Goal: Task Accomplishment & Management: Manage account settings

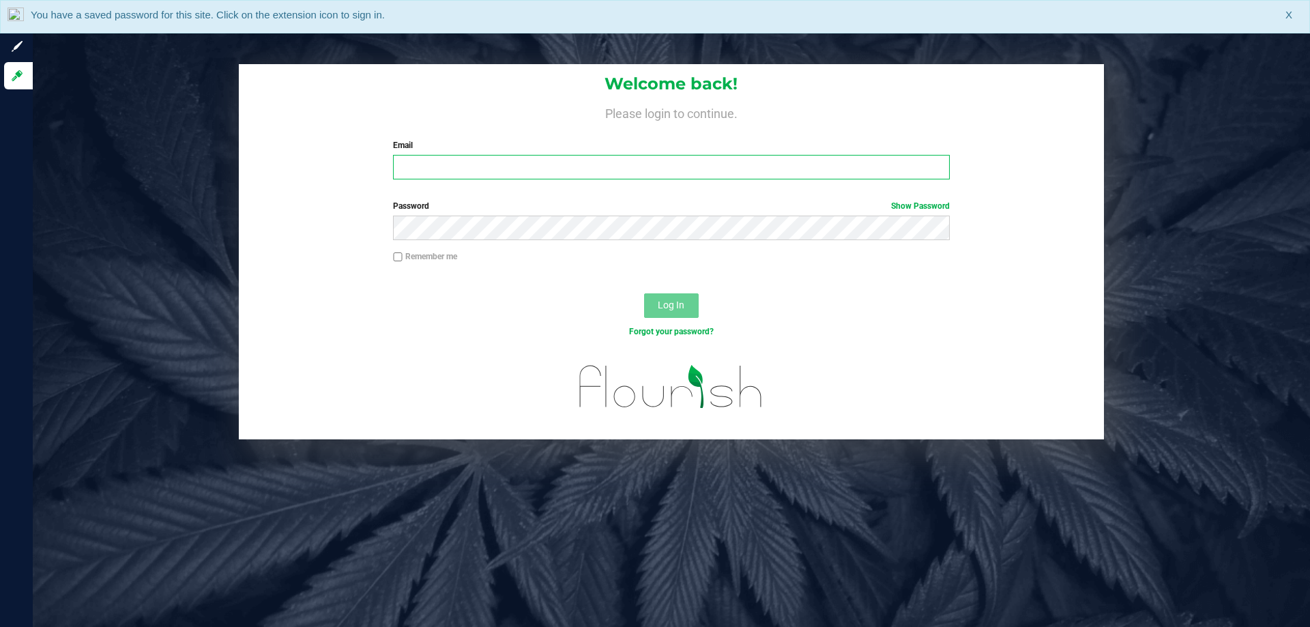
click at [540, 167] on input "Email" at bounding box center [671, 167] width 556 height 25
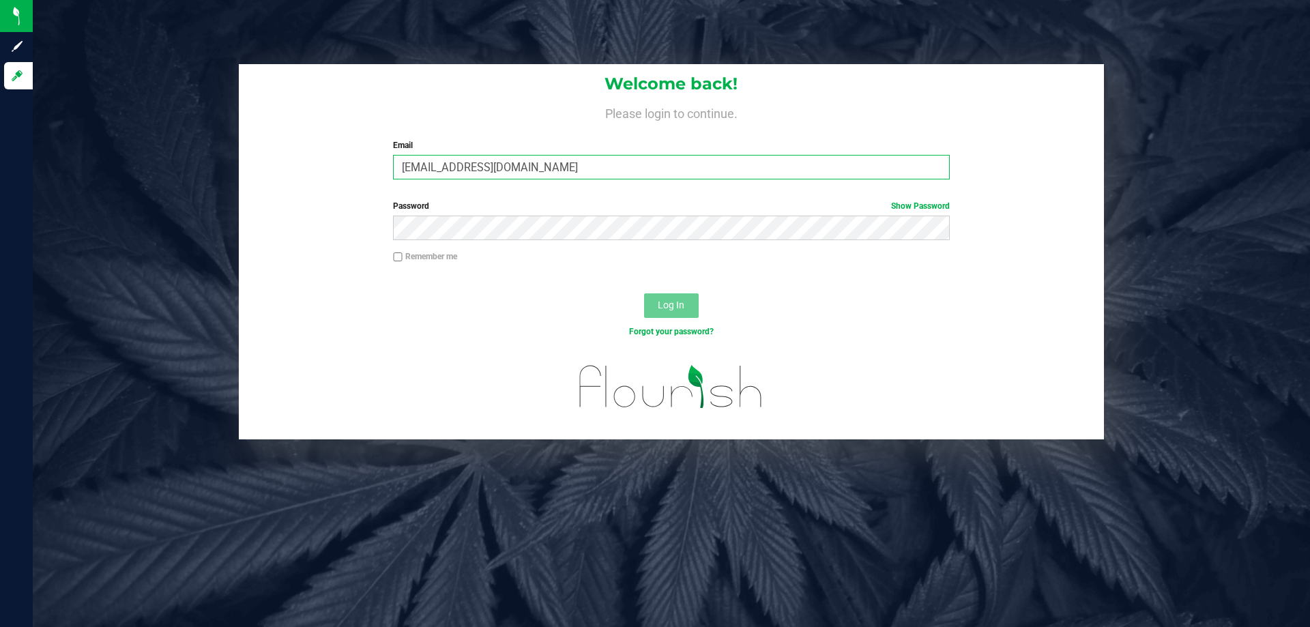
type input "[EMAIL_ADDRESS][DOMAIN_NAME]"
click at [644, 293] on button "Log In" at bounding box center [671, 305] width 55 height 25
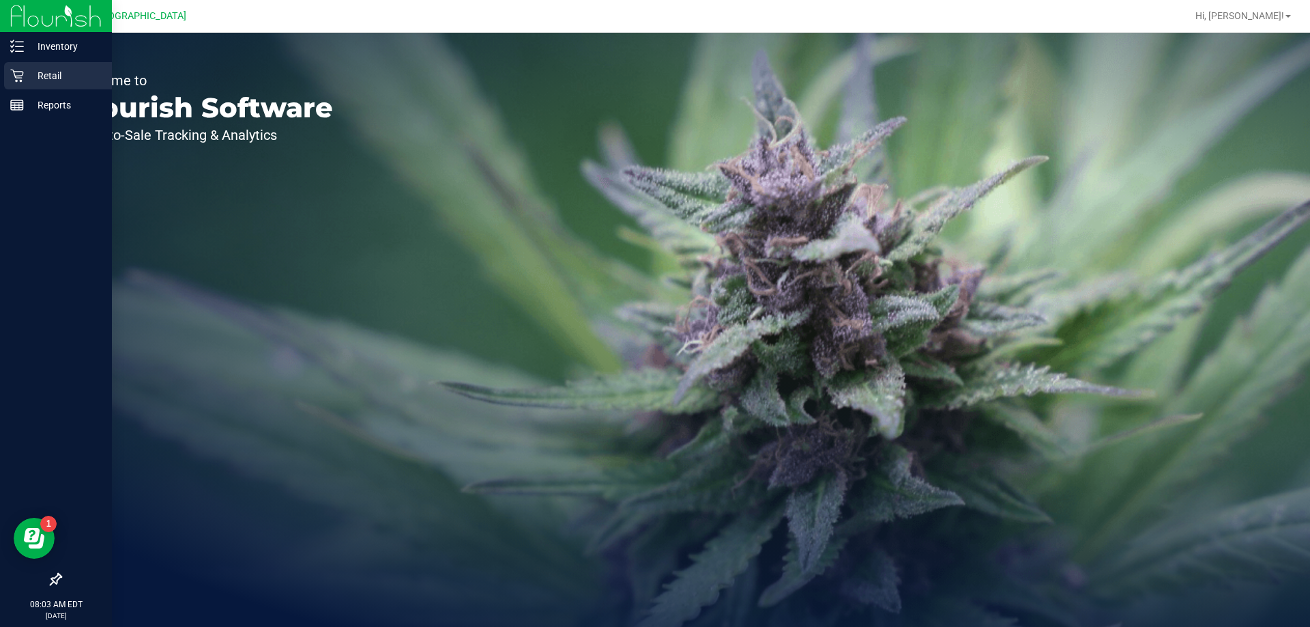
click at [40, 78] on p "Retail" at bounding box center [65, 76] width 82 height 16
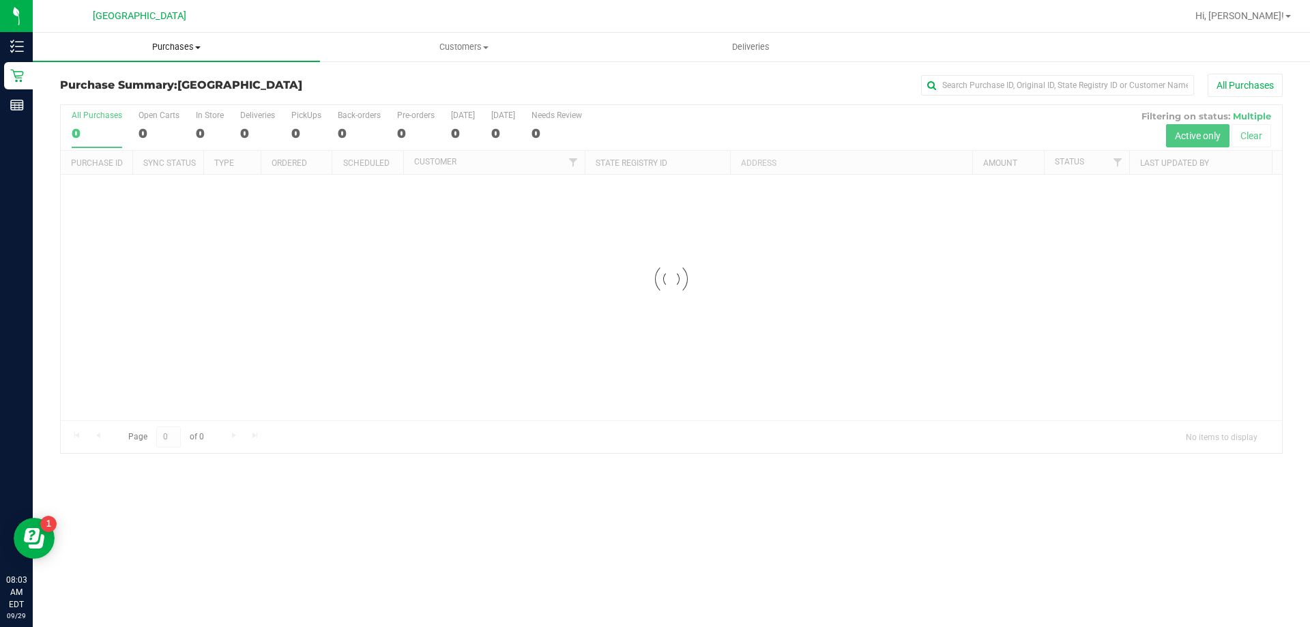
click at [167, 49] on span "Purchases" at bounding box center [176, 47] width 287 height 12
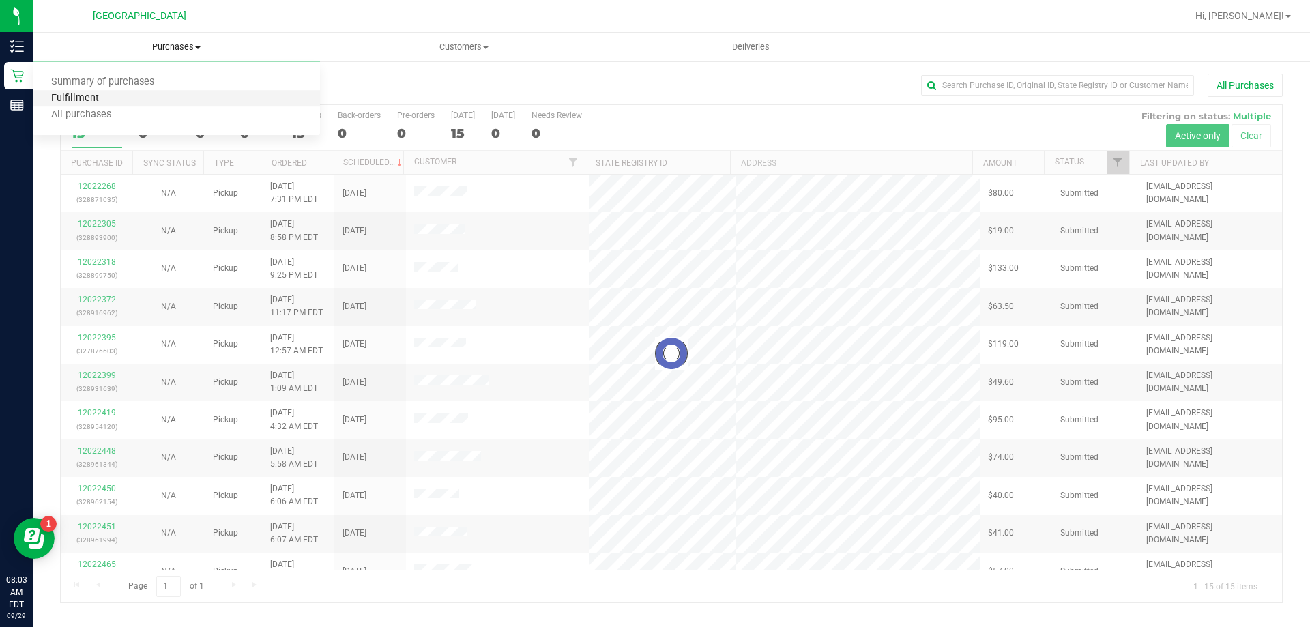
click at [104, 99] on span "Fulfillment" at bounding box center [75, 99] width 85 height 12
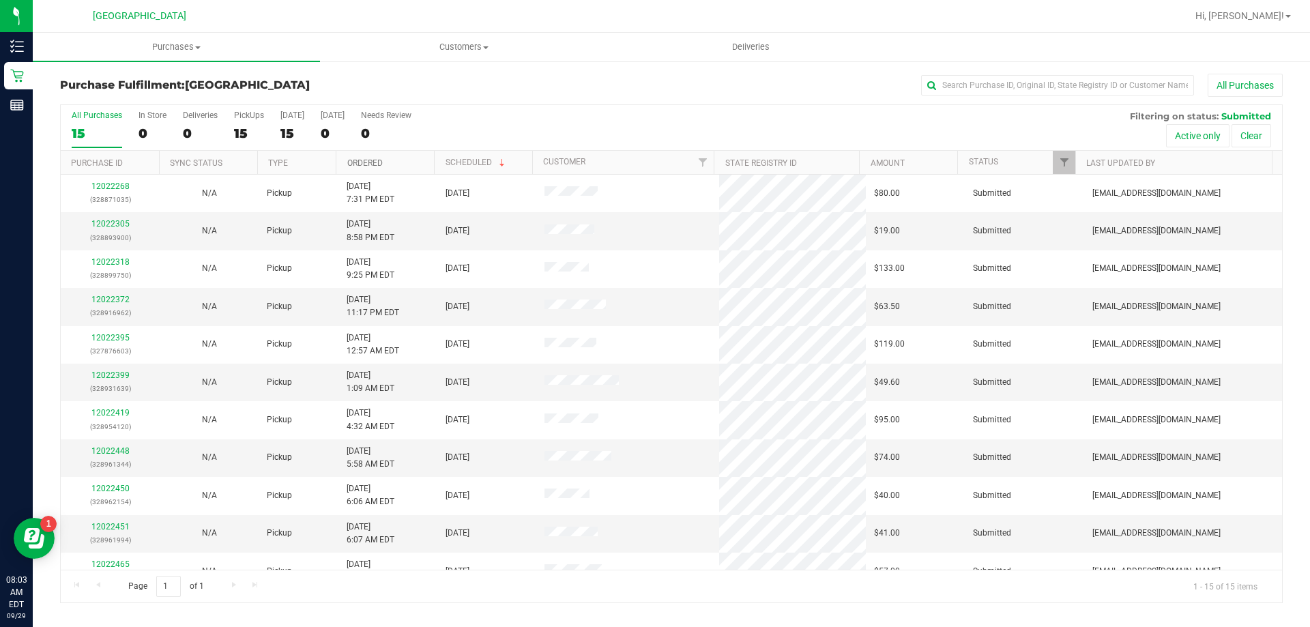
click at [373, 160] on link "Ordered" at bounding box center [364, 163] width 35 height 10
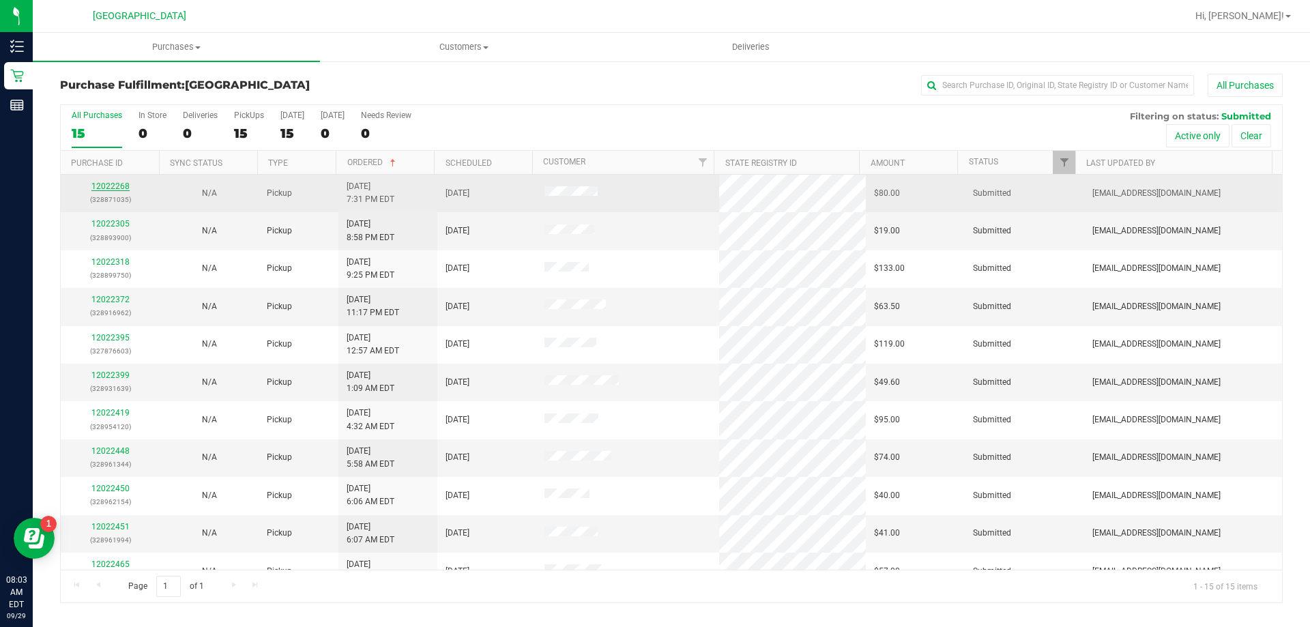
click at [120, 187] on link "12022268" at bounding box center [110, 187] width 38 height 10
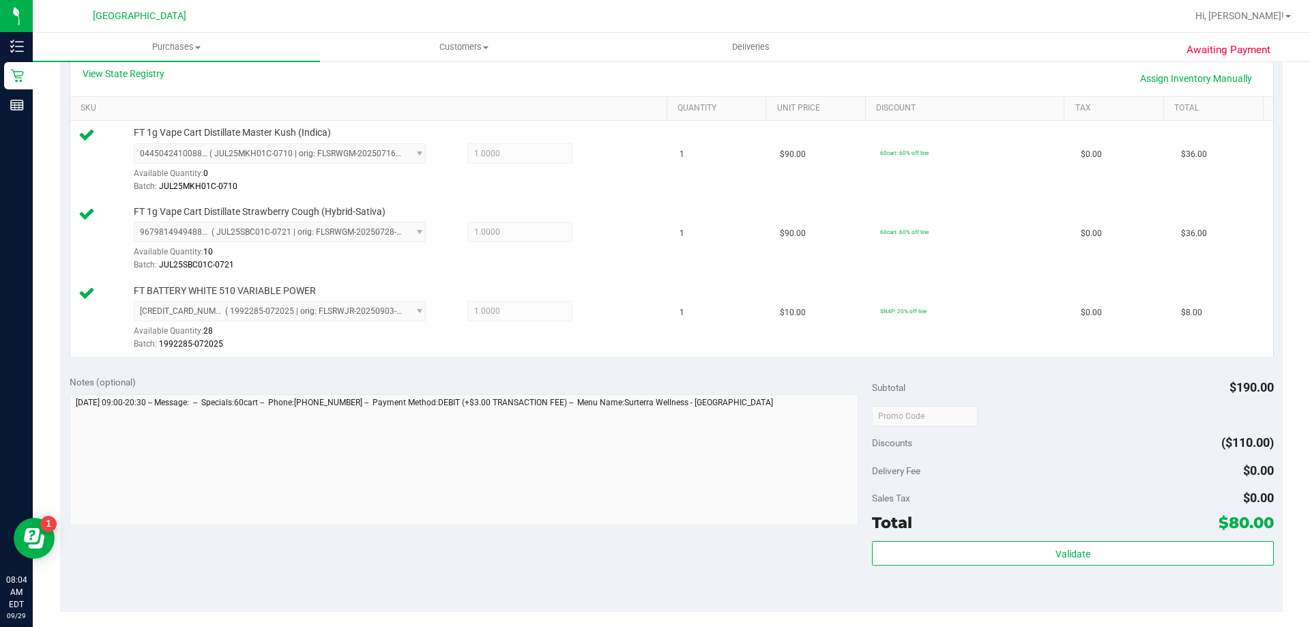
scroll to position [341, 0]
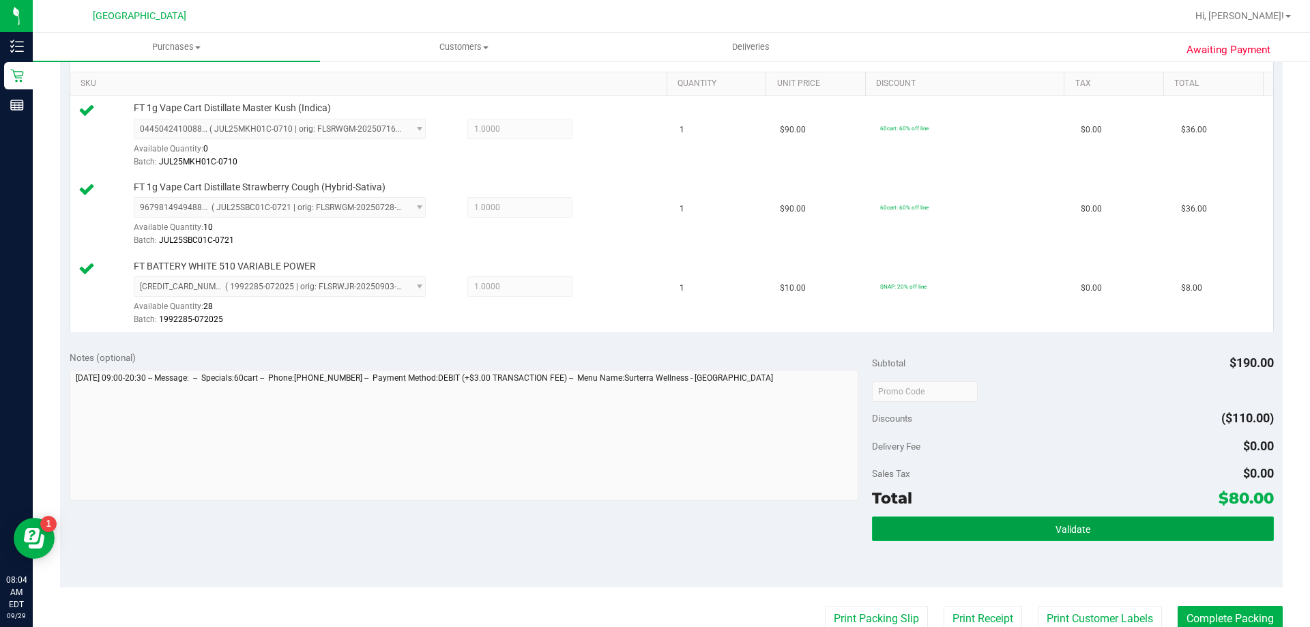
click at [1088, 534] on button "Validate" at bounding box center [1072, 529] width 401 height 25
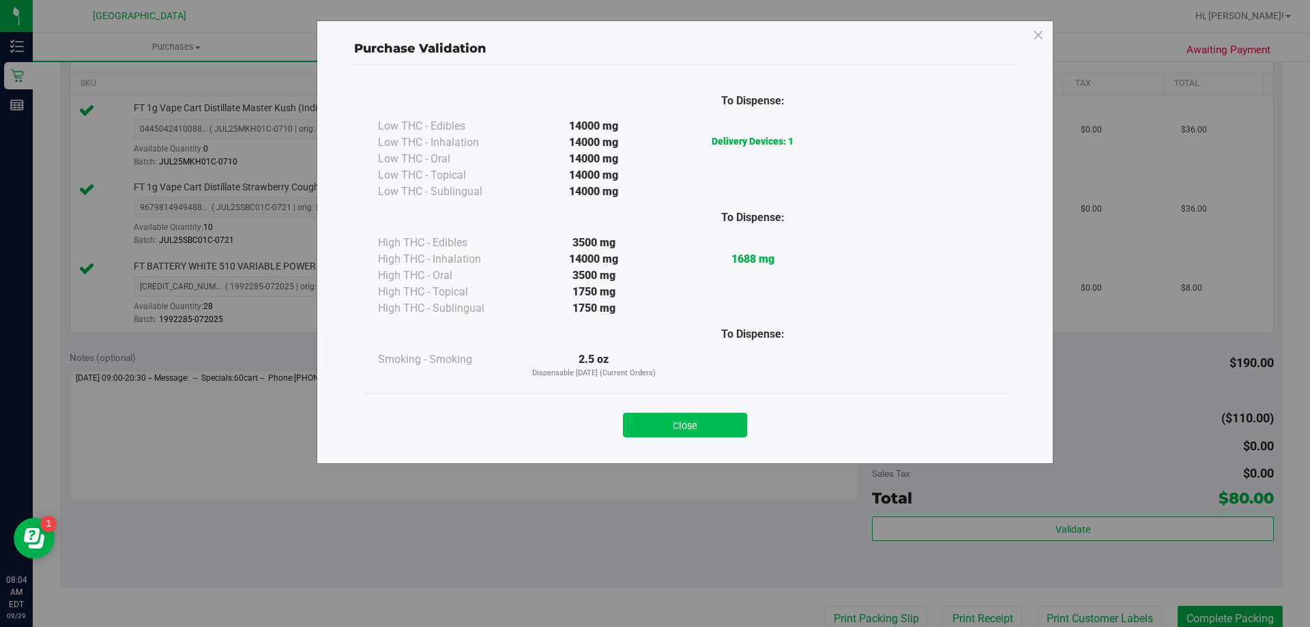
click at [739, 427] on button "Close" at bounding box center [685, 425] width 124 height 25
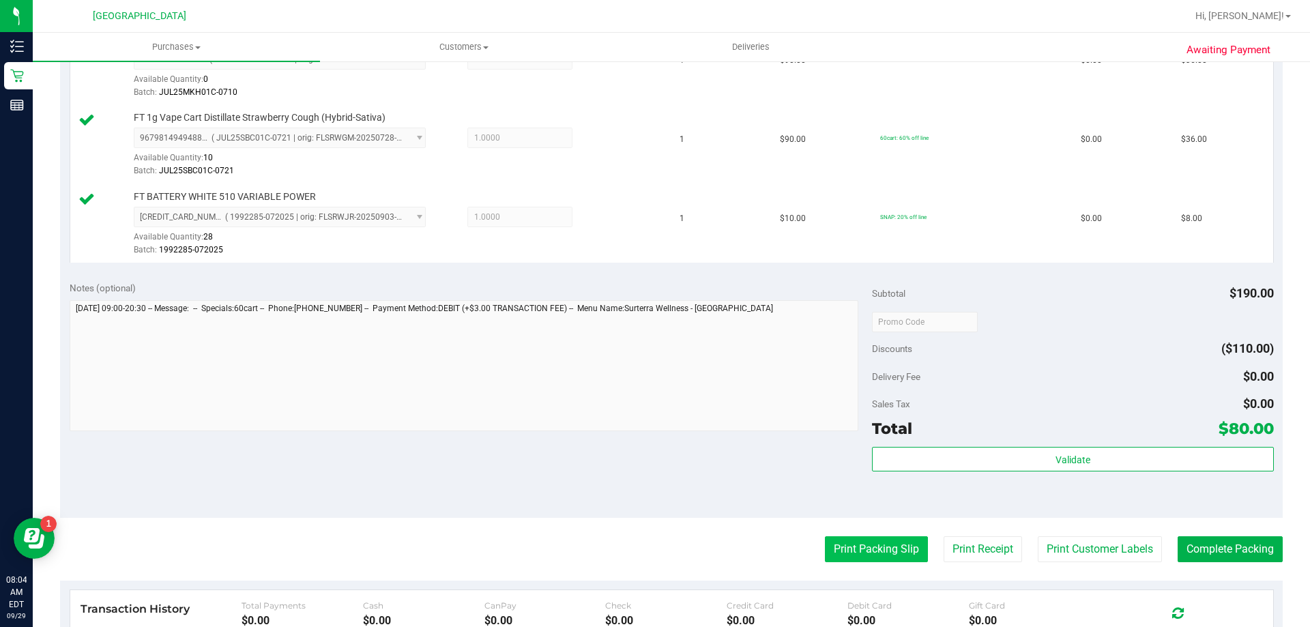
scroll to position [478, 0]
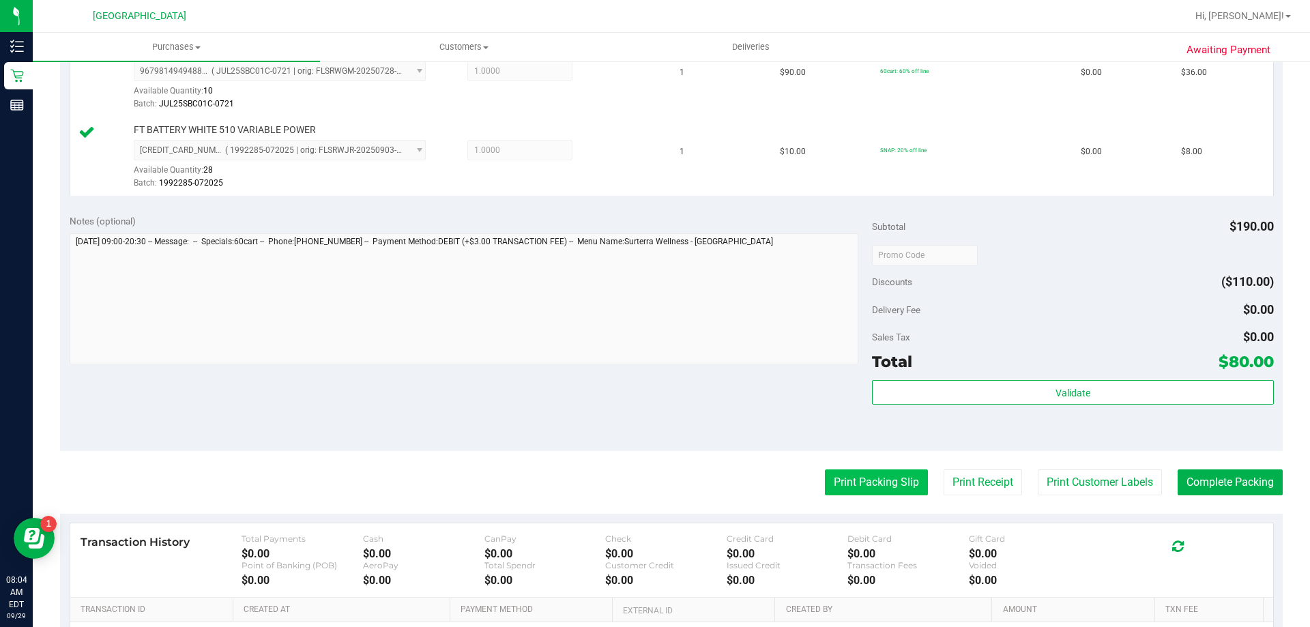
click at [848, 487] on button "Print Packing Slip" at bounding box center [876, 483] width 103 height 26
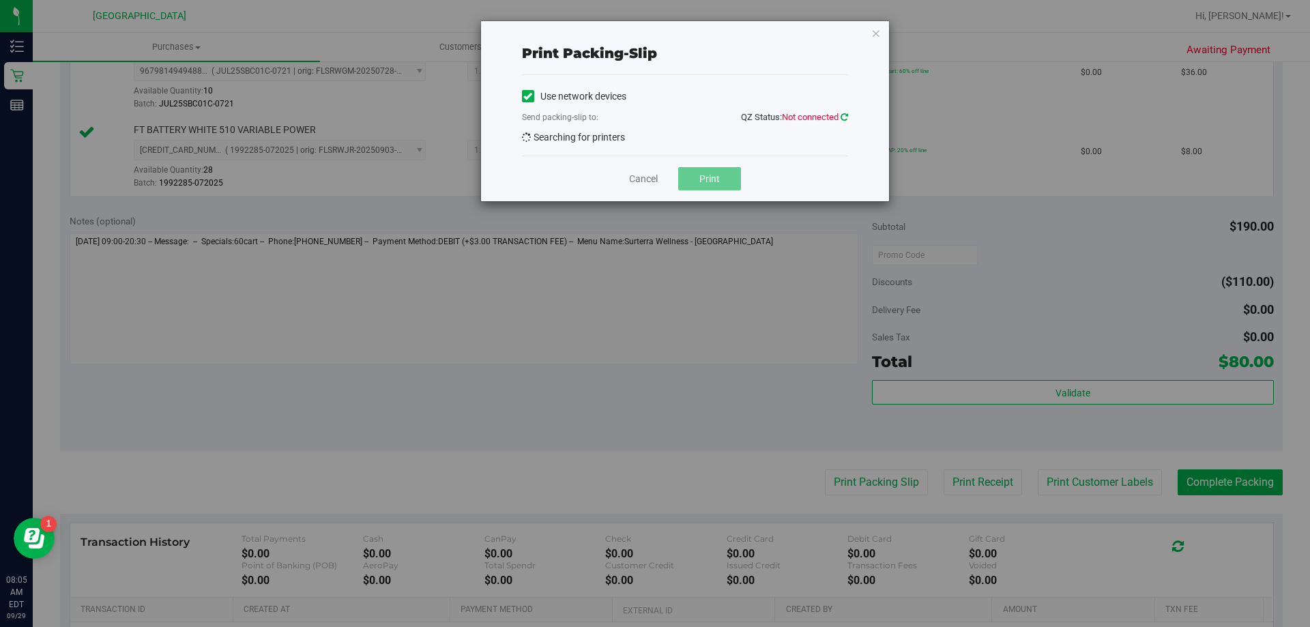
click at [845, 118] on icon at bounding box center [845, 117] width 8 height 9
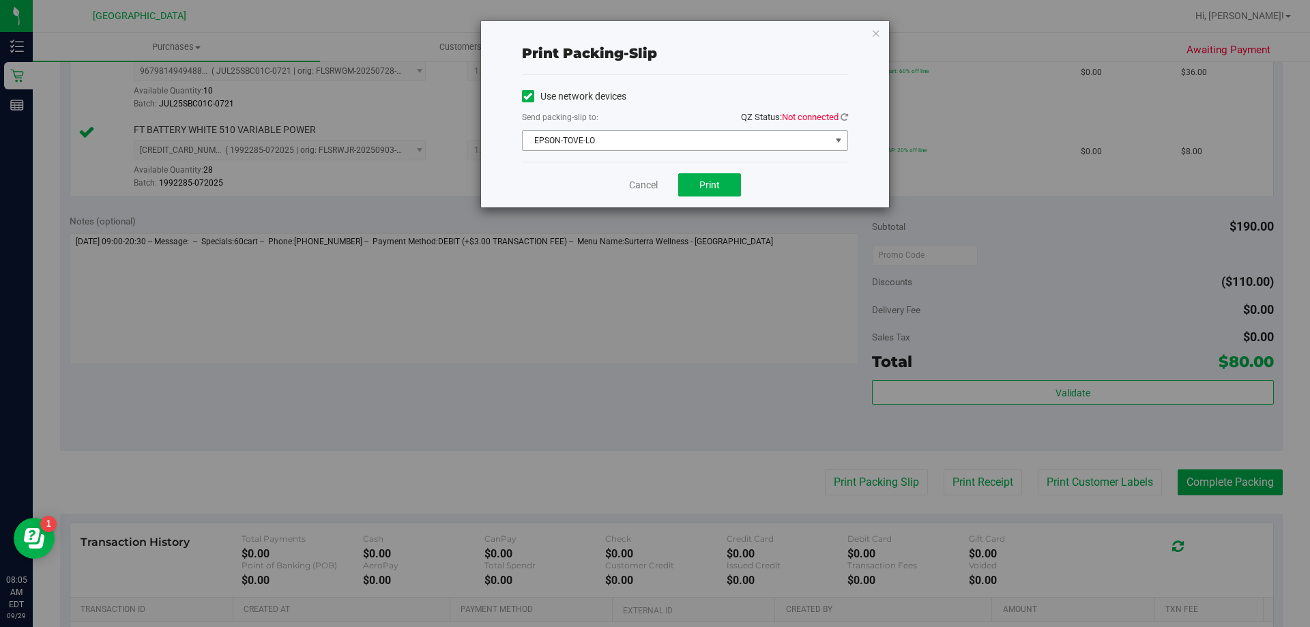
click at [834, 138] on span "select" at bounding box center [838, 140] width 11 height 11
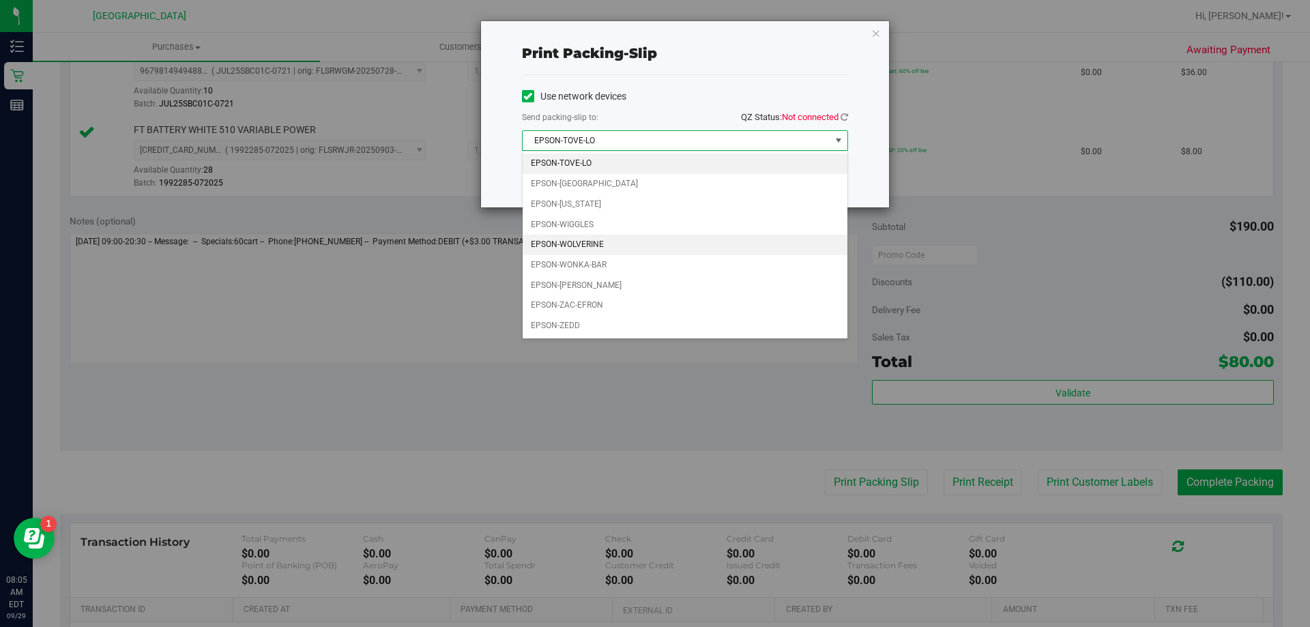
click at [665, 255] on li "EPSON-WOLVERINE" at bounding box center [685, 245] width 325 height 20
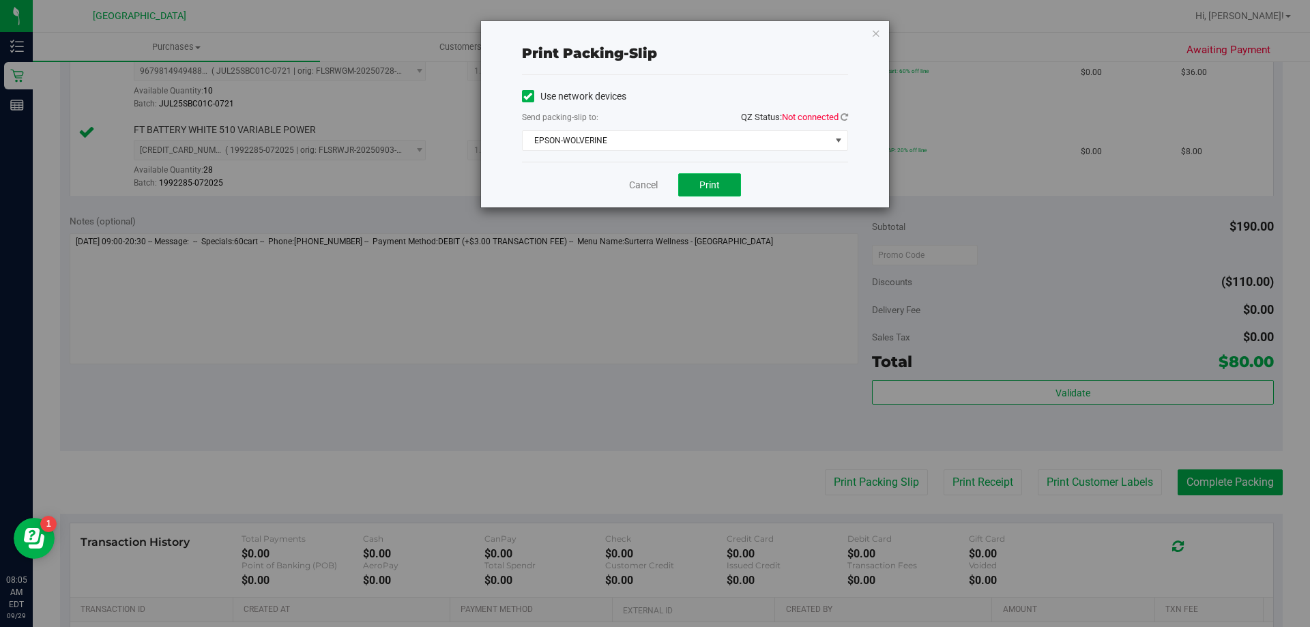
click at [721, 188] on button "Print" at bounding box center [709, 184] width 63 height 23
click at [873, 31] on icon "button" at bounding box center [876, 33] width 10 height 16
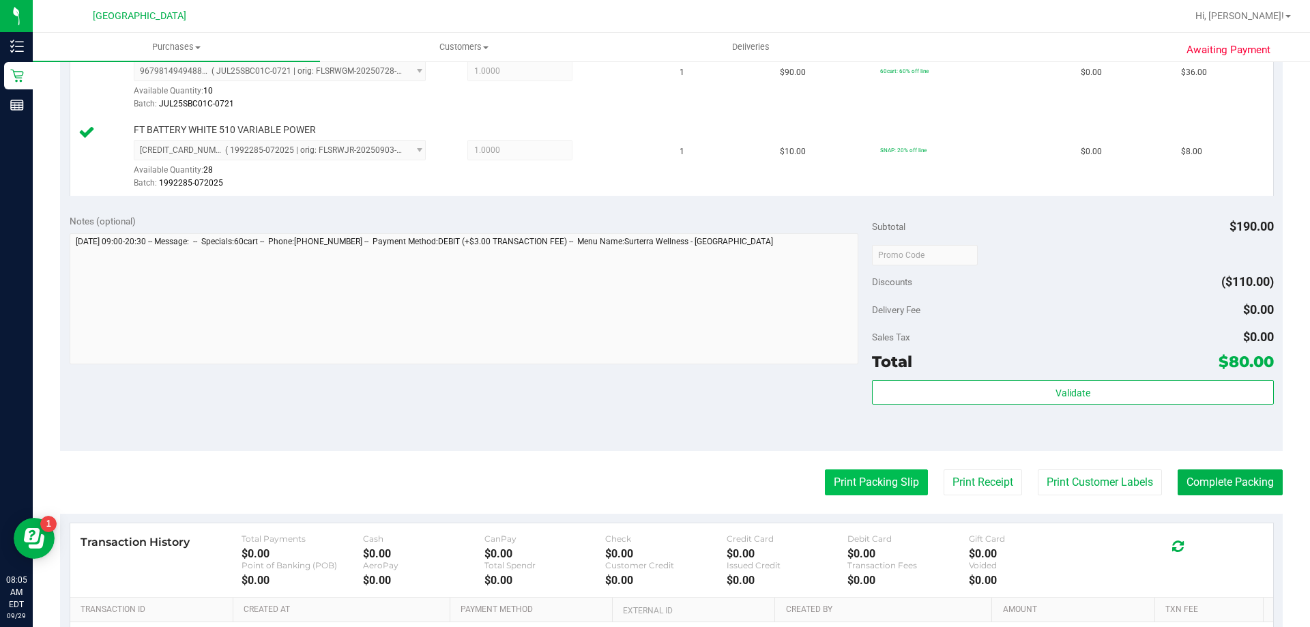
click at [843, 478] on button "Print Packing Slip" at bounding box center [876, 483] width 103 height 26
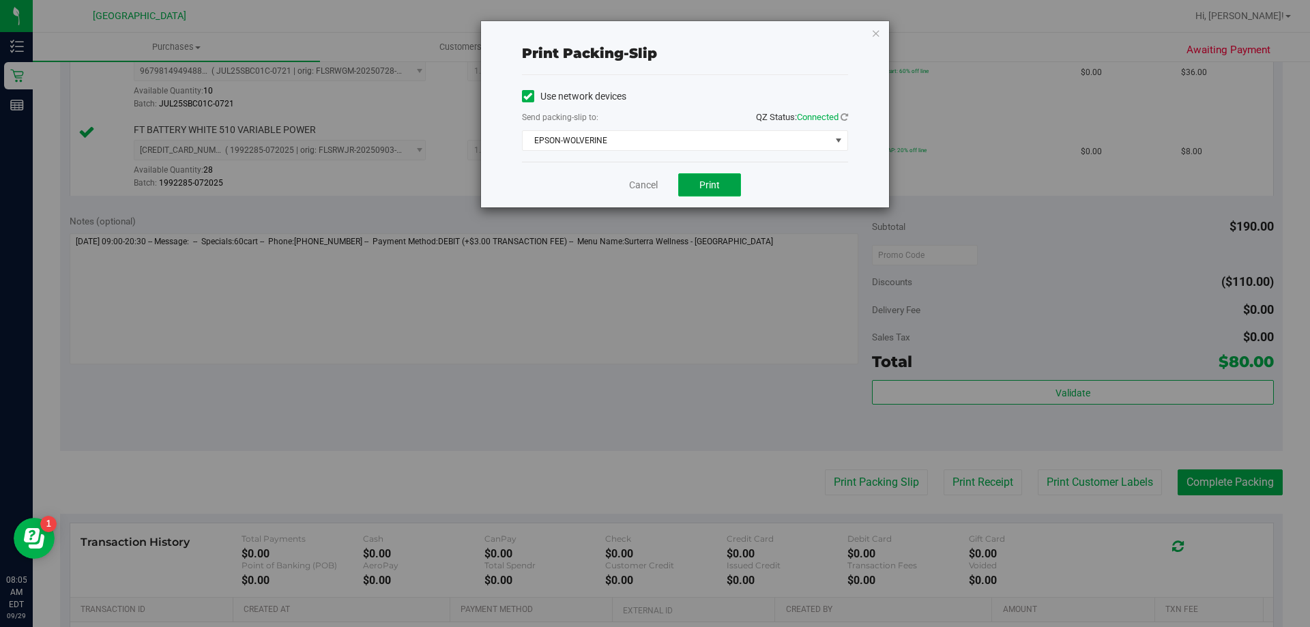
click at [710, 184] on span "Print" at bounding box center [709, 184] width 20 height 11
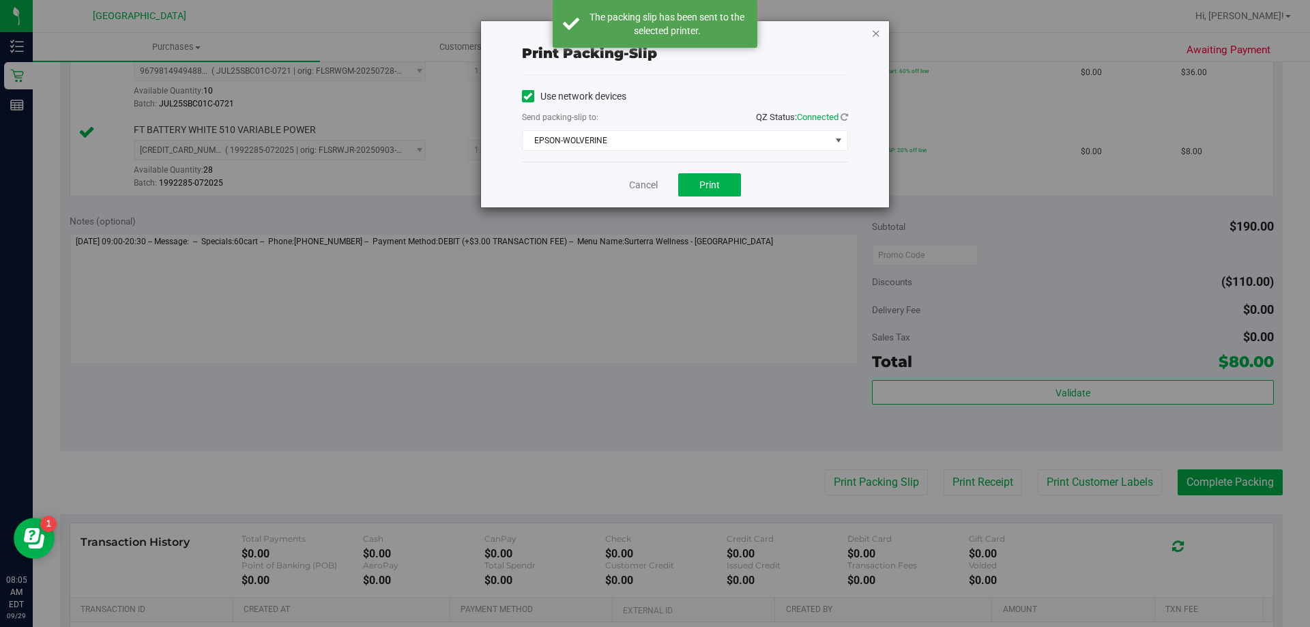
click at [878, 31] on icon "button" at bounding box center [876, 33] width 10 height 16
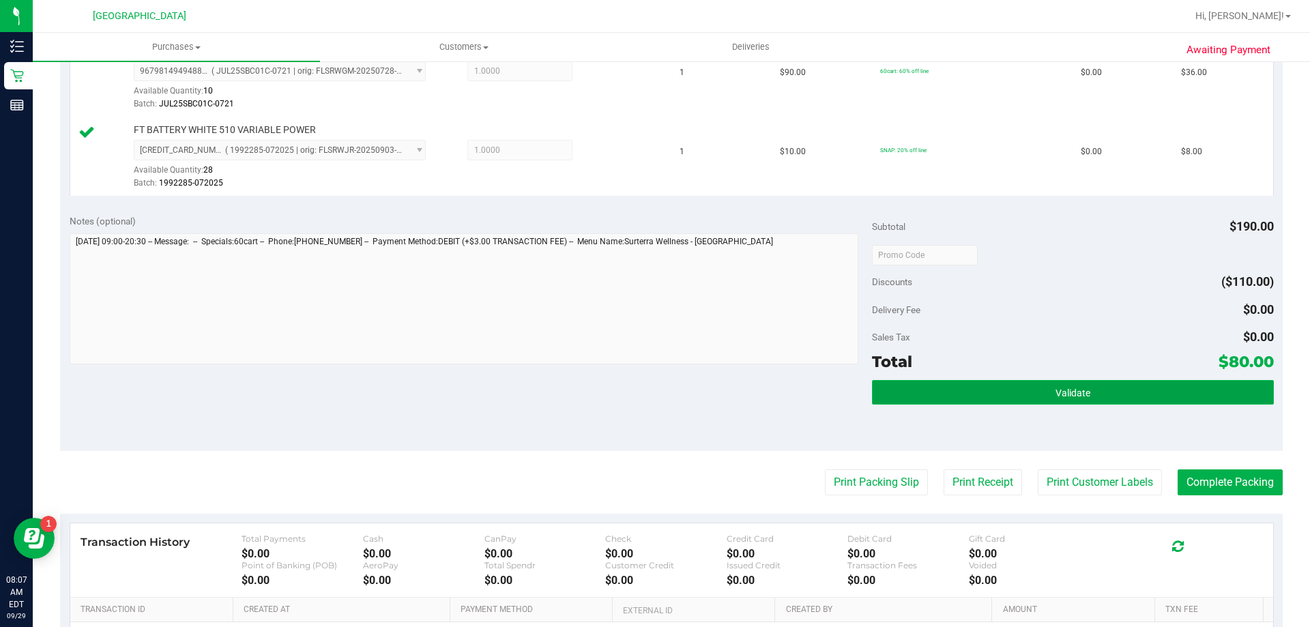
click at [972, 386] on button "Validate" at bounding box center [1072, 392] width 401 height 25
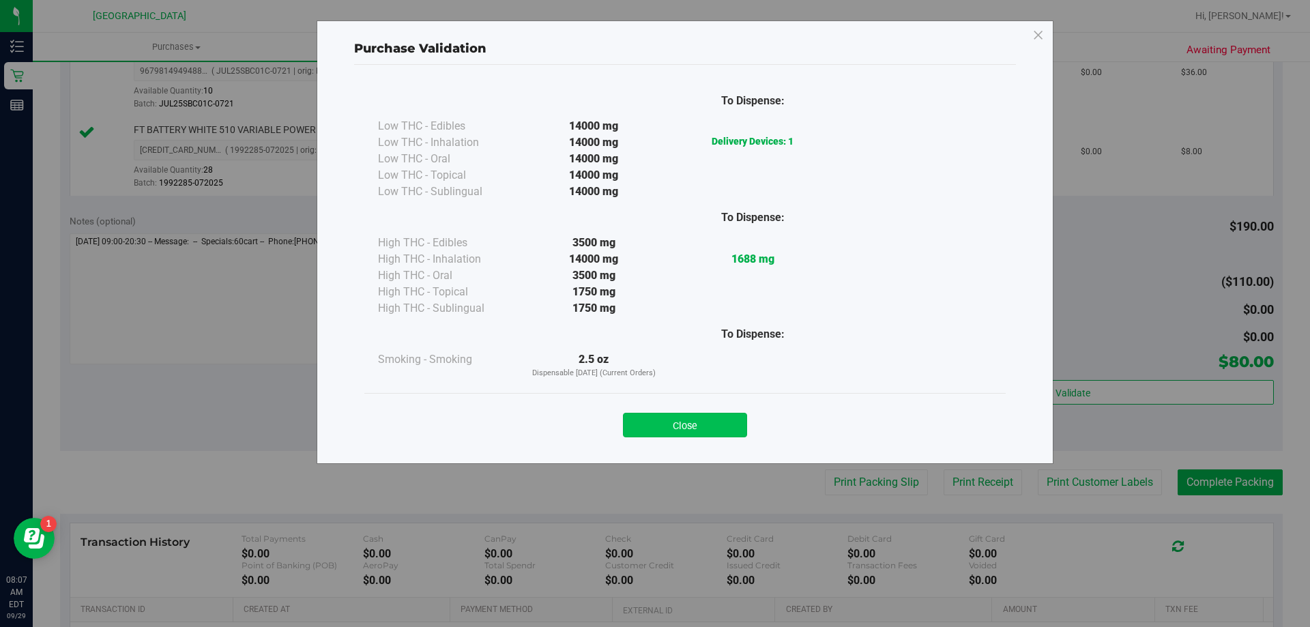
click at [740, 427] on button "Close" at bounding box center [685, 425] width 124 height 25
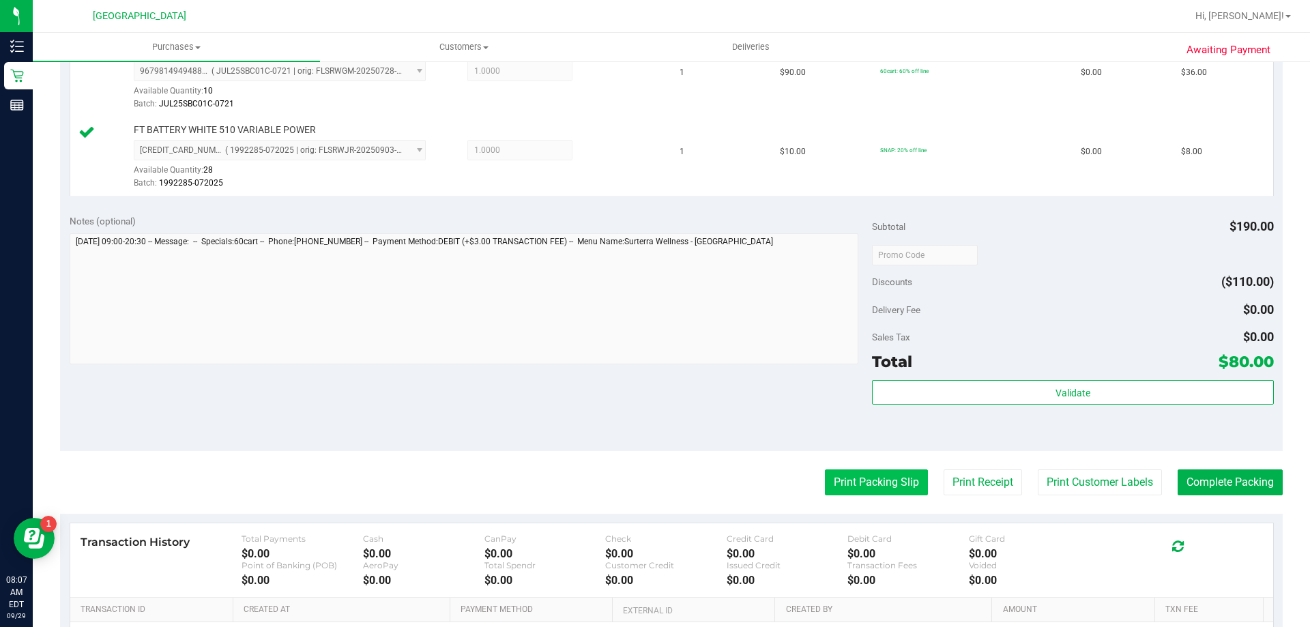
click at [842, 494] on button "Print Packing Slip" at bounding box center [876, 483] width 103 height 26
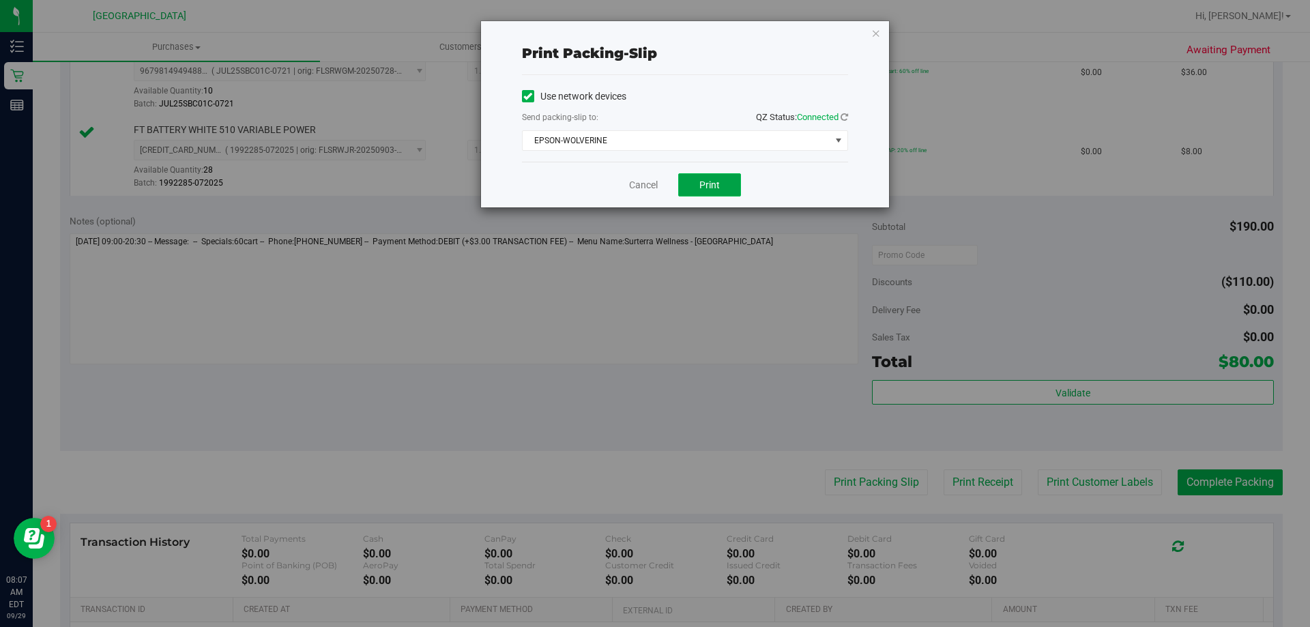
click at [718, 194] on button "Print" at bounding box center [709, 184] width 63 height 23
click at [878, 37] on icon "button" at bounding box center [876, 33] width 10 height 16
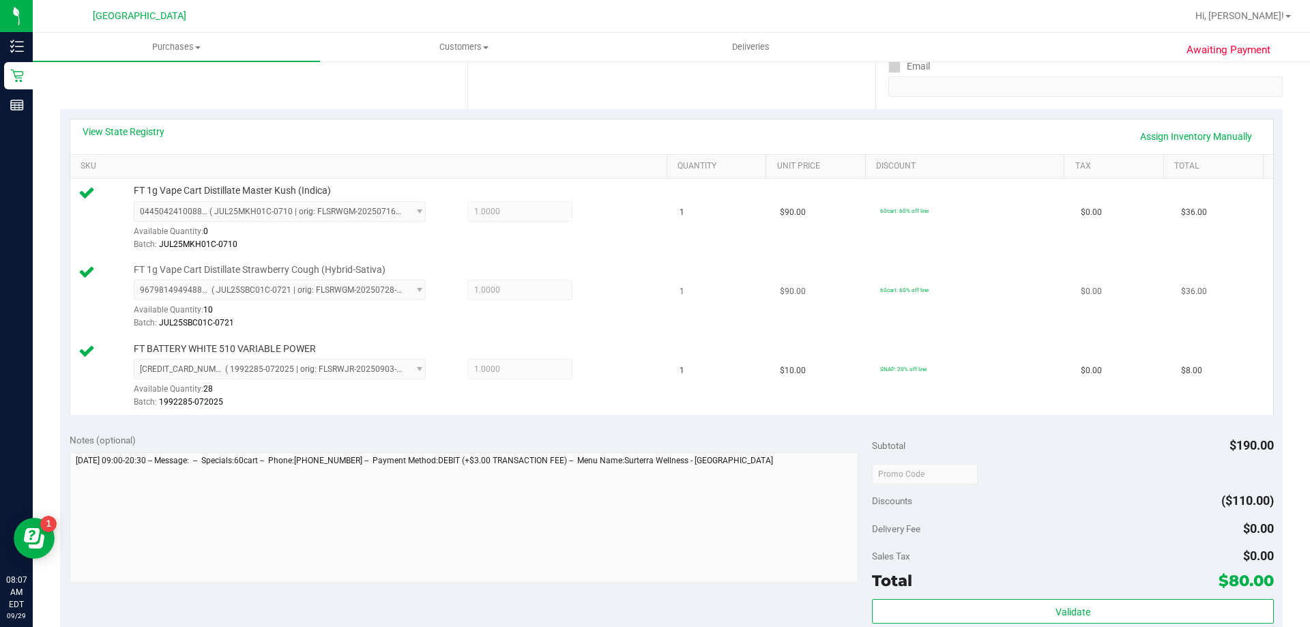
scroll to position [546, 0]
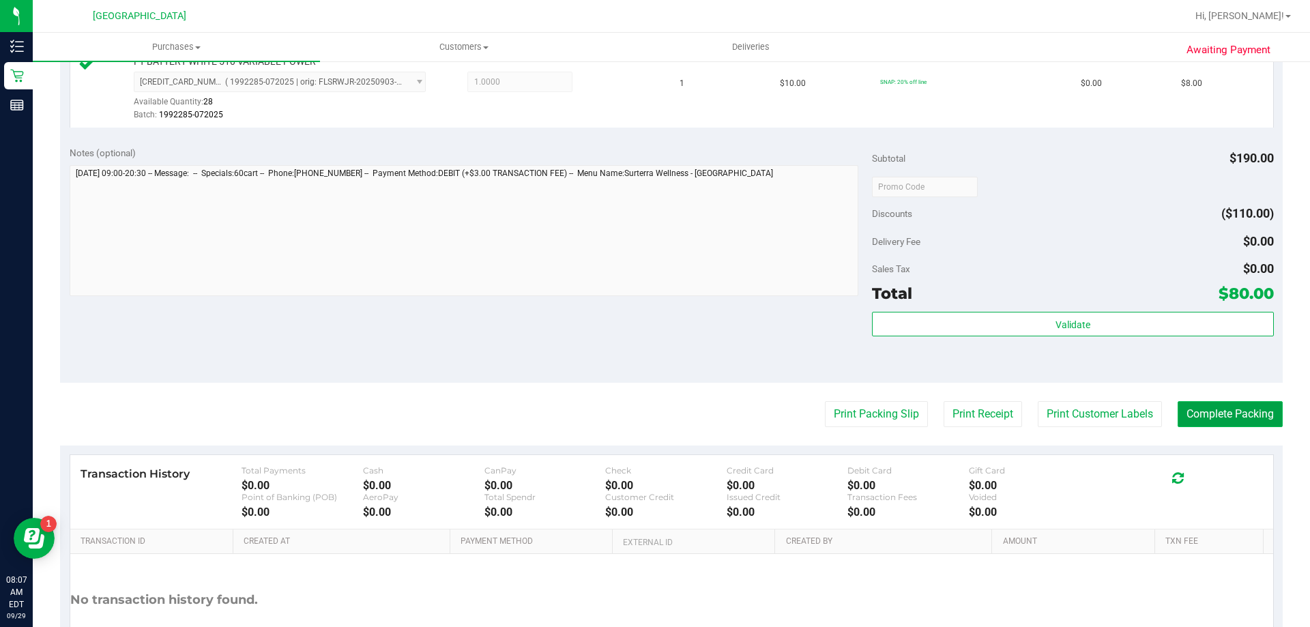
click at [1202, 411] on button "Complete Packing" at bounding box center [1230, 414] width 105 height 26
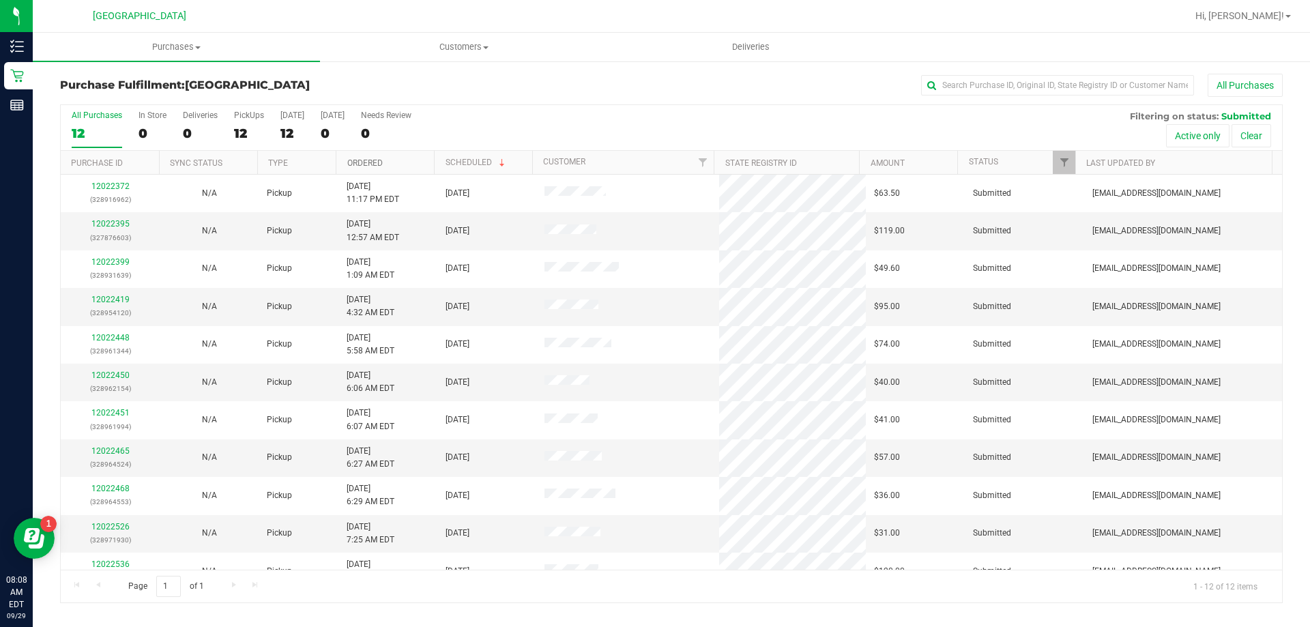
click at [366, 167] on link "Ordered" at bounding box center [364, 163] width 35 height 10
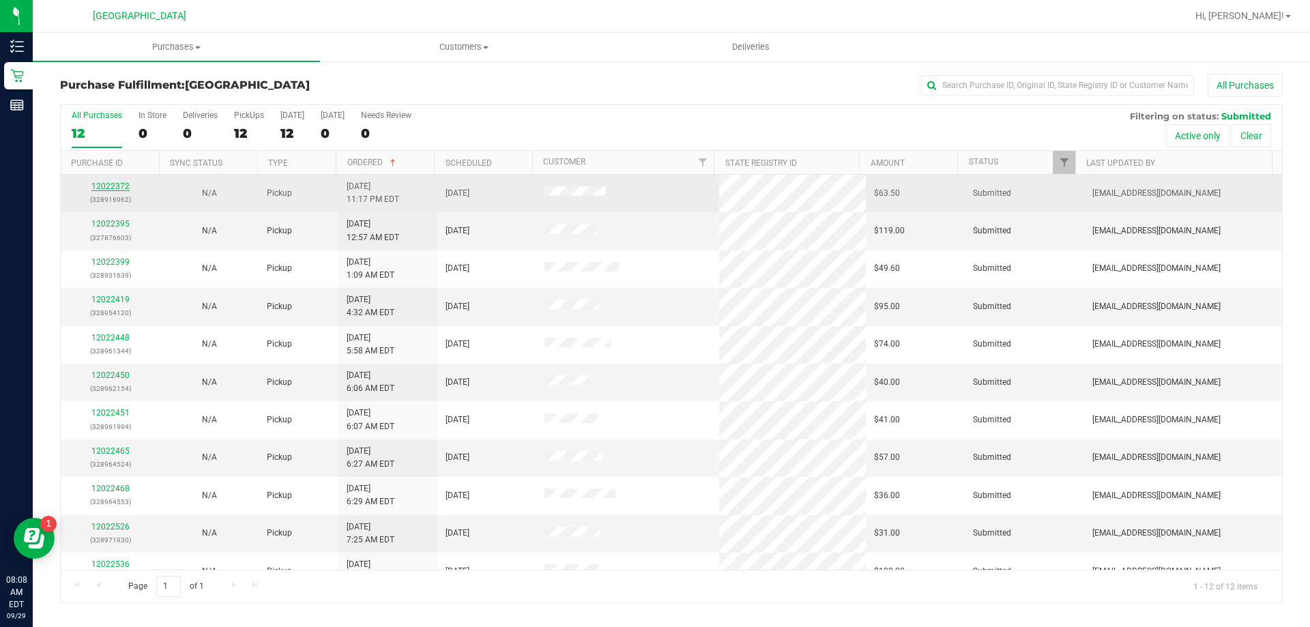
click at [111, 184] on link "12022372" at bounding box center [110, 187] width 38 height 10
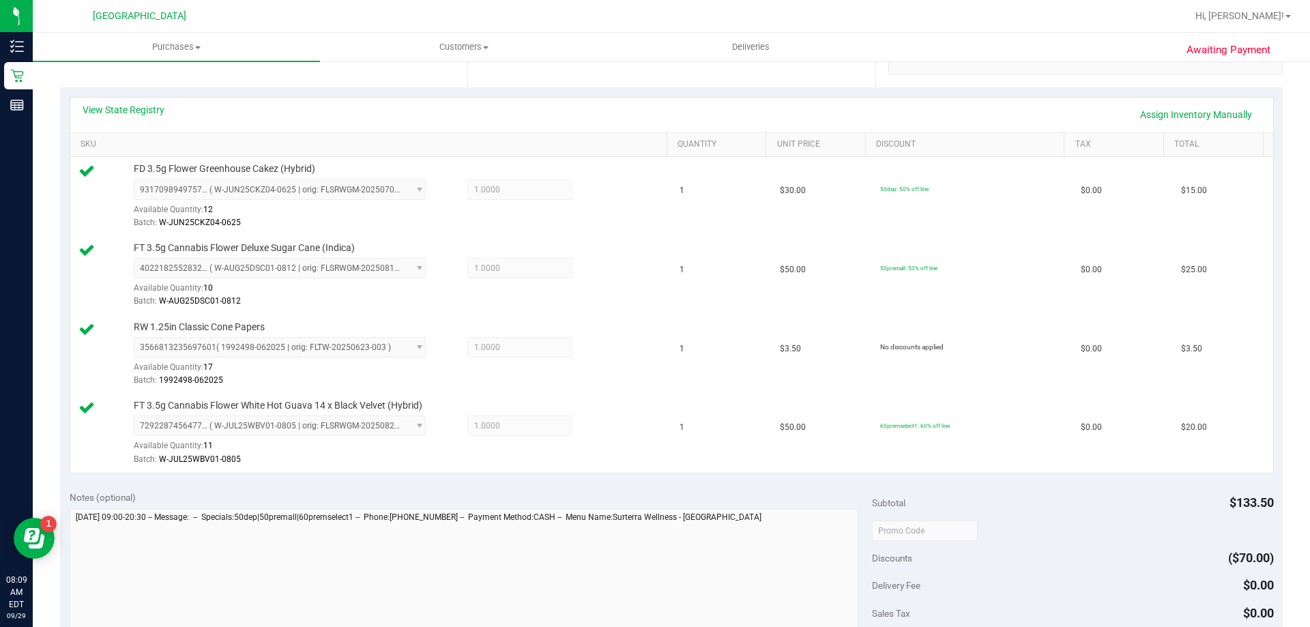
scroll to position [489, 0]
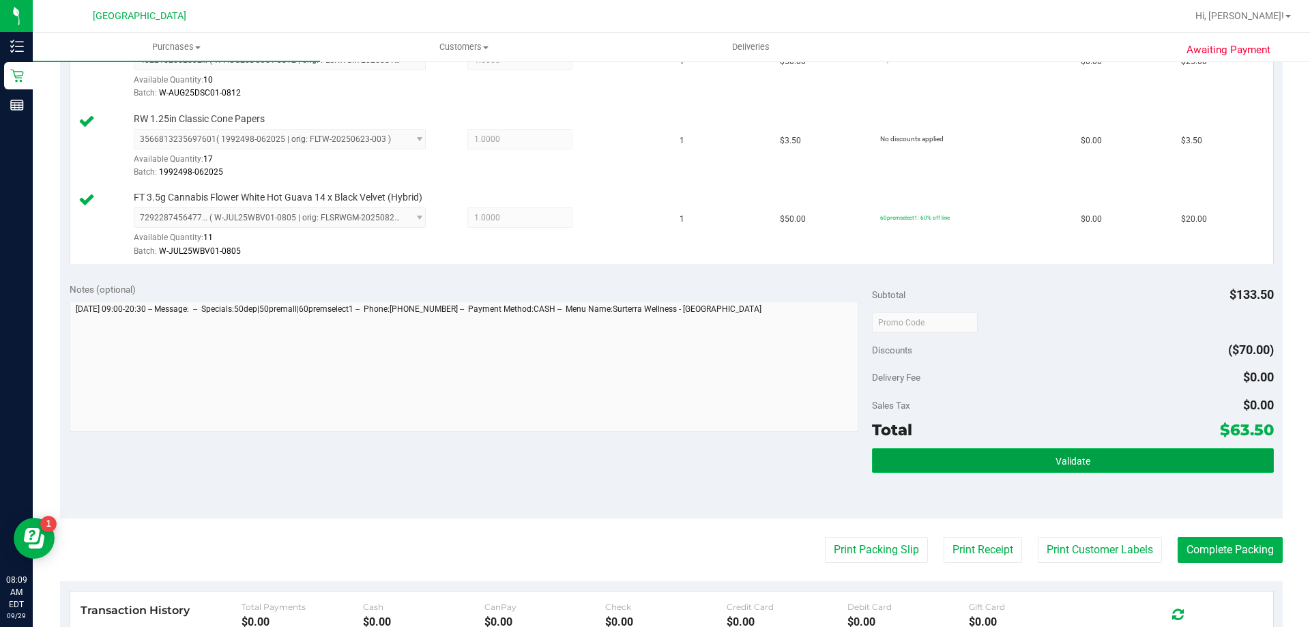
click at [932, 455] on button "Validate" at bounding box center [1072, 460] width 401 height 25
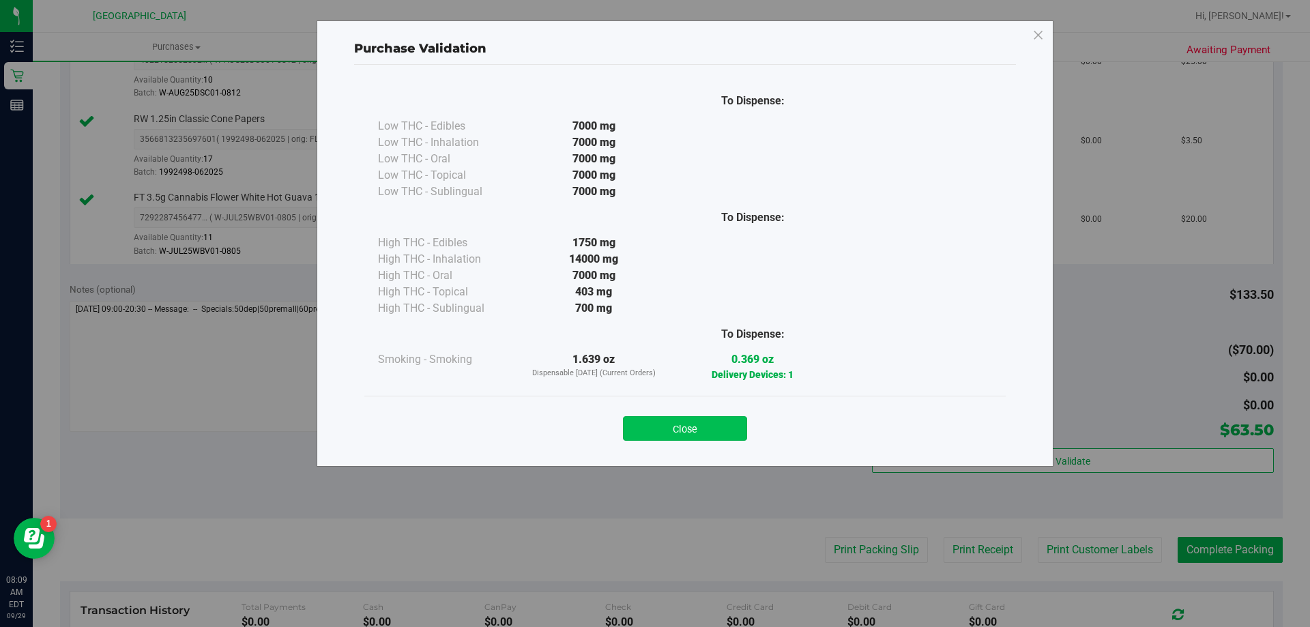
click at [704, 430] on button "Close" at bounding box center [685, 428] width 124 height 25
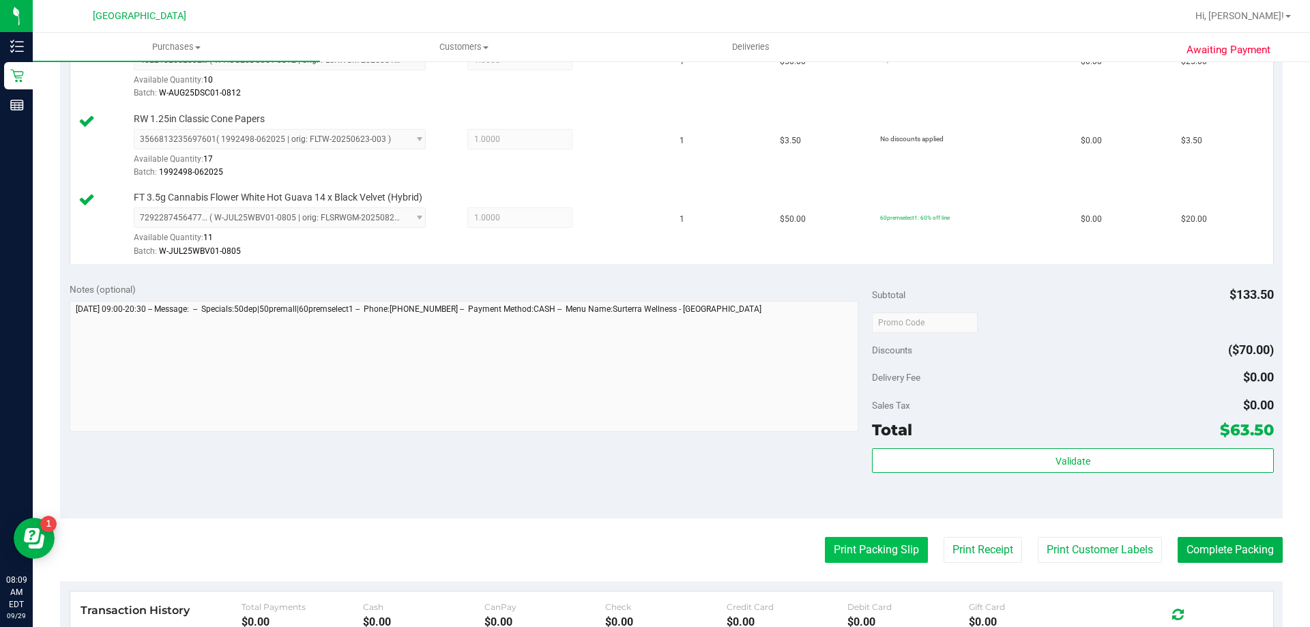
click at [893, 555] on button "Print Packing Slip" at bounding box center [876, 550] width 103 height 26
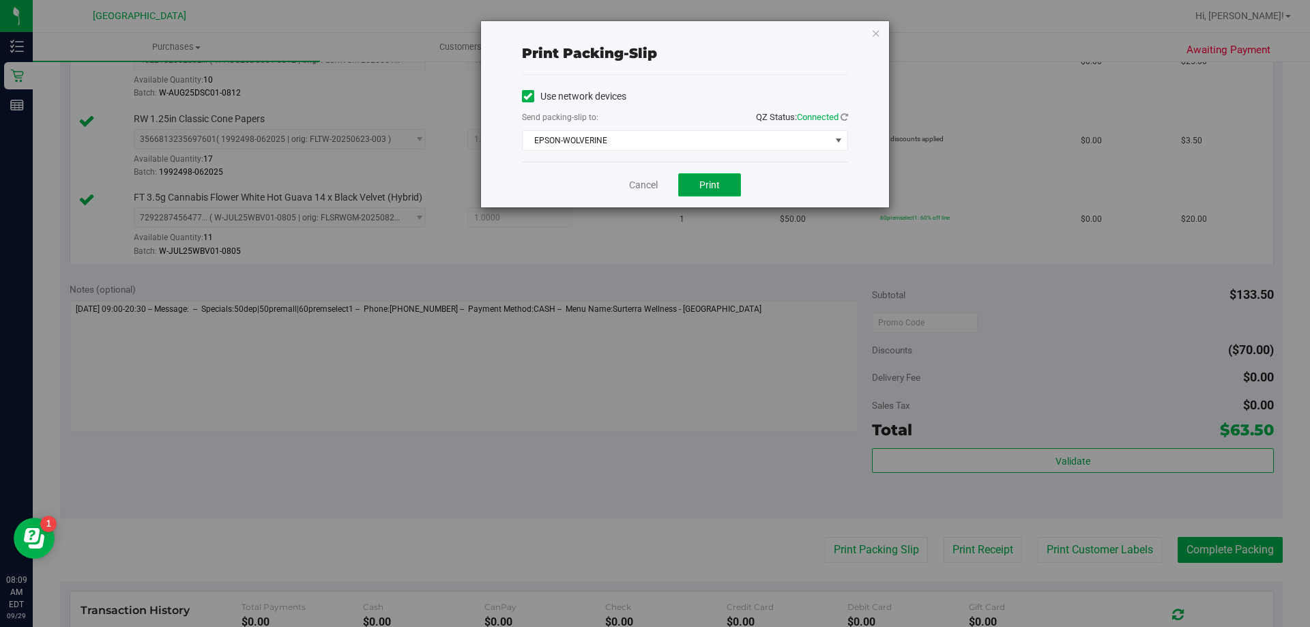
click at [725, 191] on button "Print" at bounding box center [709, 184] width 63 height 23
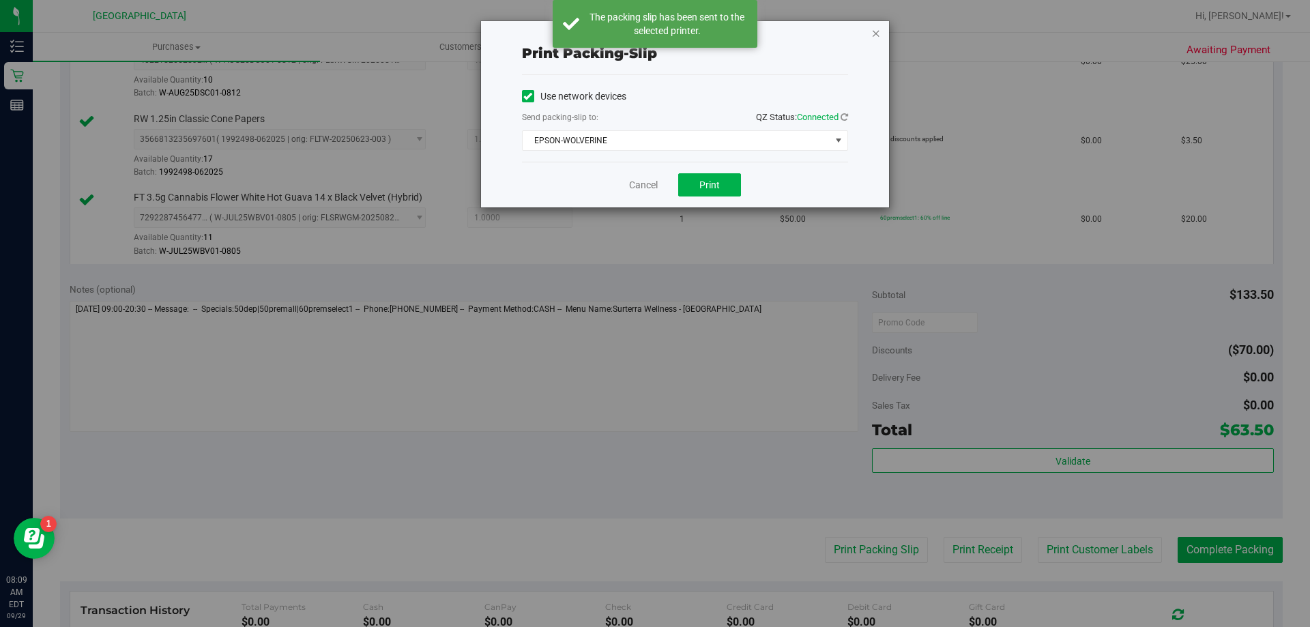
click at [880, 35] on icon "button" at bounding box center [876, 33] width 10 height 16
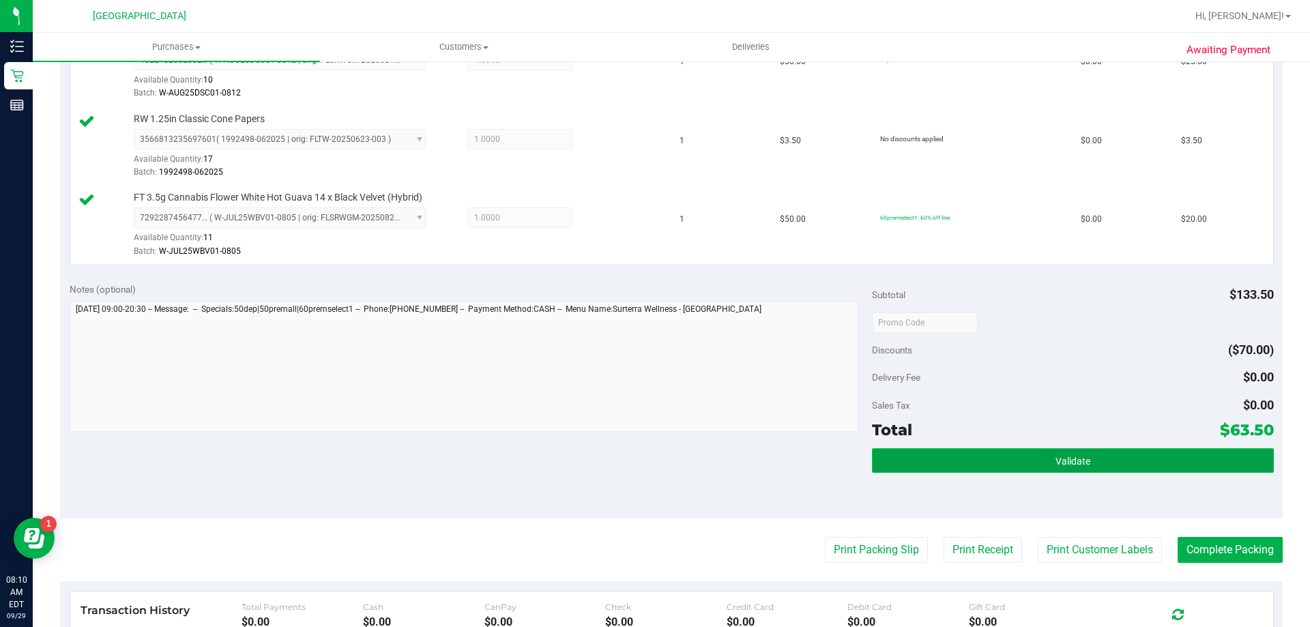
click at [1082, 461] on button "Validate" at bounding box center [1072, 460] width 401 height 25
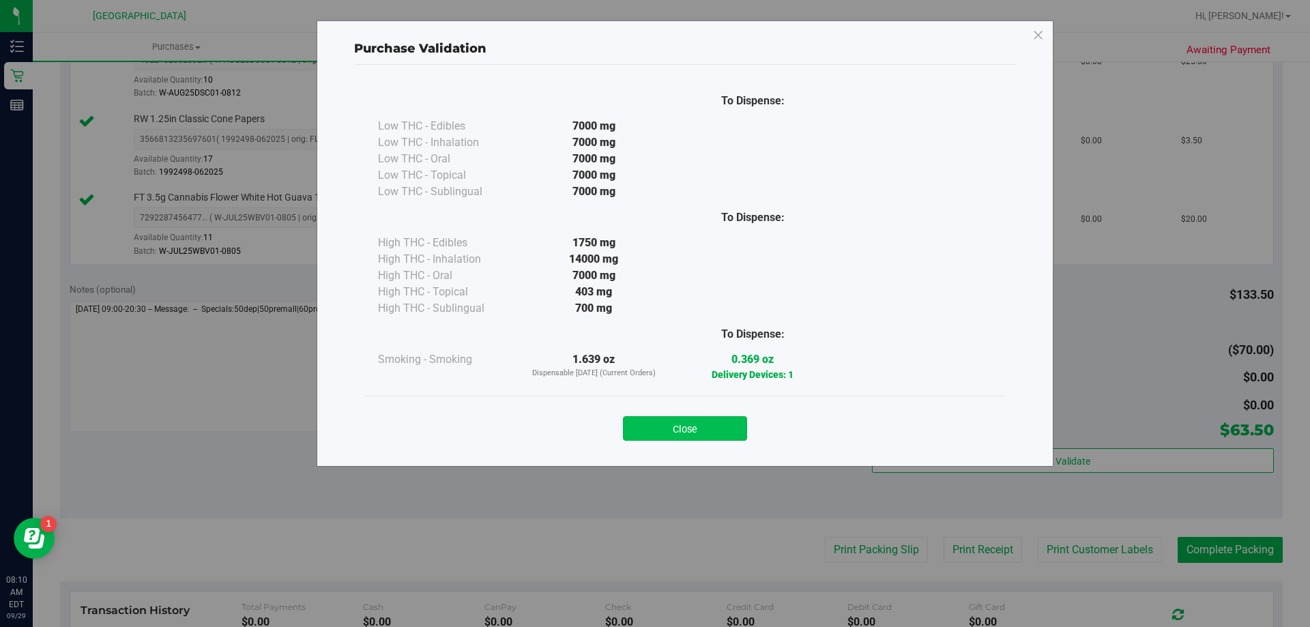
click at [730, 427] on button "Close" at bounding box center [685, 428] width 124 height 25
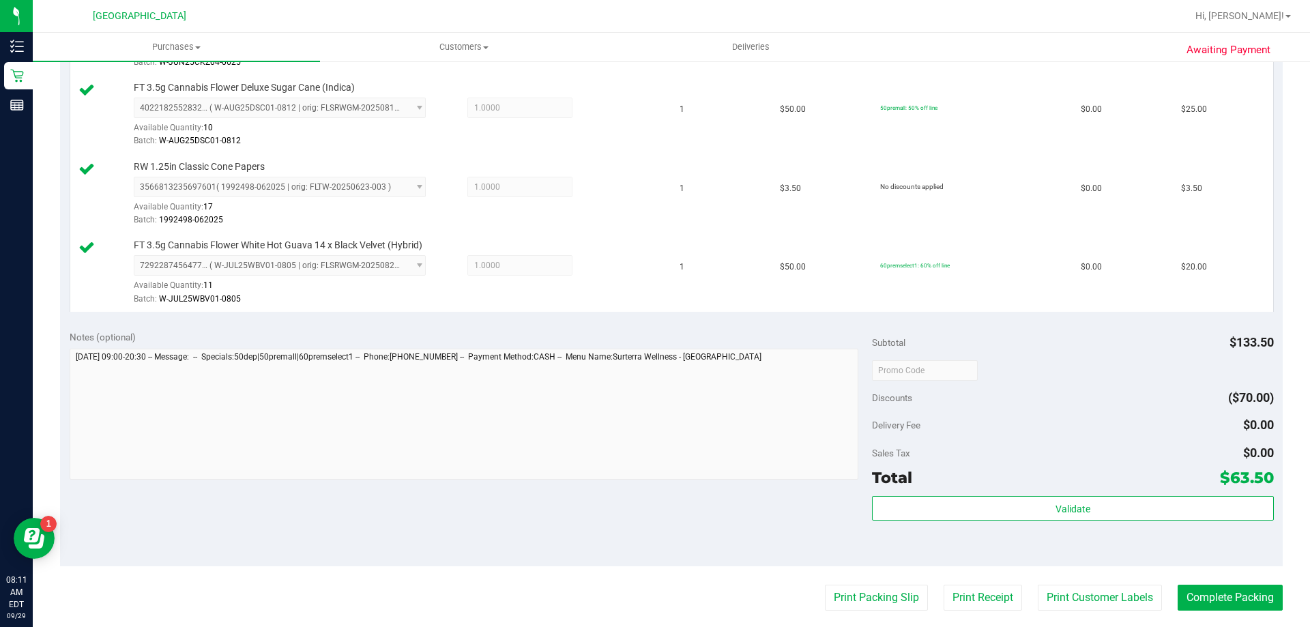
scroll to position [546, 0]
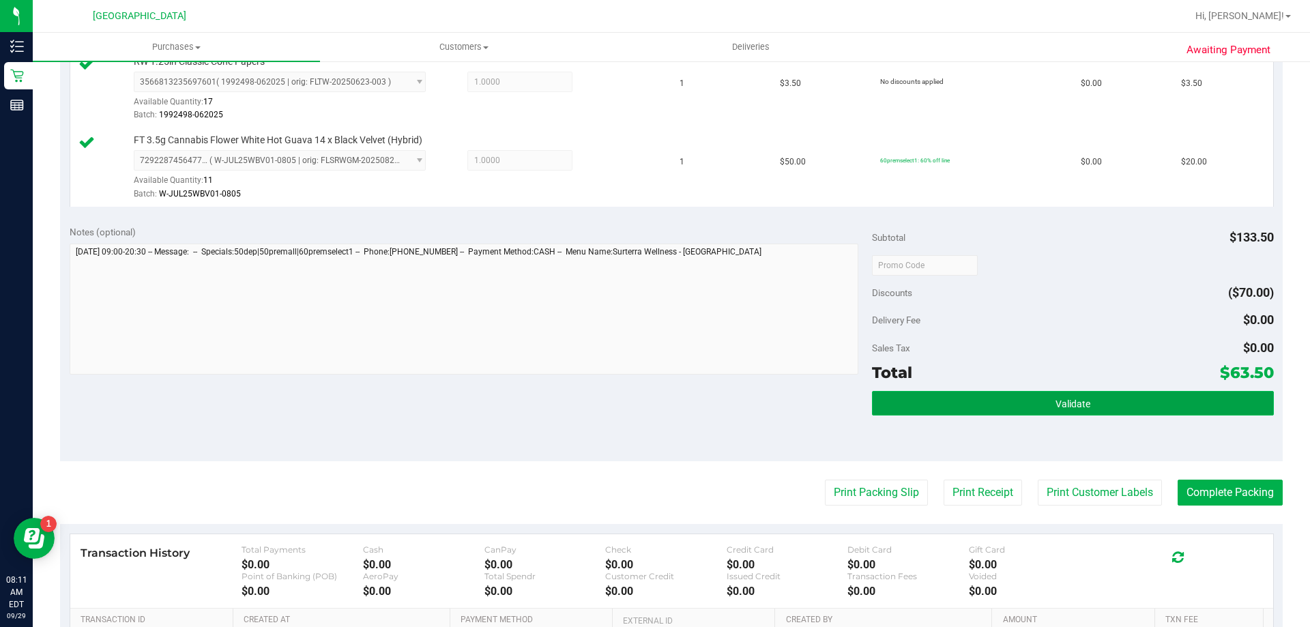
click at [1073, 404] on span "Validate" at bounding box center [1073, 404] width 35 height 11
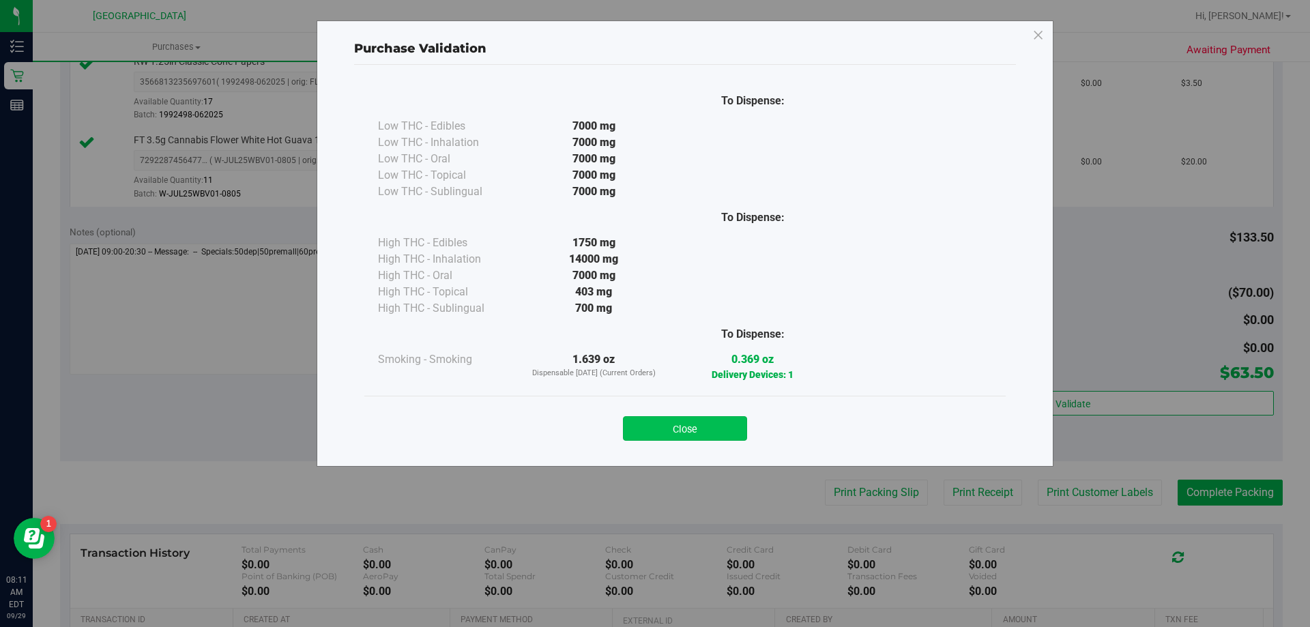
click at [736, 426] on button "Close" at bounding box center [685, 428] width 124 height 25
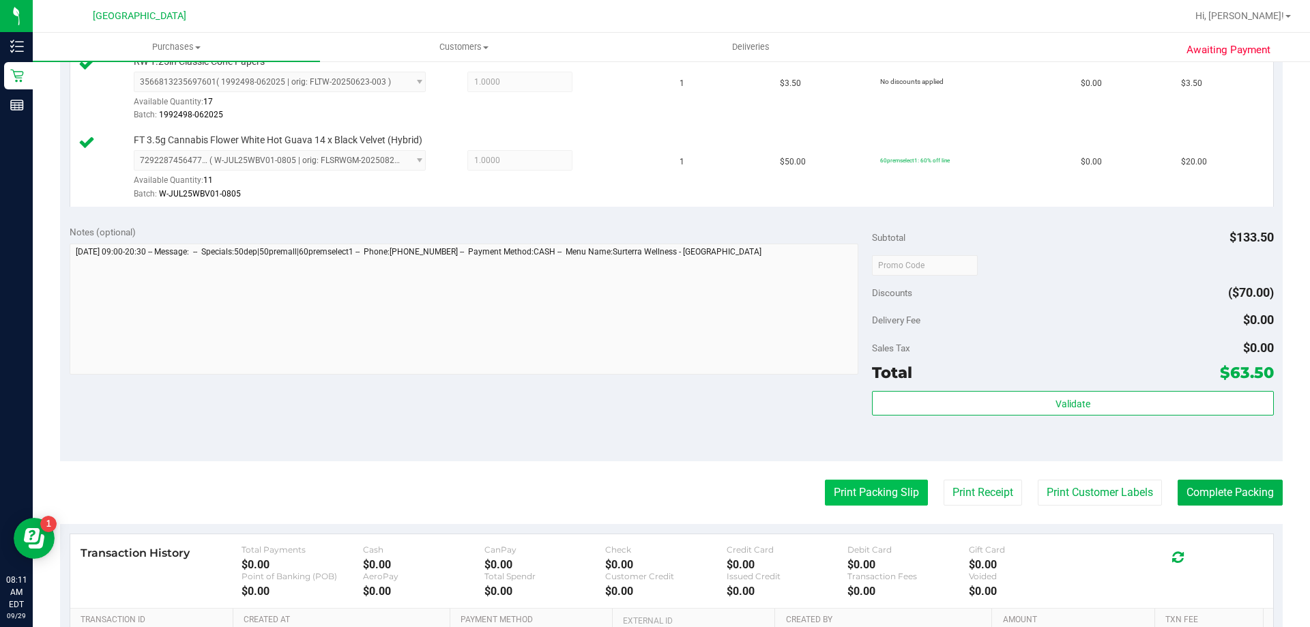
click at [889, 494] on button "Print Packing Slip" at bounding box center [876, 493] width 103 height 26
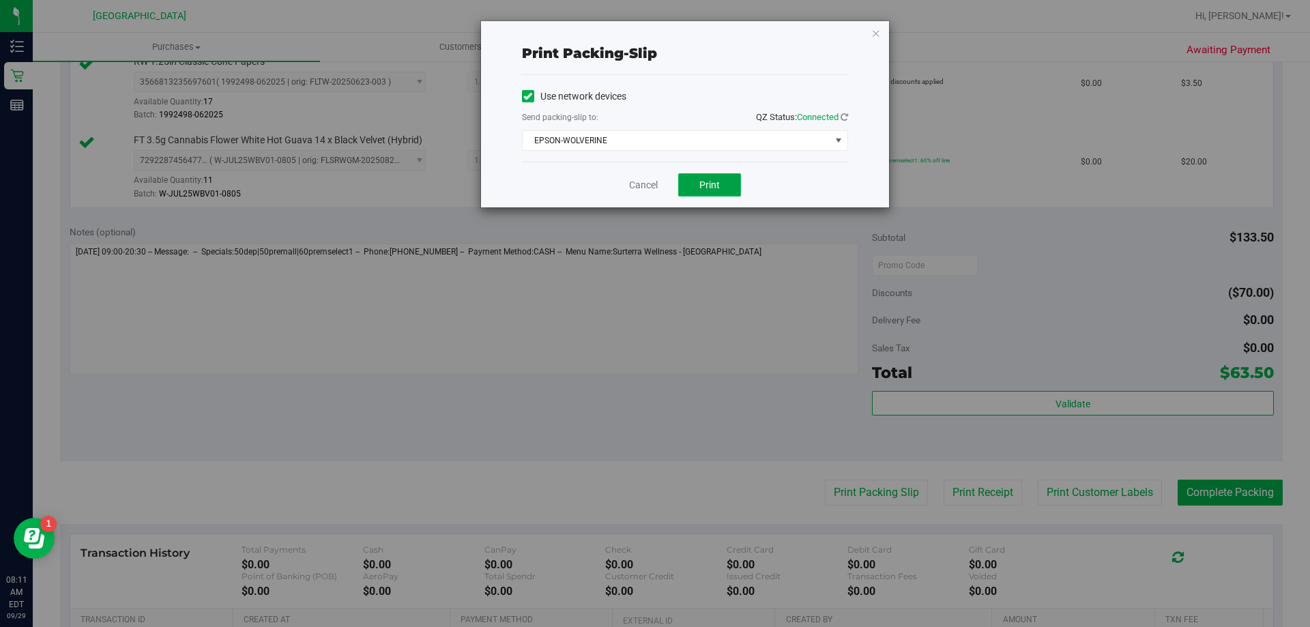
click at [720, 186] on button "Print" at bounding box center [709, 184] width 63 height 23
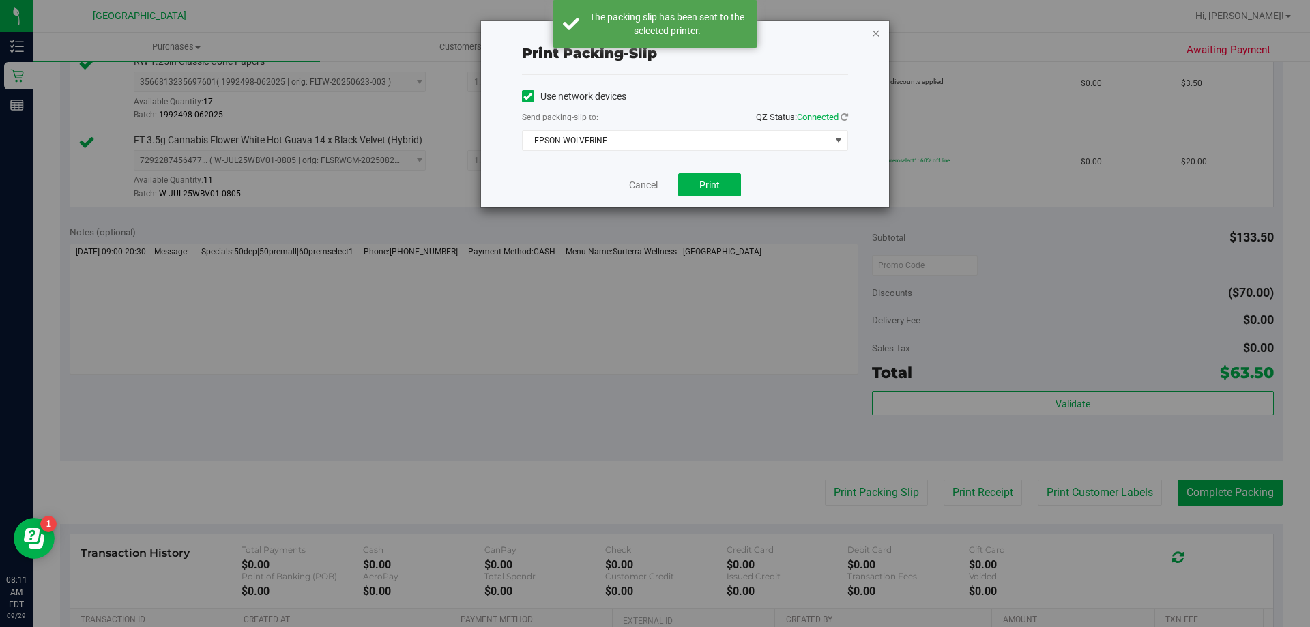
click at [878, 35] on icon "button" at bounding box center [876, 33] width 10 height 16
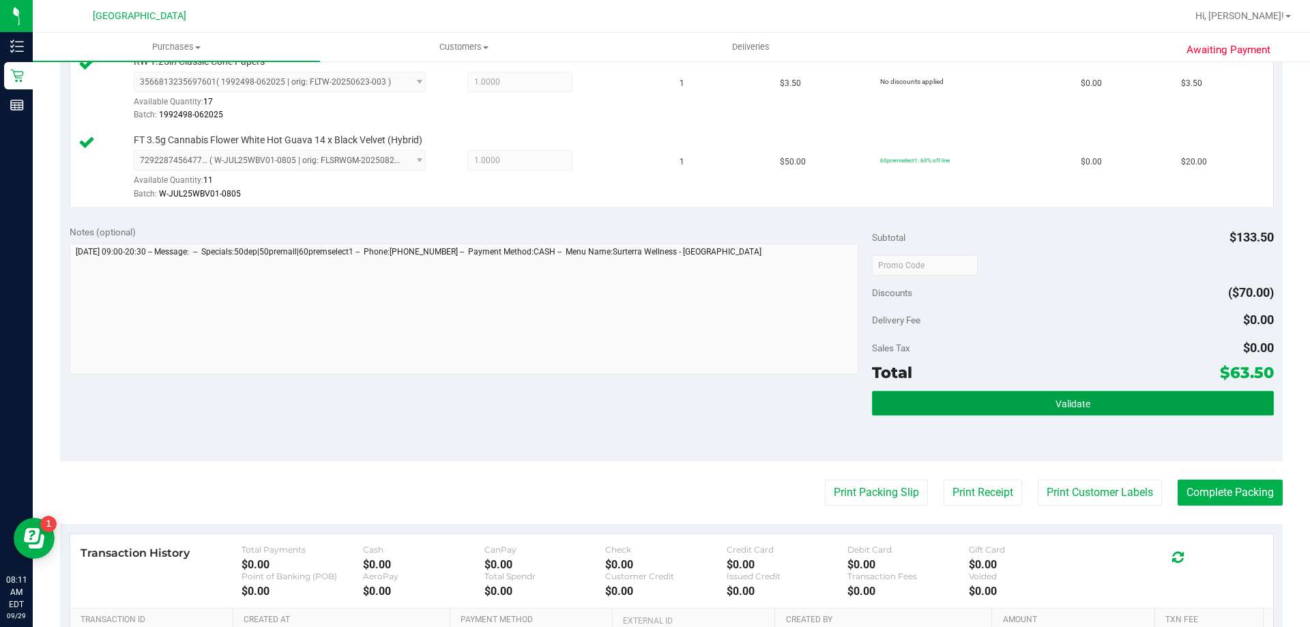
click at [1056, 402] on span "Validate" at bounding box center [1073, 404] width 35 height 11
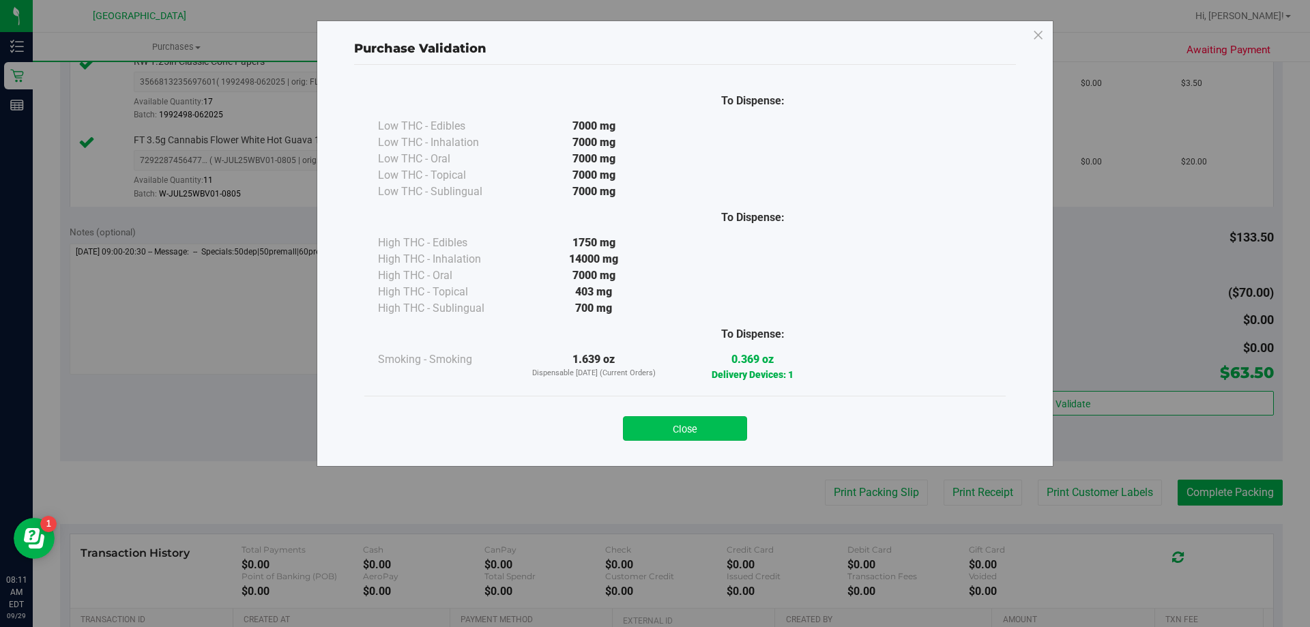
click at [716, 434] on button "Close" at bounding box center [685, 428] width 124 height 25
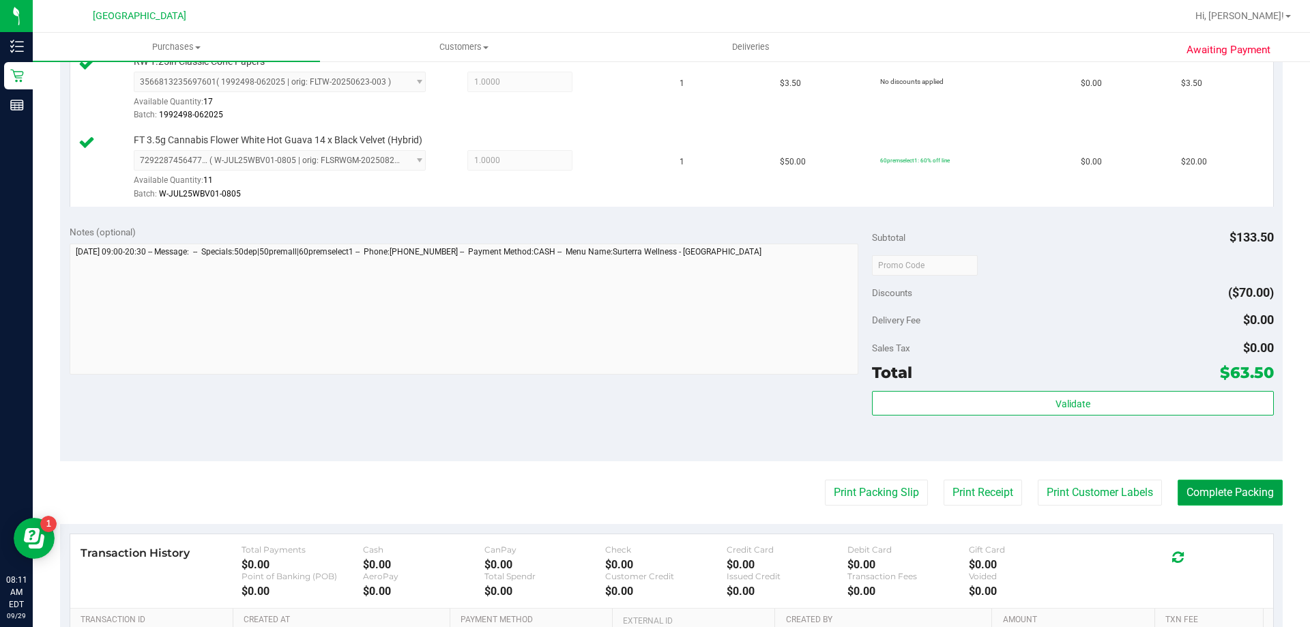
click at [1232, 497] on button "Complete Packing" at bounding box center [1230, 493] width 105 height 26
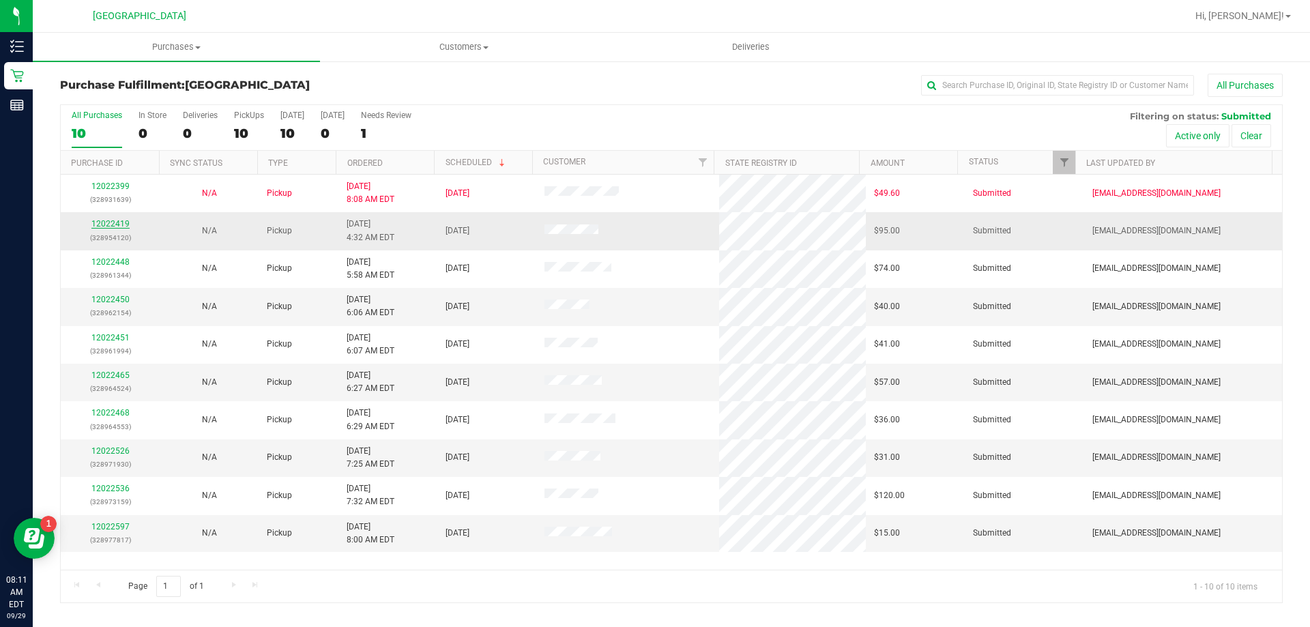
click at [117, 225] on link "12022419" at bounding box center [110, 224] width 38 height 10
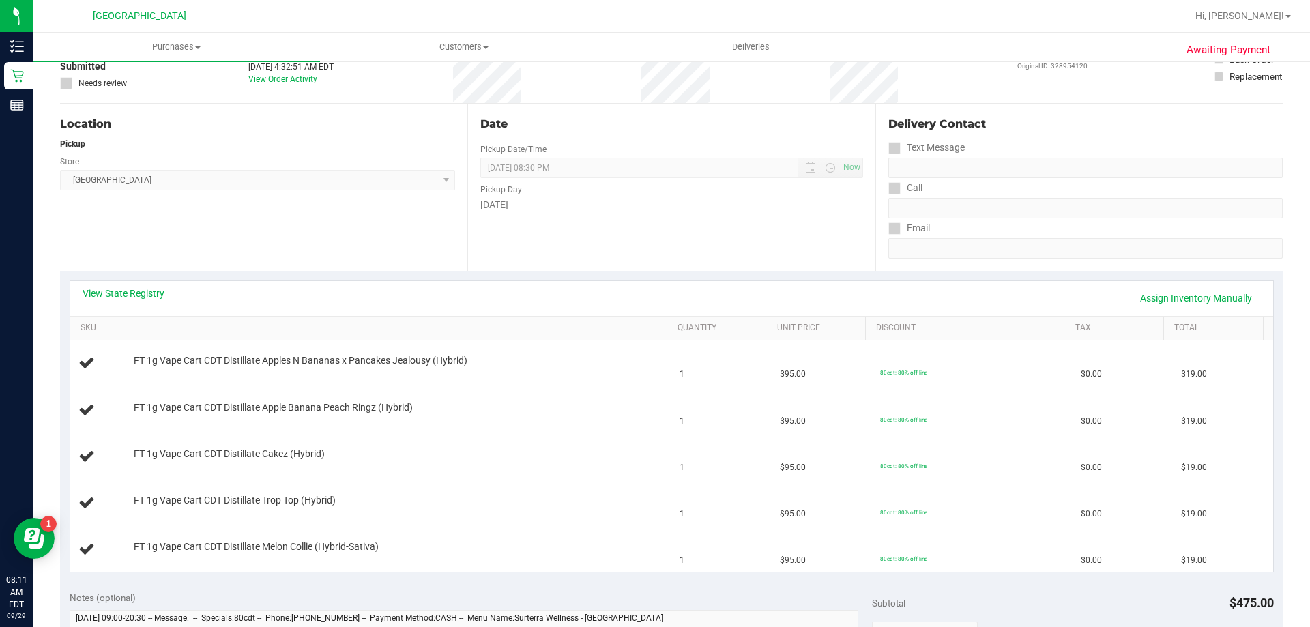
scroll to position [68, 0]
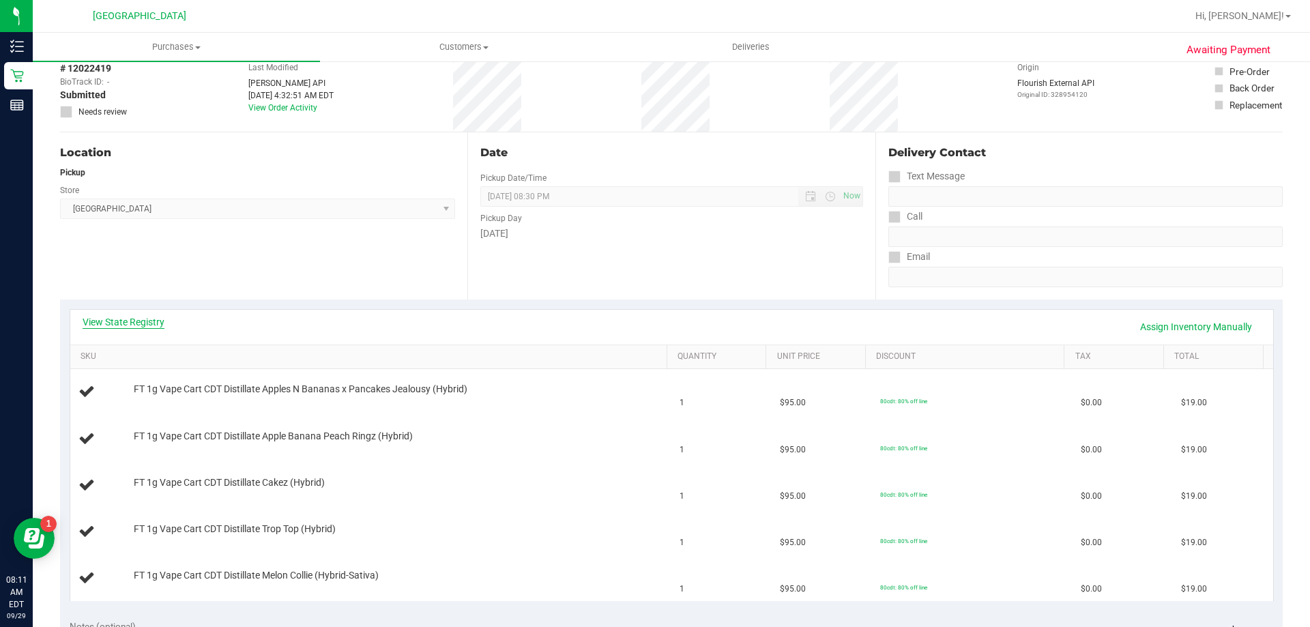
click at [163, 324] on link "View State Registry" at bounding box center [124, 322] width 82 height 14
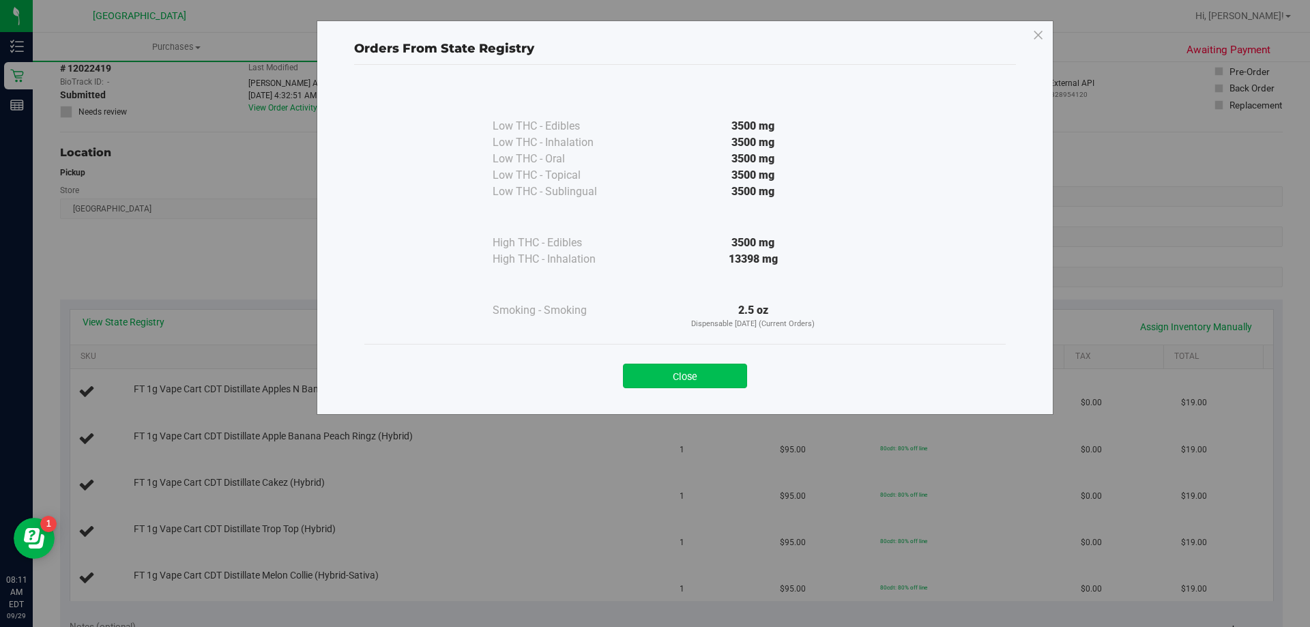
click at [689, 372] on button "Close" at bounding box center [685, 376] width 124 height 25
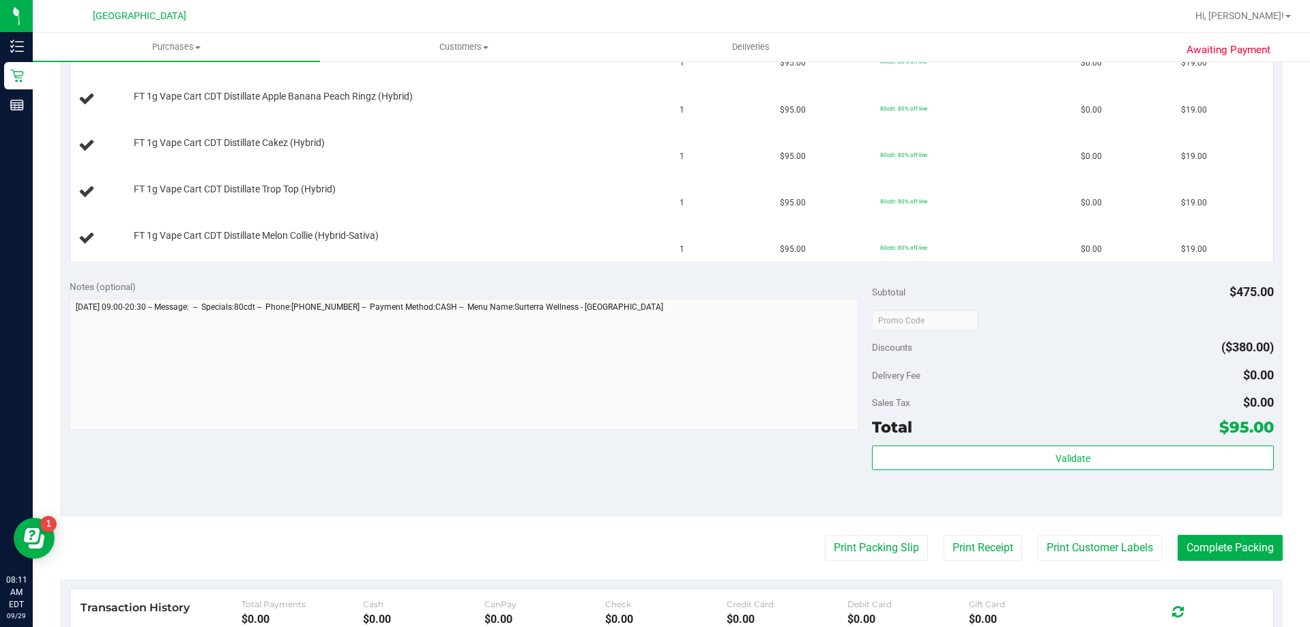
scroll to position [409, 0]
click at [857, 556] on button "Print Packing Slip" at bounding box center [876, 547] width 103 height 26
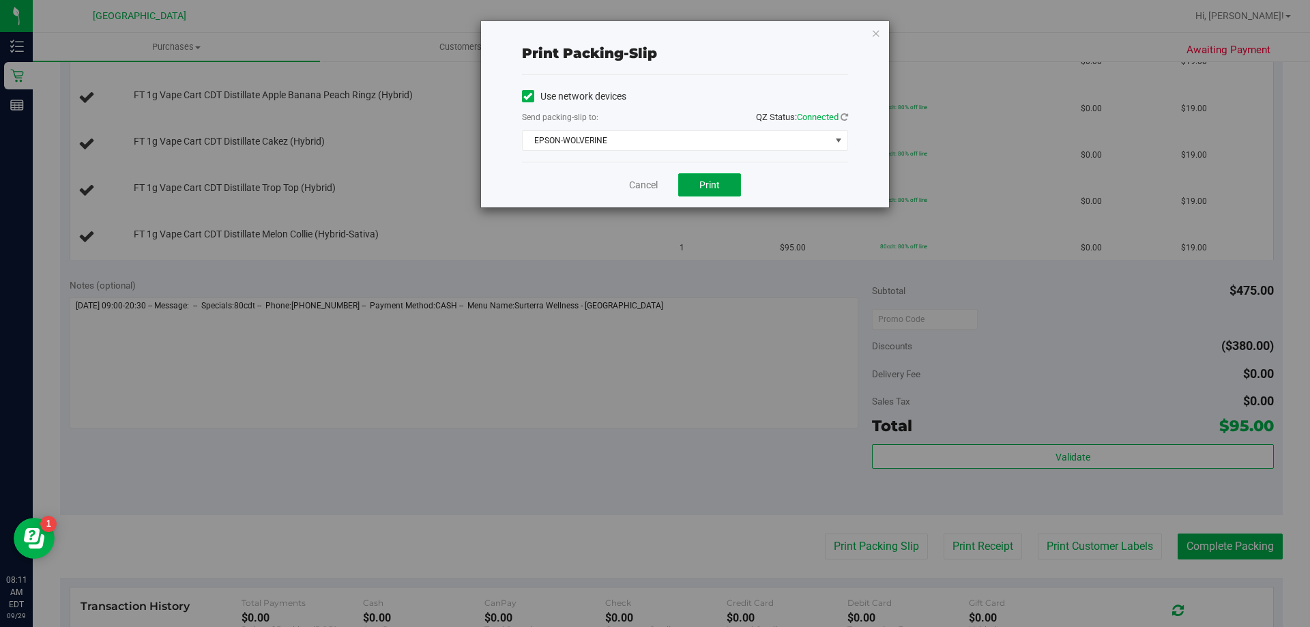
drag, startPoint x: 721, startPoint y: 193, endPoint x: 730, endPoint y: 206, distance: 15.7
click at [721, 194] on button "Print" at bounding box center [709, 184] width 63 height 23
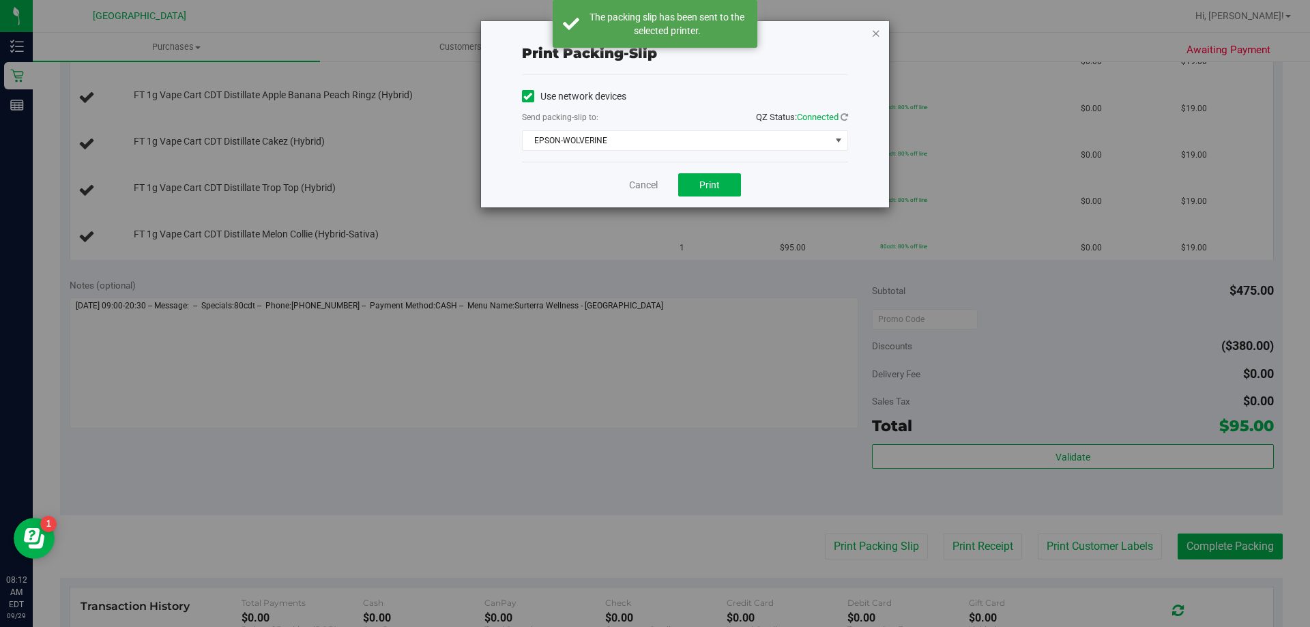
click at [875, 33] on icon "button" at bounding box center [876, 33] width 10 height 16
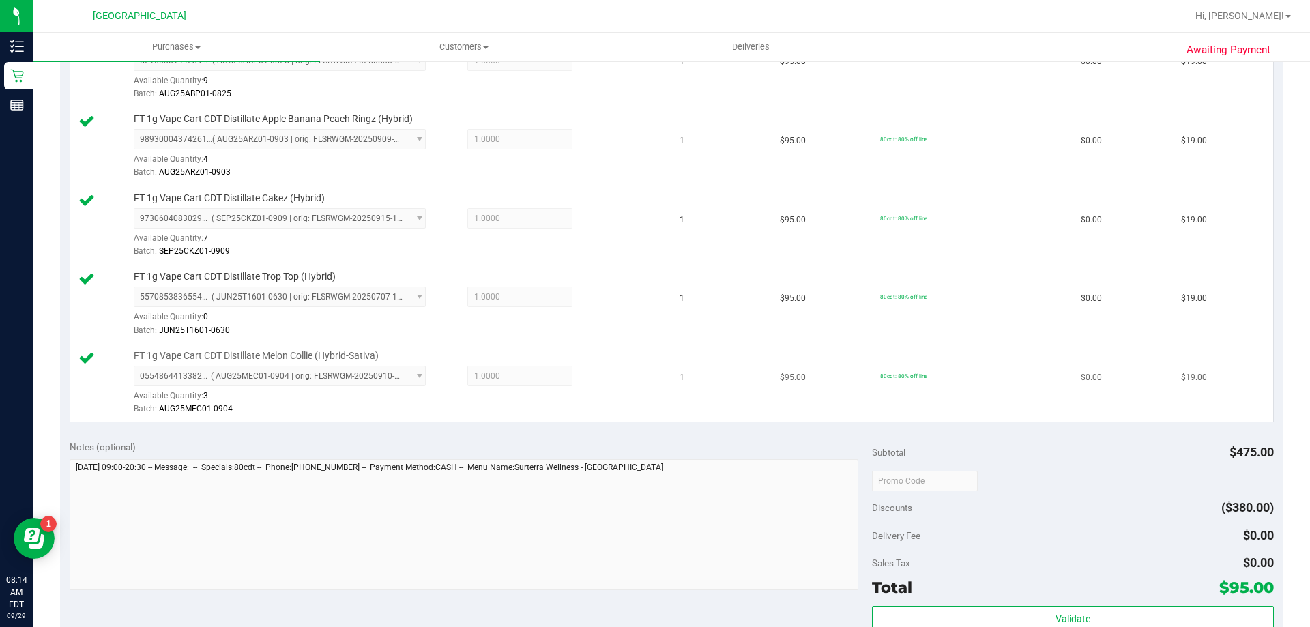
scroll to position [614, 0]
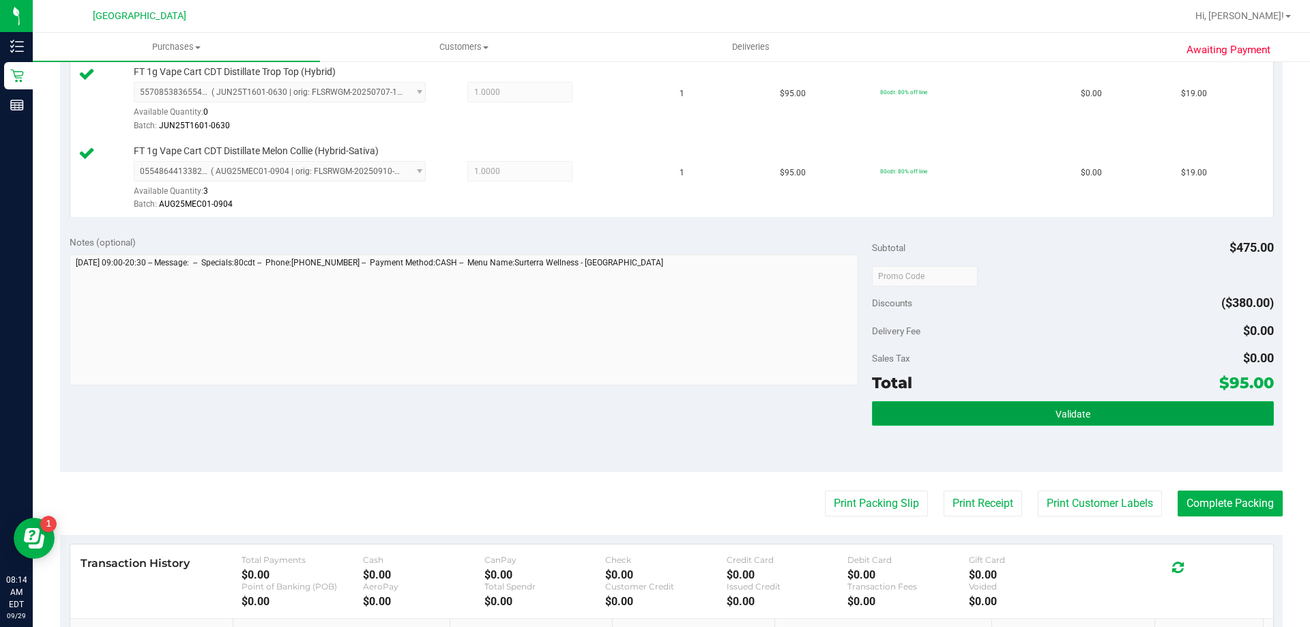
click at [1055, 405] on button "Validate" at bounding box center [1072, 413] width 401 height 25
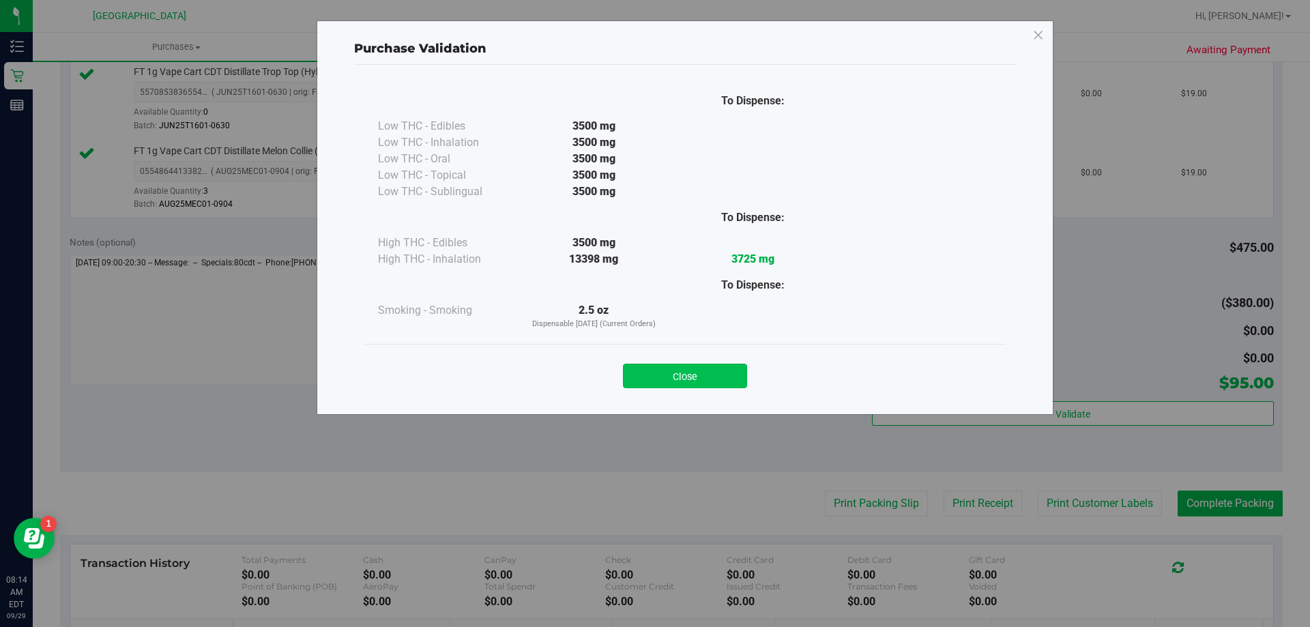
click at [732, 365] on button "Close" at bounding box center [685, 376] width 124 height 25
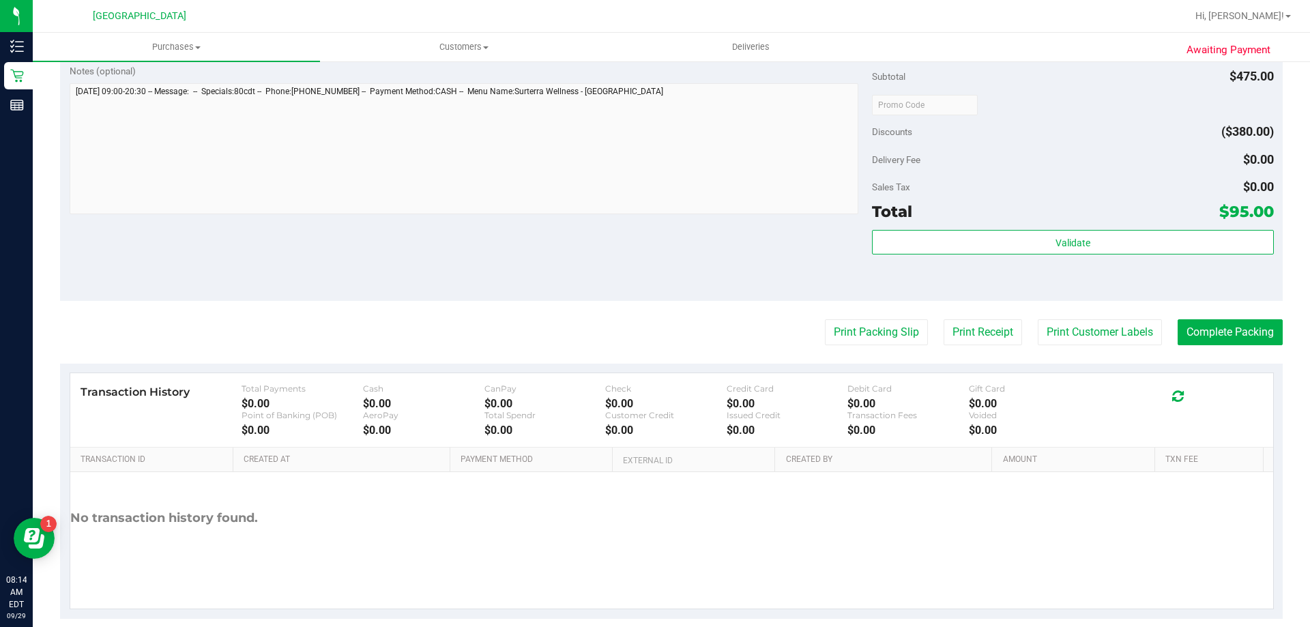
scroll to position [805, 0]
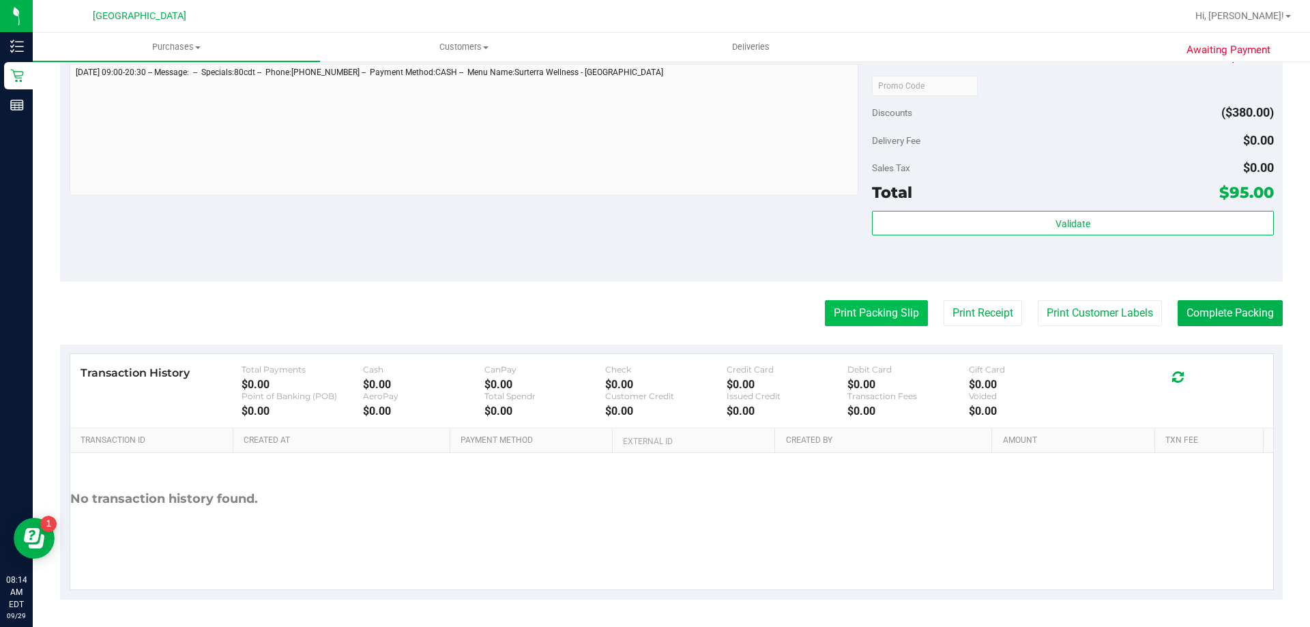
click at [858, 321] on button "Print Packing Slip" at bounding box center [876, 313] width 103 height 26
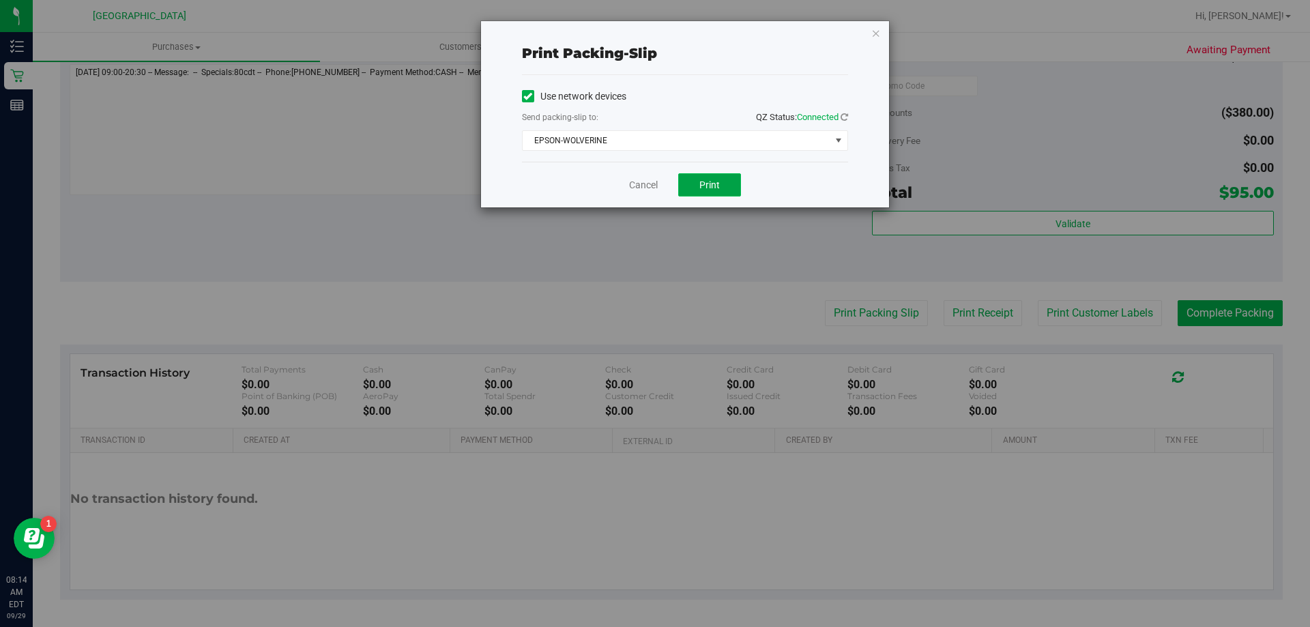
click at [719, 184] on span "Print" at bounding box center [709, 184] width 20 height 11
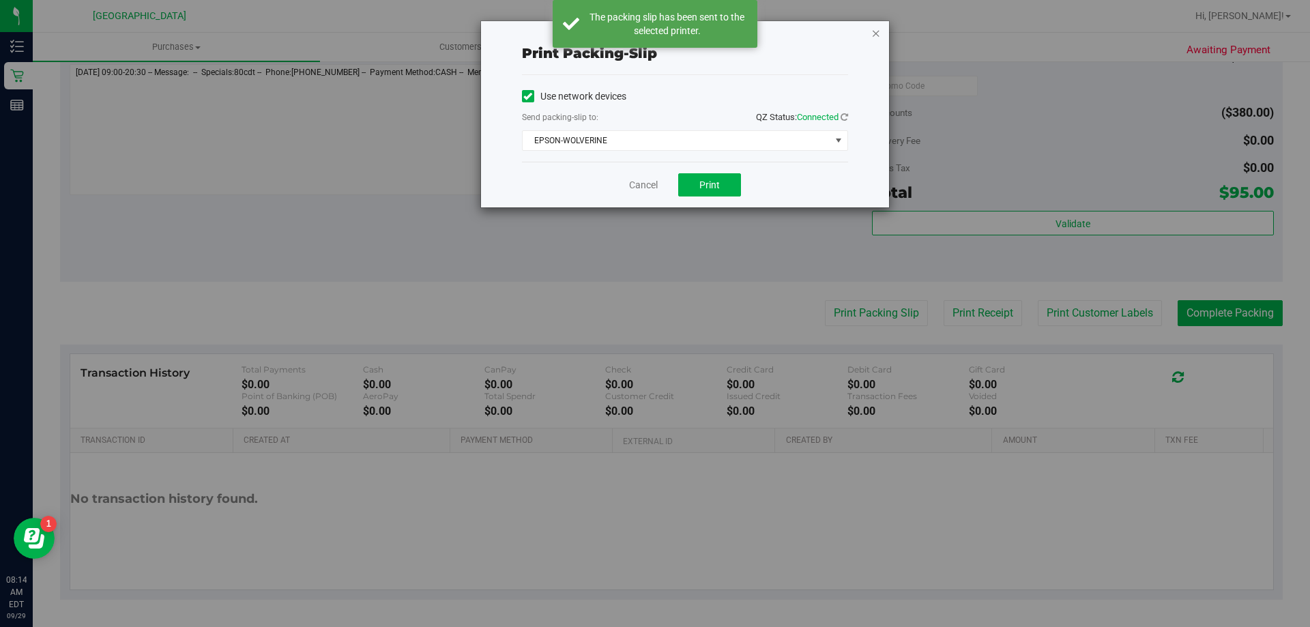
click at [879, 33] on icon "button" at bounding box center [876, 33] width 10 height 16
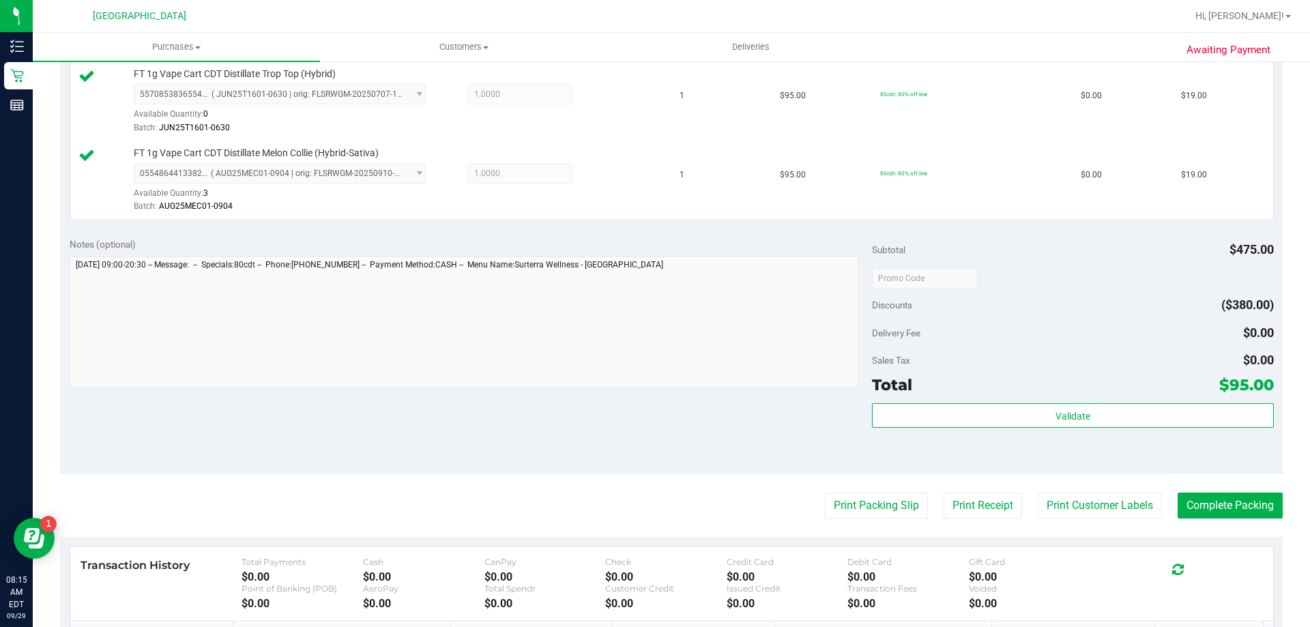
scroll to position [614, 0]
click at [1178, 492] on button "Complete Packing" at bounding box center [1230, 504] width 105 height 26
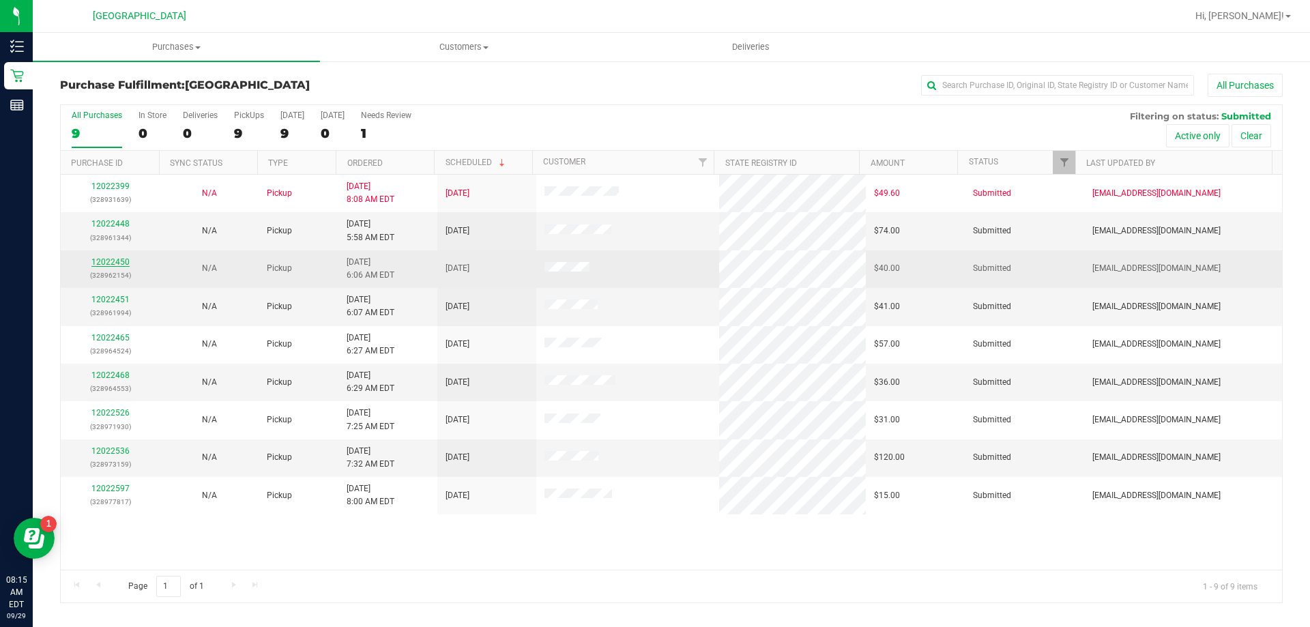
click at [120, 263] on link "12022450" at bounding box center [110, 262] width 38 height 10
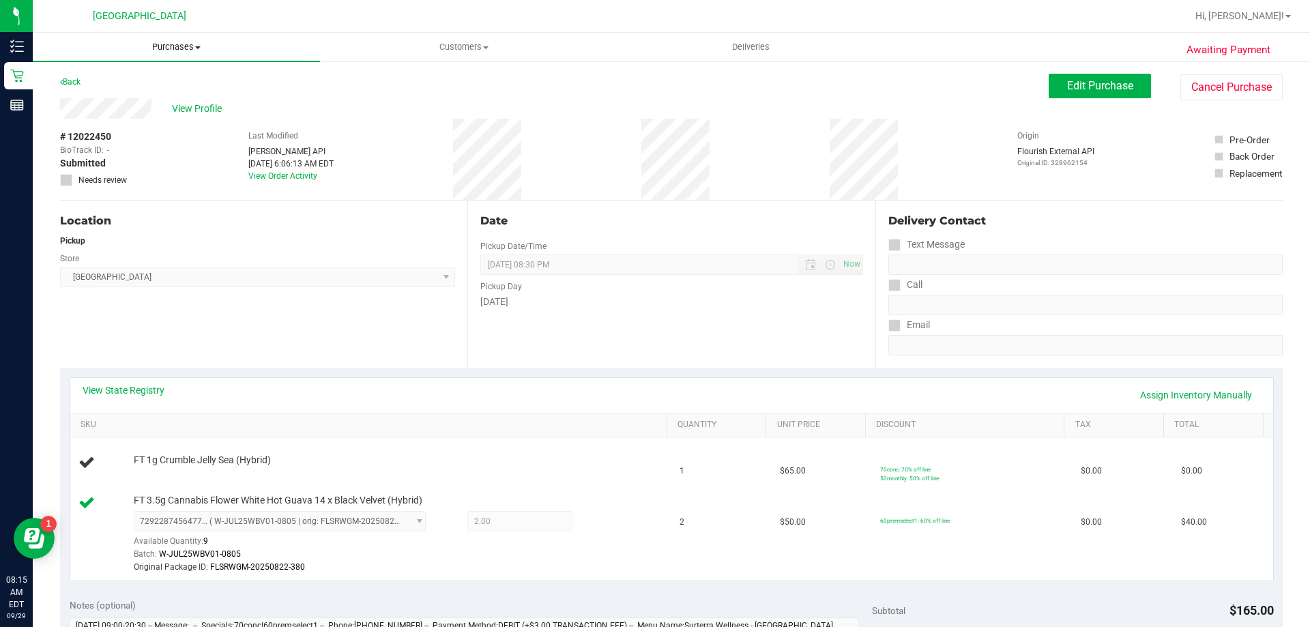
click at [183, 50] on span "Purchases" at bounding box center [176, 47] width 287 height 12
click at [136, 98] on li "Fulfillment" at bounding box center [176, 99] width 287 height 16
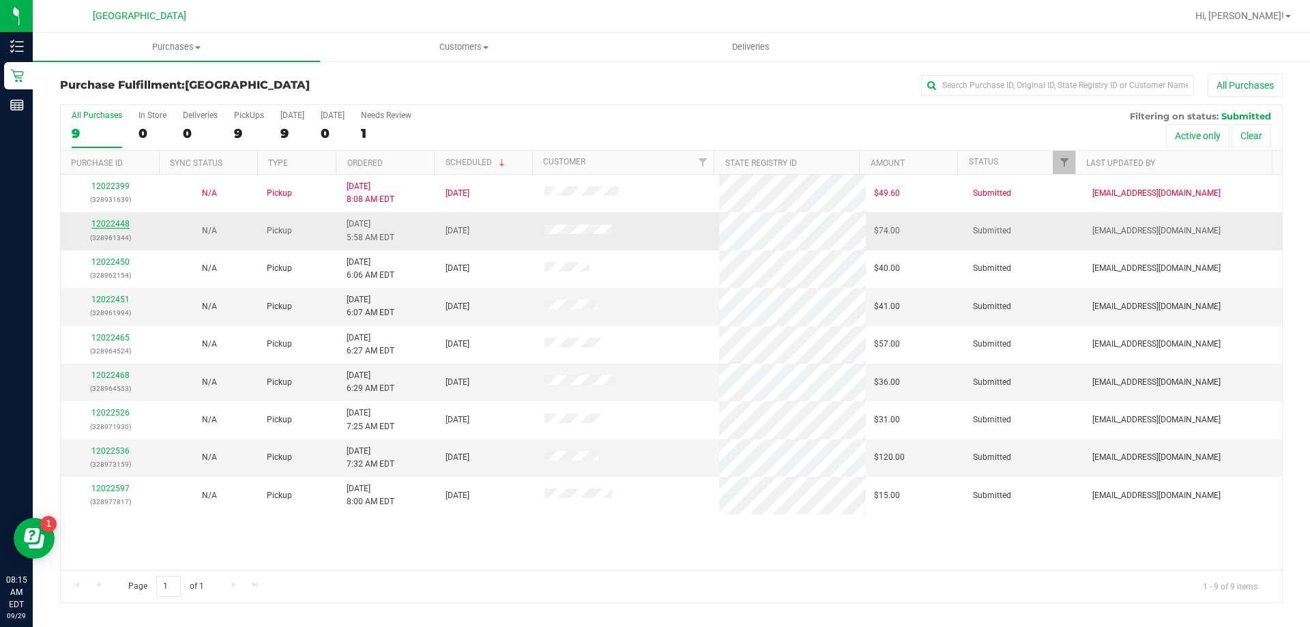
click at [122, 225] on link "12022448" at bounding box center [110, 224] width 38 height 10
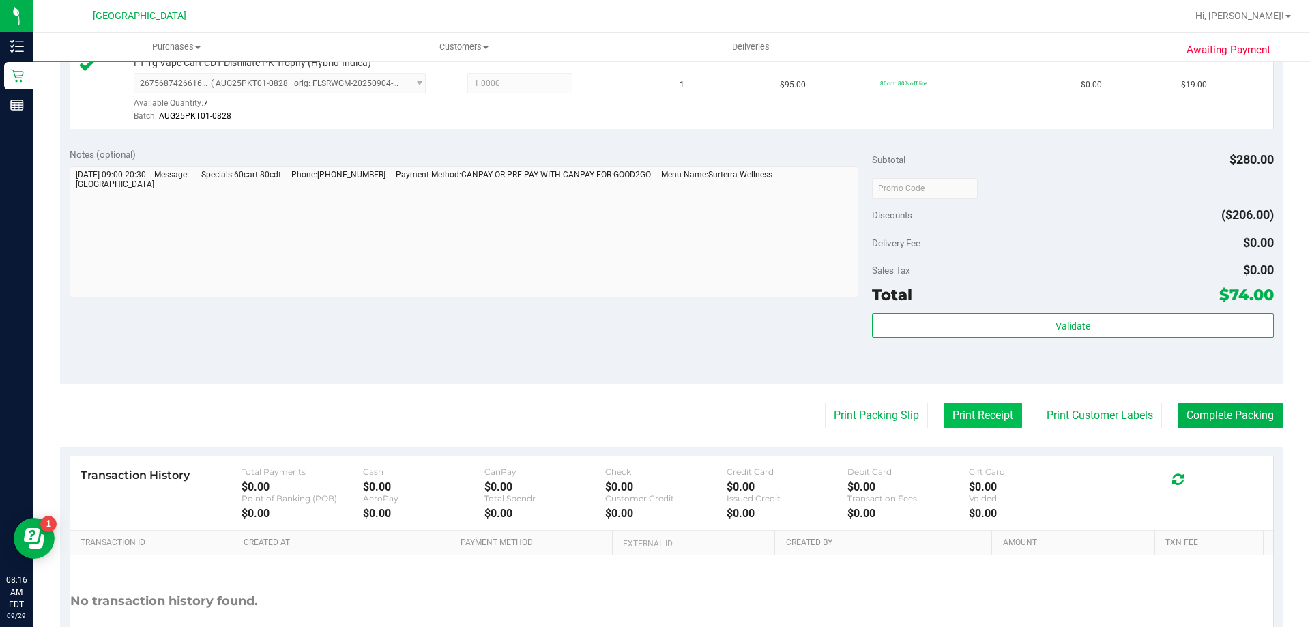
scroll to position [546, 0]
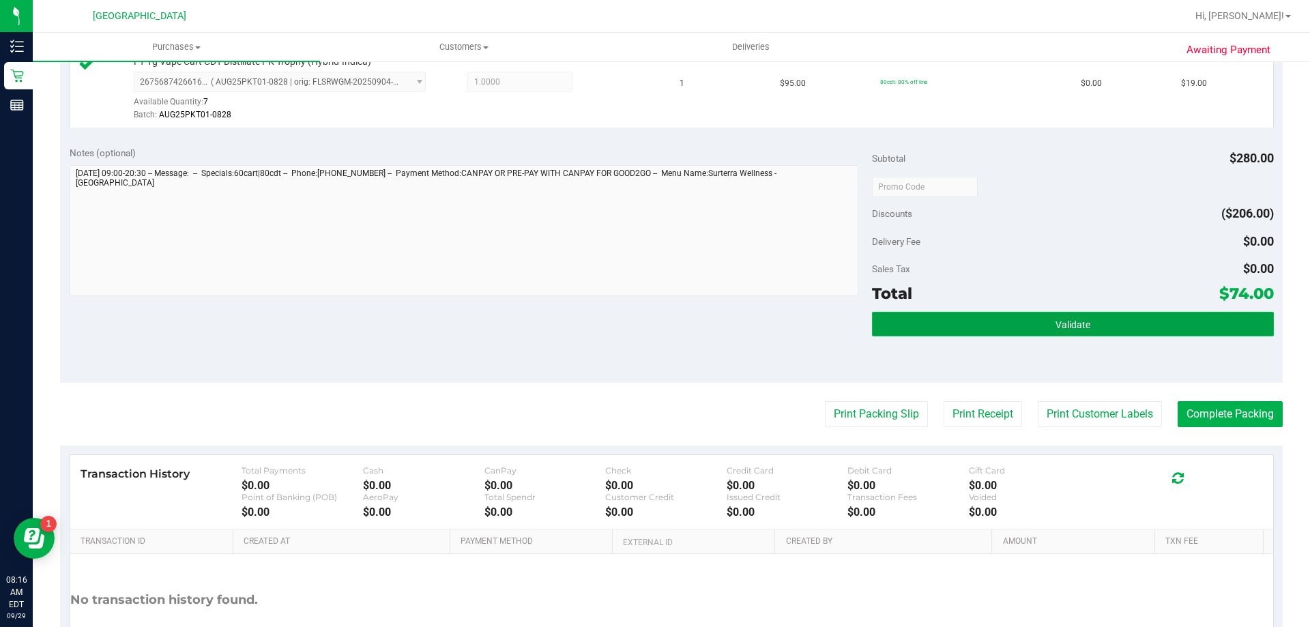
click at [1040, 321] on button "Validate" at bounding box center [1072, 324] width 401 height 25
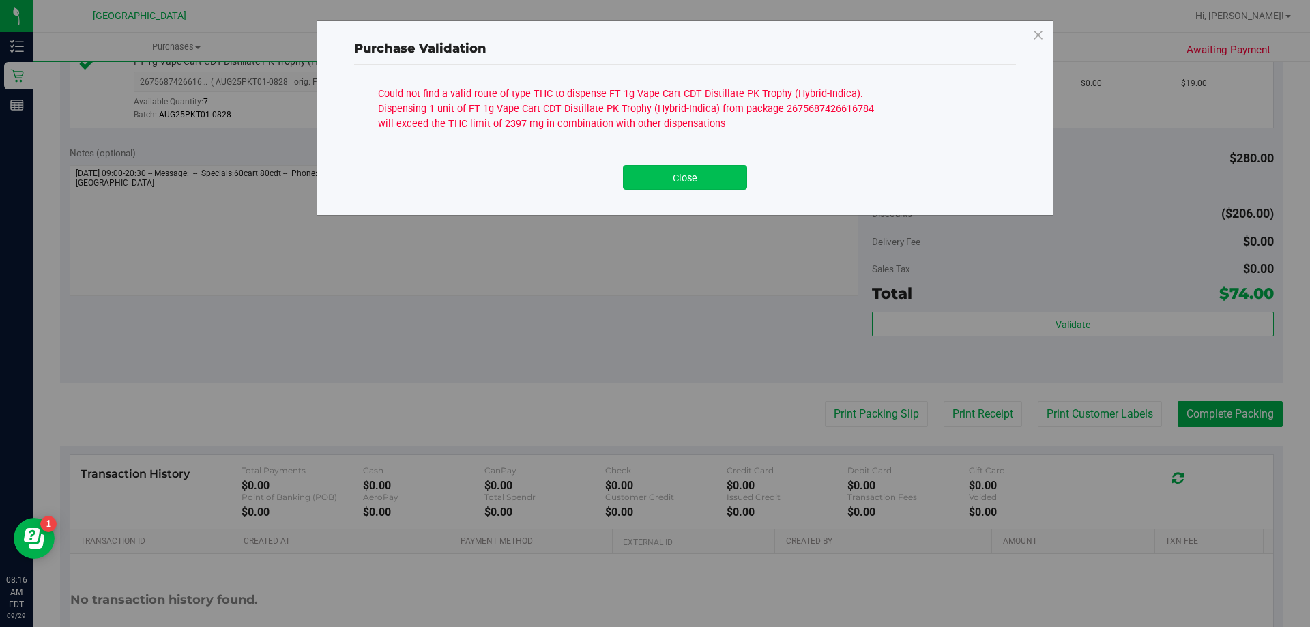
click at [676, 172] on button "Close" at bounding box center [685, 177] width 124 height 25
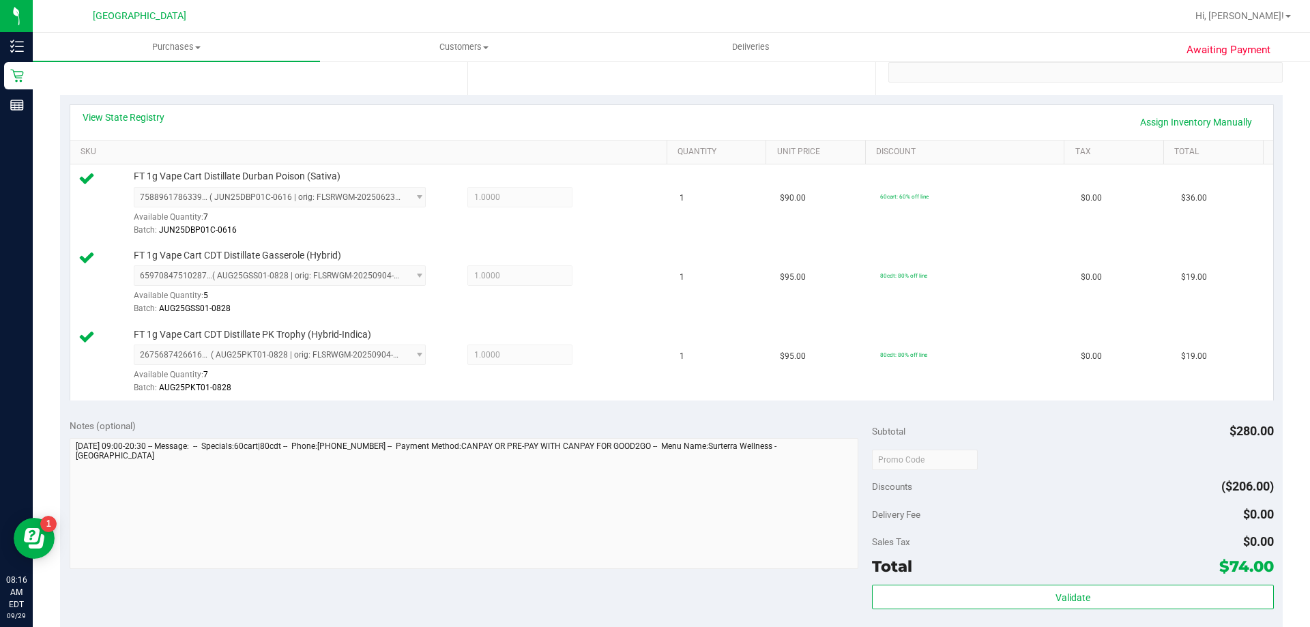
scroll to position [136, 0]
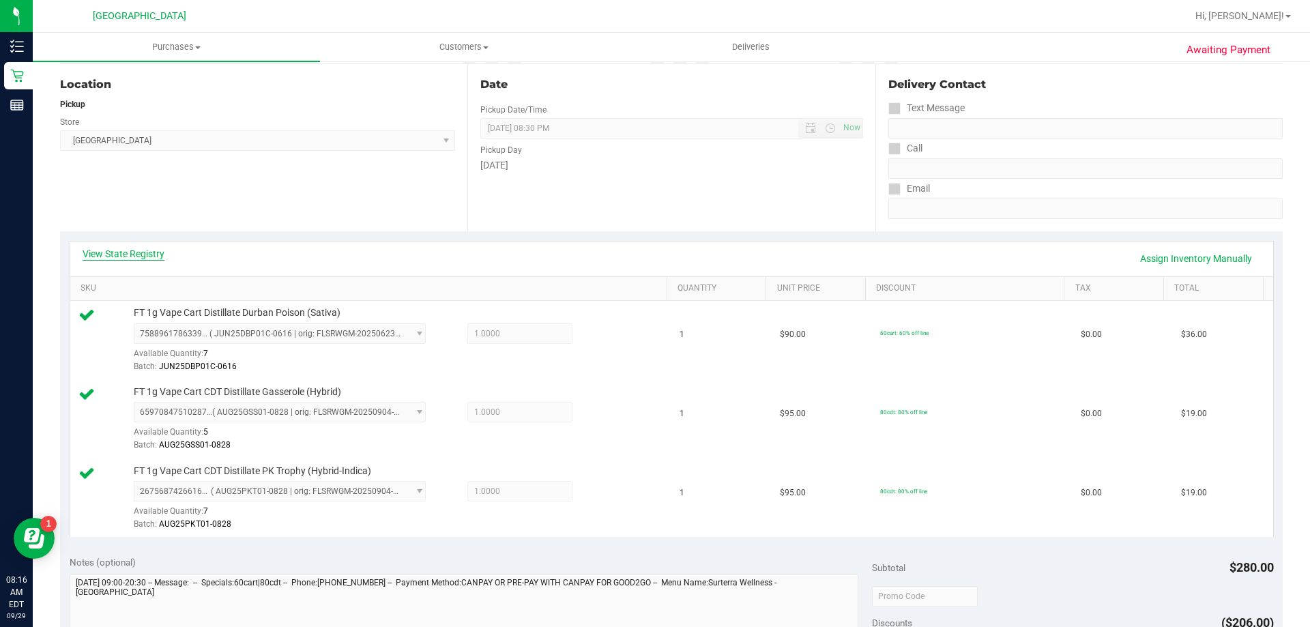
click at [158, 252] on link "View State Registry" at bounding box center [124, 254] width 82 height 14
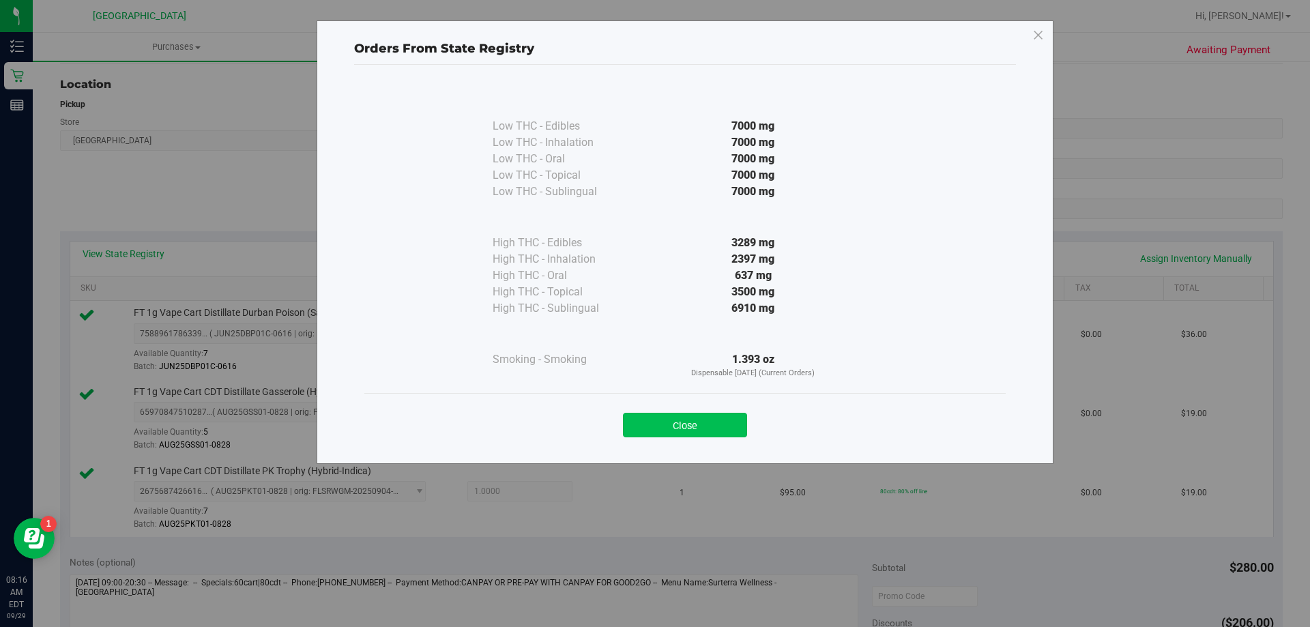
click at [680, 420] on button "Close" at bounding box center [685, 425] width 124 height 25
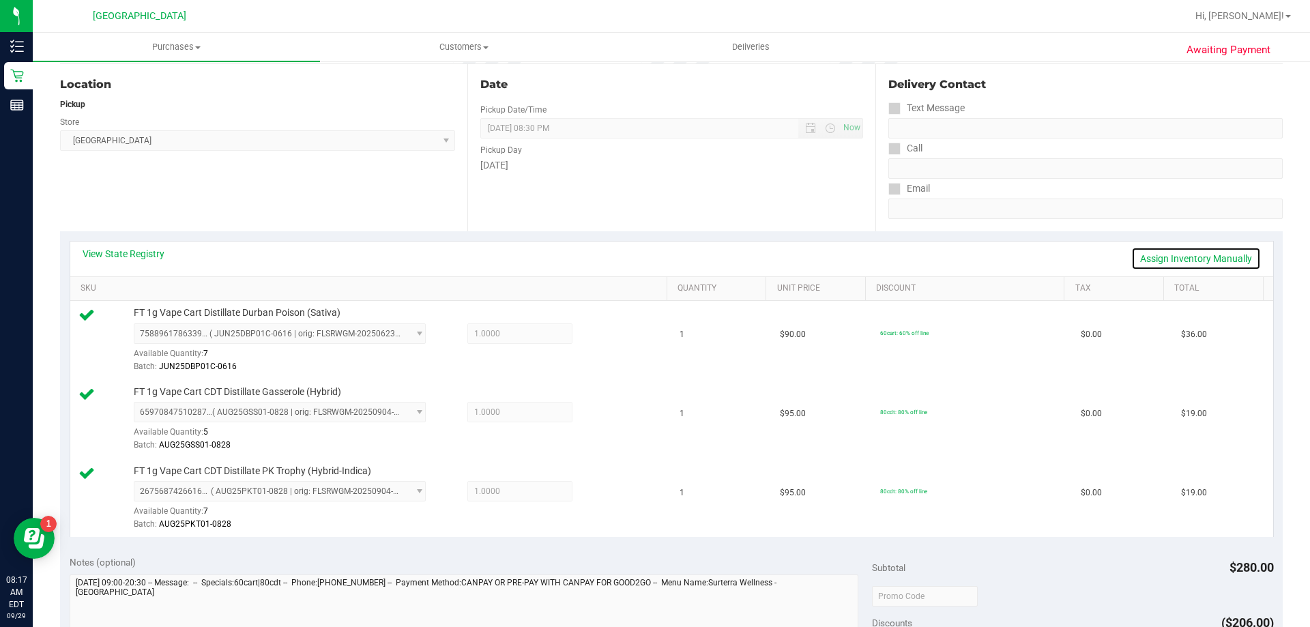
click at [1180, 256] on link "Assign Inventory Manually" at bounding box center [1196, 258] width 130 height 23
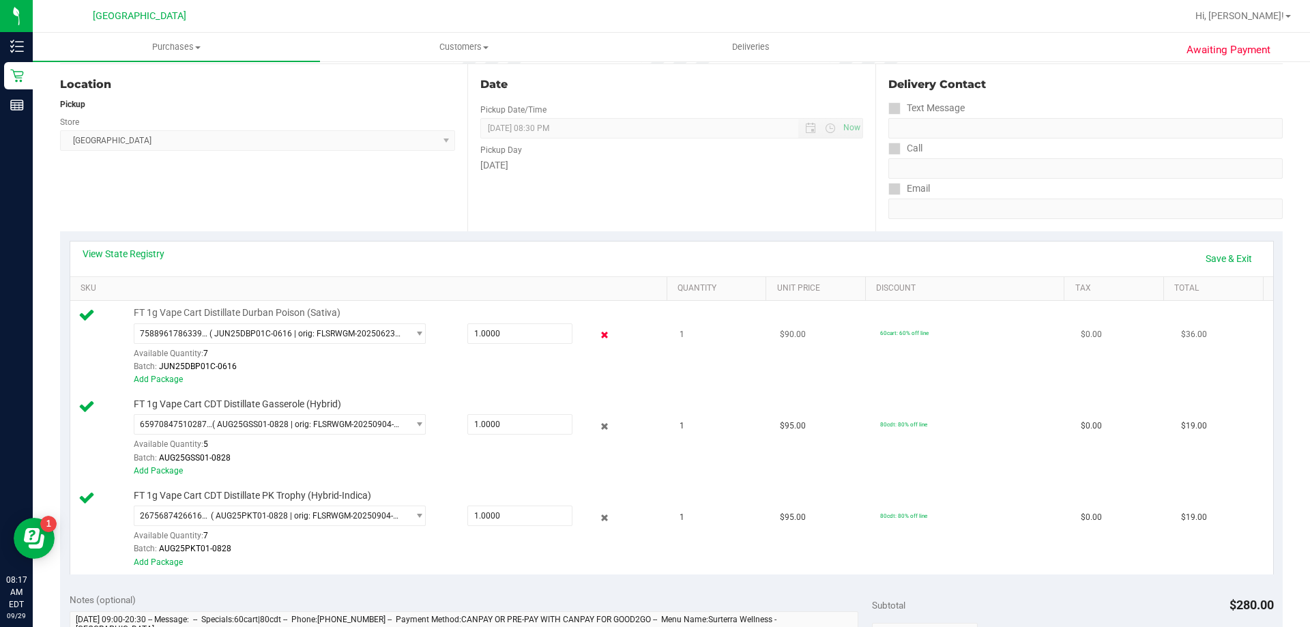
click at [598, 334] on icon at bounding box center [605, 336] width 14 height 16
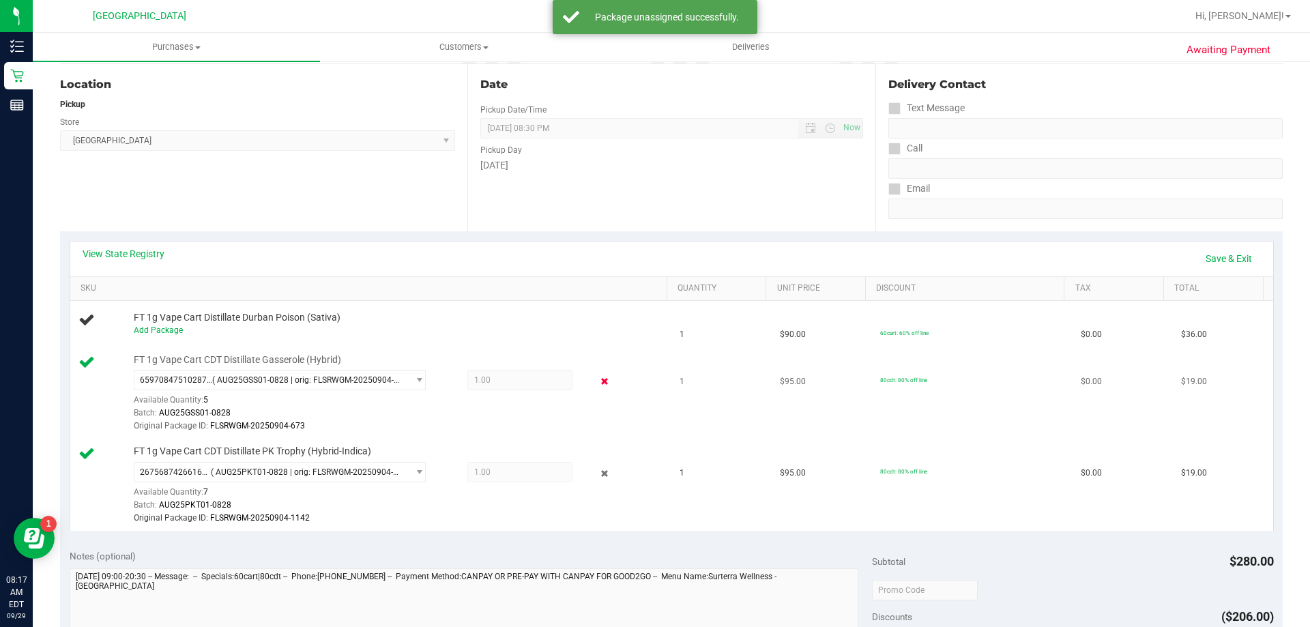
click at [599, 387] on icon at bounding box center [605, 382] width 14 height 16
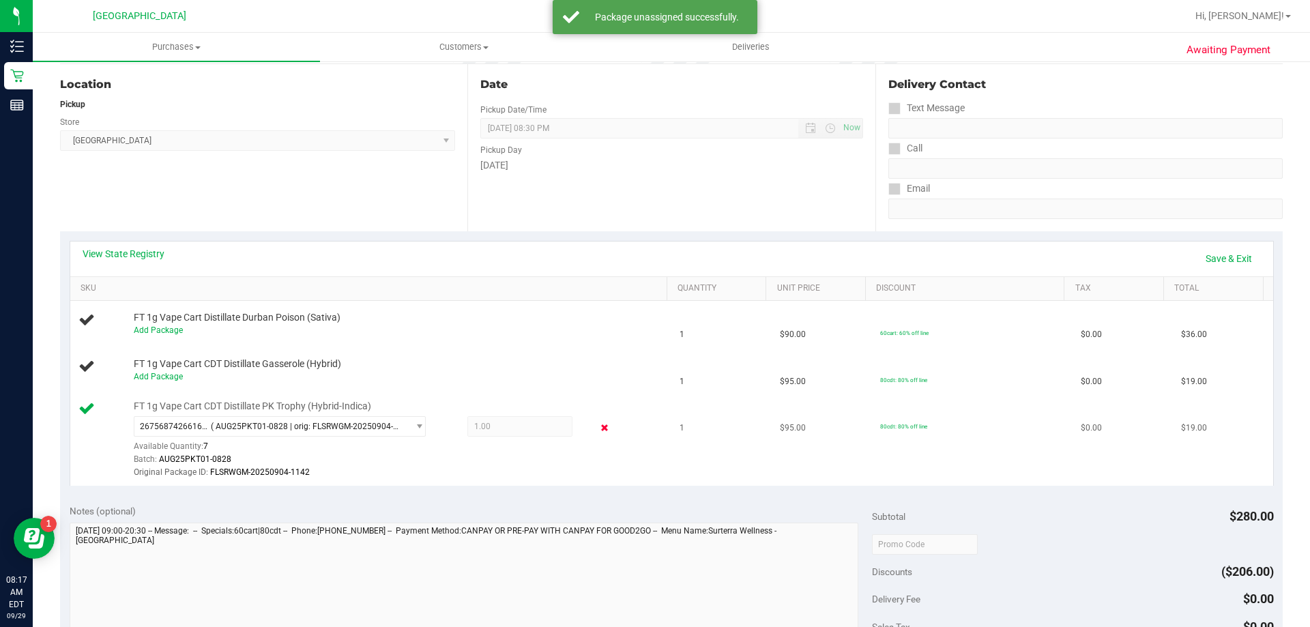
click at [598, 422] on icon at bounding box center [605, 428] width 14 height 16
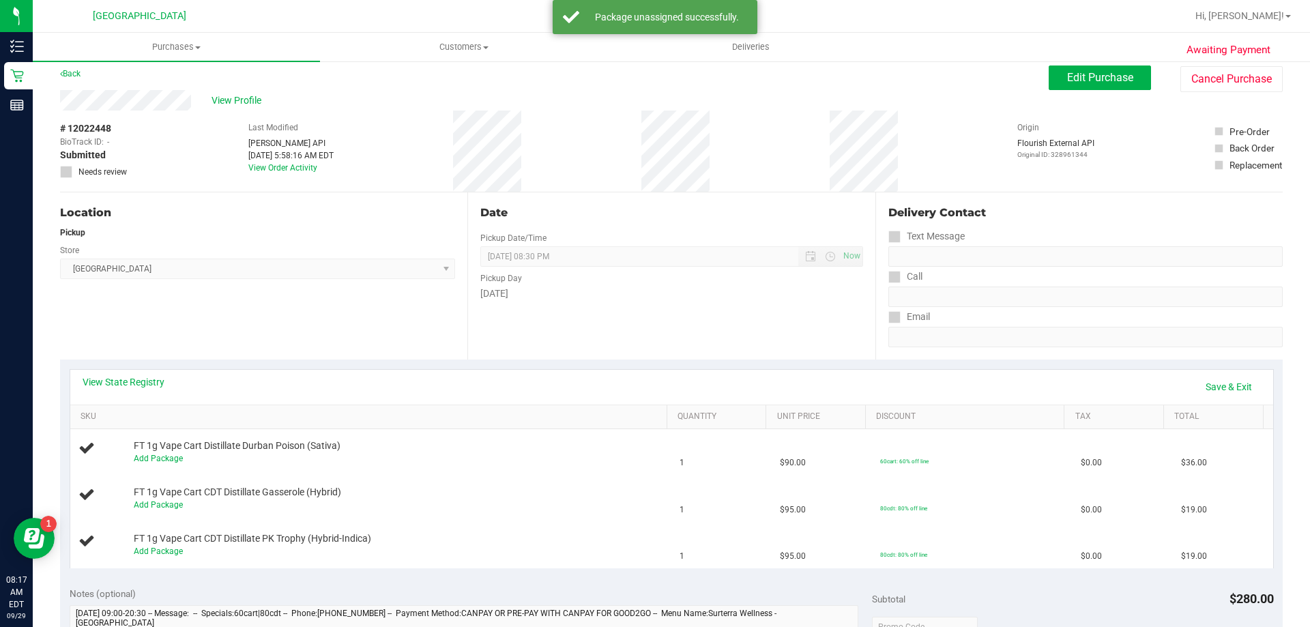
scroll to position [0, 0]
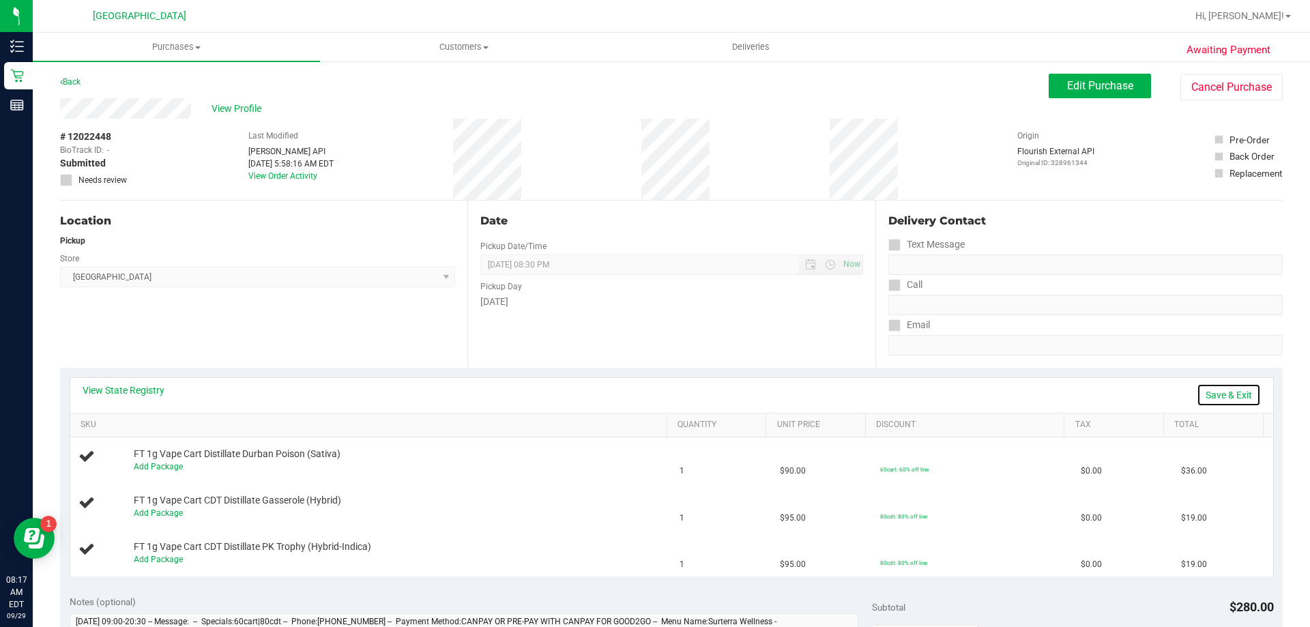
click at [1214, 401] on link "Save & Exit" at bounding box center [1229, 395] width 64 height 23
click at [1099, 93] on button "Edit Purchase" at bounding box center [1100, 86] width 102 height 25
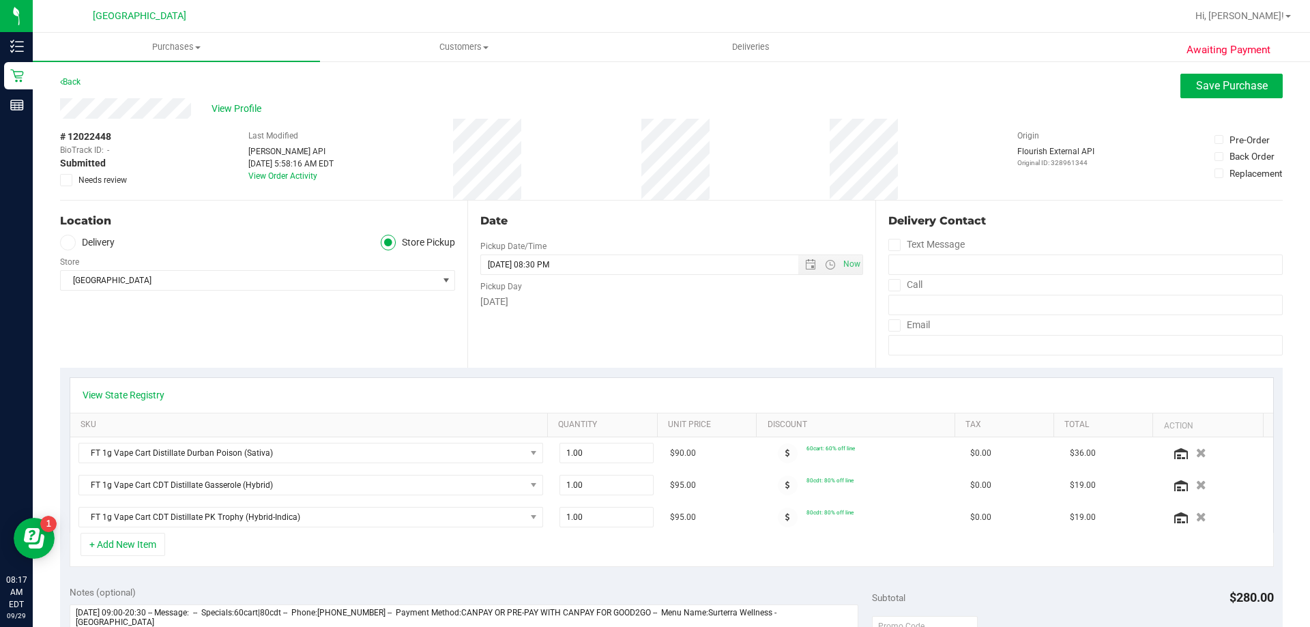
click at [66, 180] on icon at bounding box center [66, 180] width 9 height 0
click at [0, 0] on input "Needs review" at bounding box center [0, 0] width 0 height 0
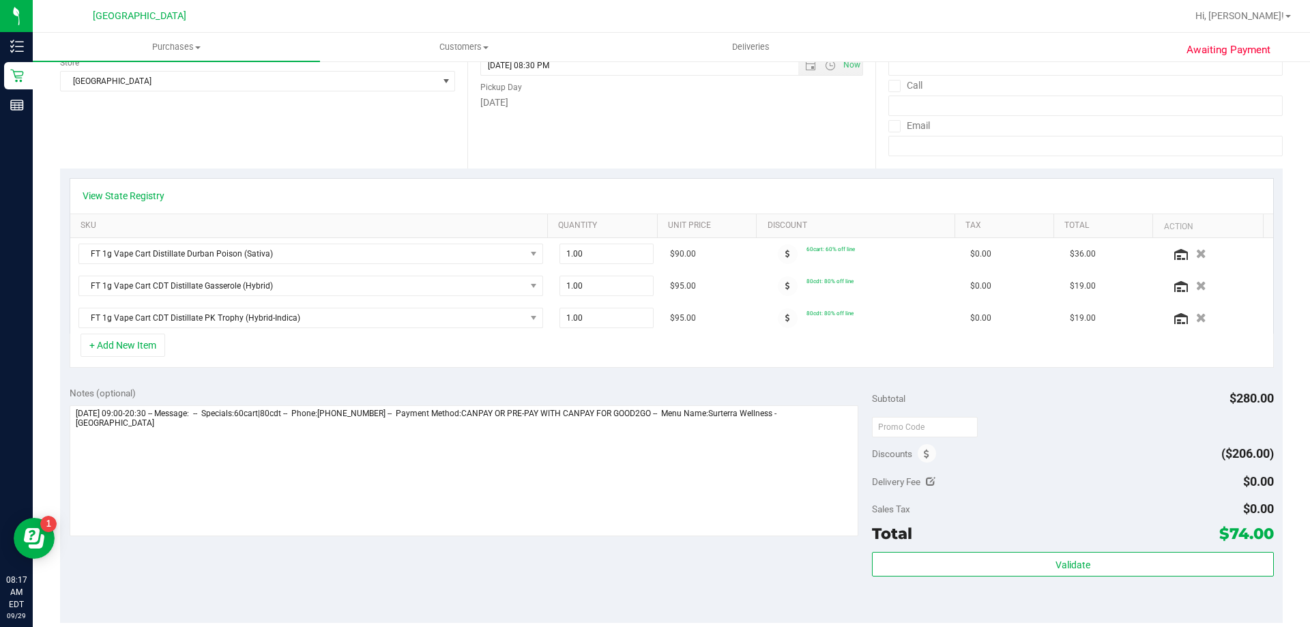
scroll to position [205, 0]
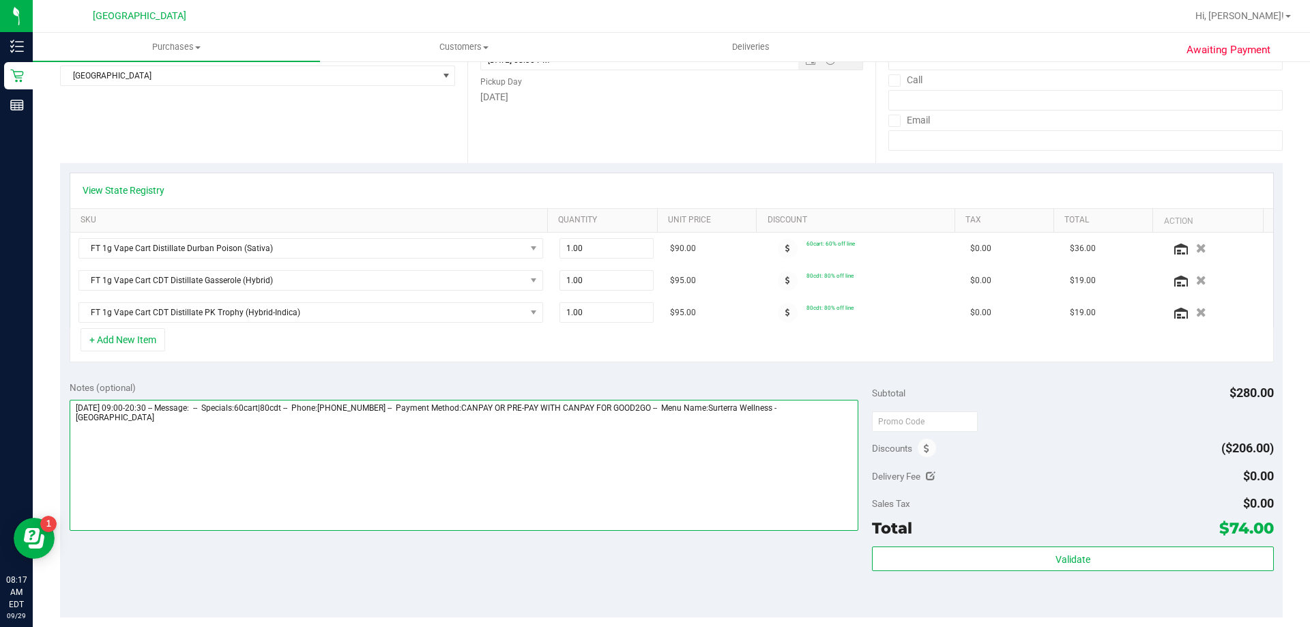
click at [314, 442] on textarea at bounding box center [465, 465] width 790 height 131
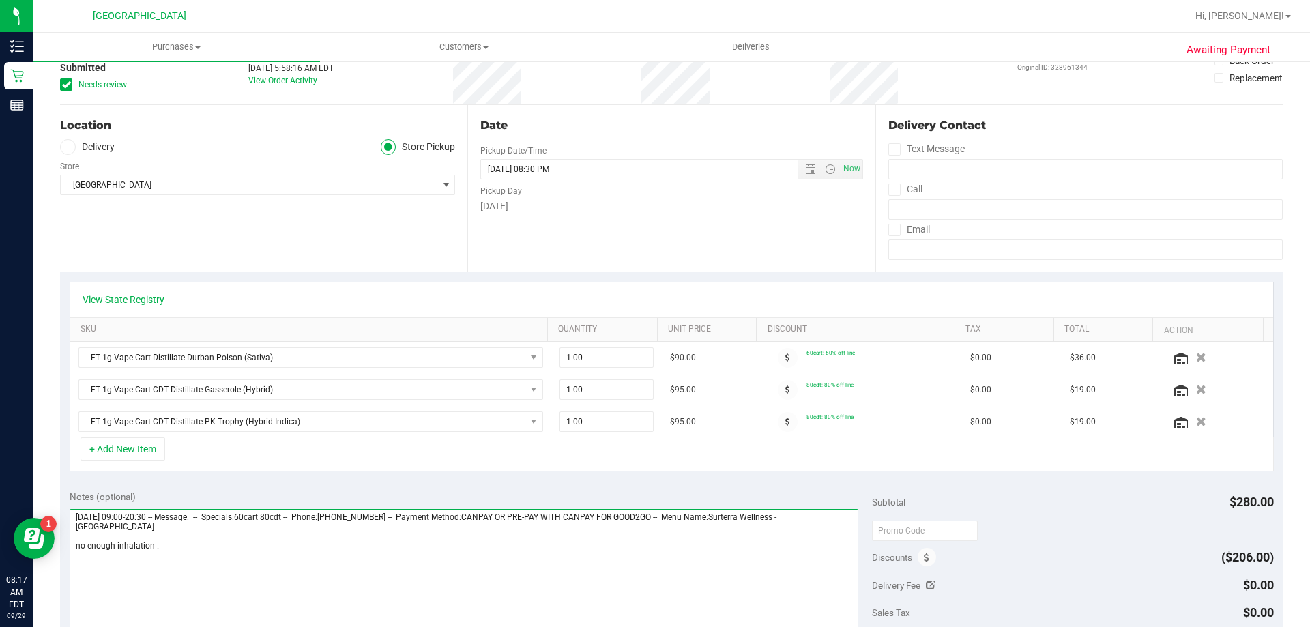
scroll to position [0, 0]
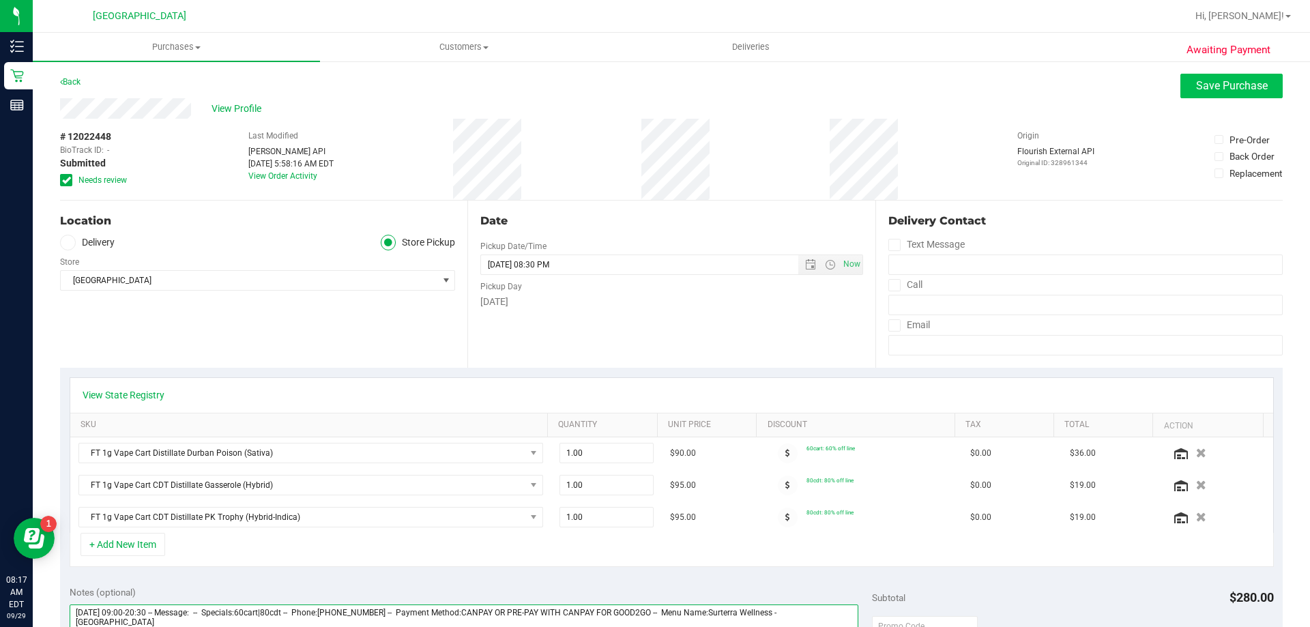
type textarea "Monday 09/29/2025 09:00-20:30 -- Message: -- Specials:60cart|80cdt -- Phone:386…"
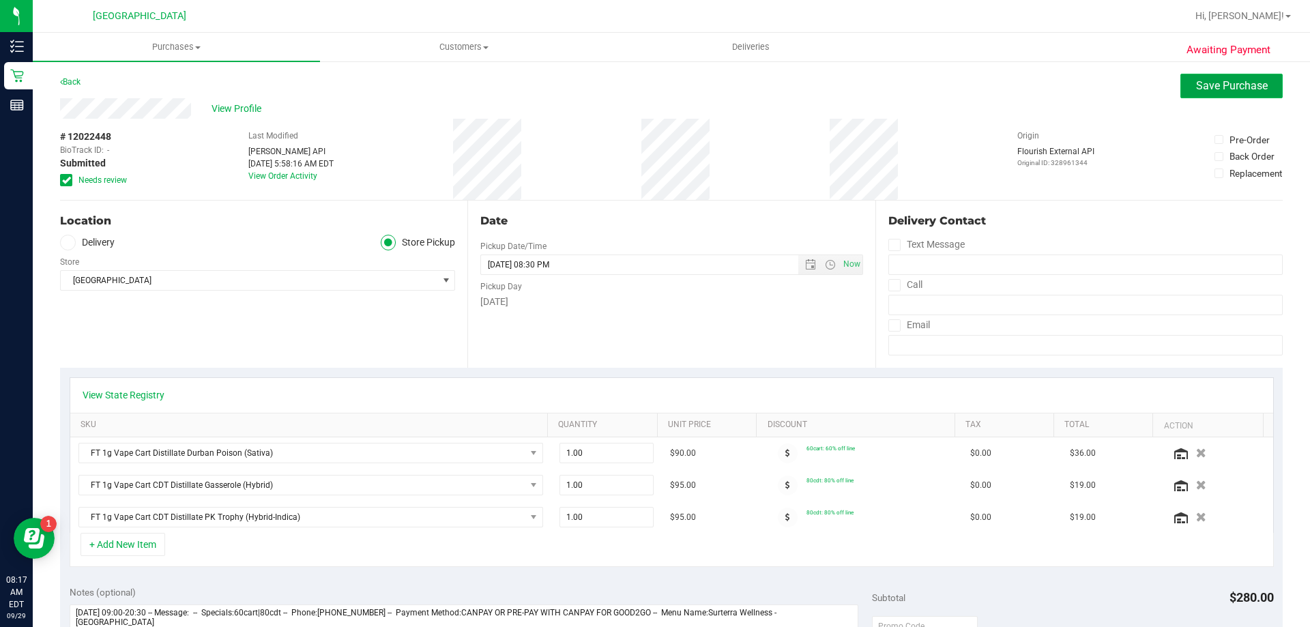
click at [1196, 83] on span "Save Purchase" at bounding box center [1232, 85] width 72 height 13
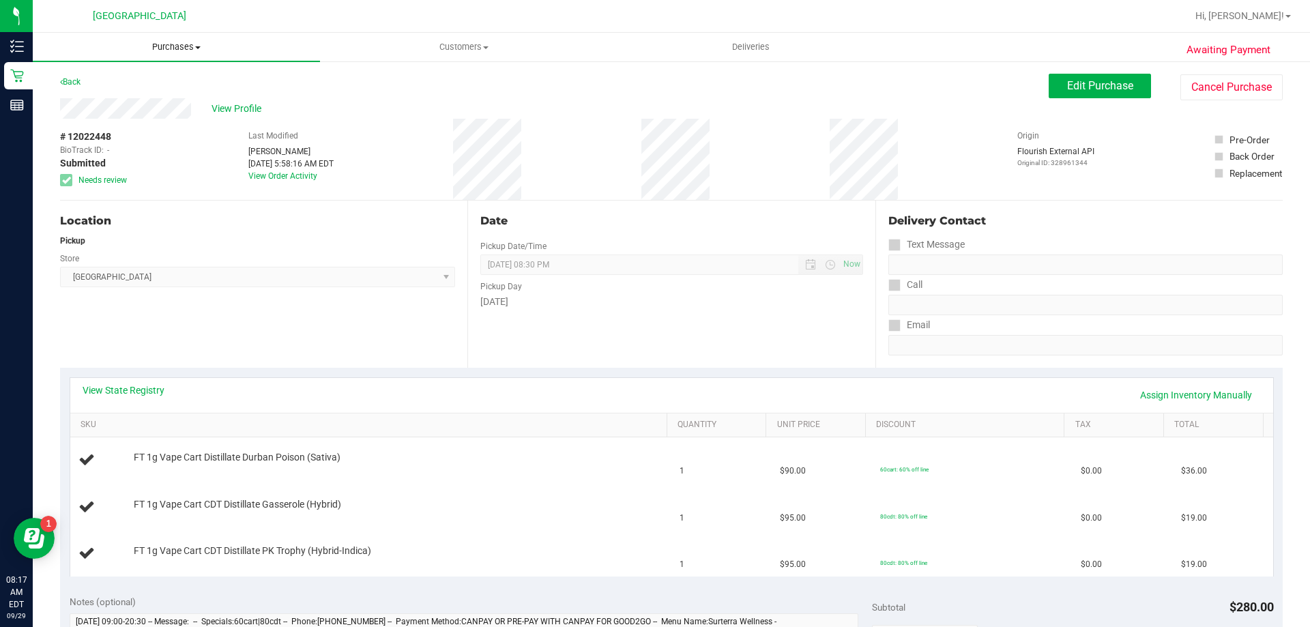
click at [173, 48] on span "Purchases" at bounding box center [176, 47] width 287 height 12
click at [102, 97] on span "Fulfillment" at bounding box center [75, 99] width 85 height 12
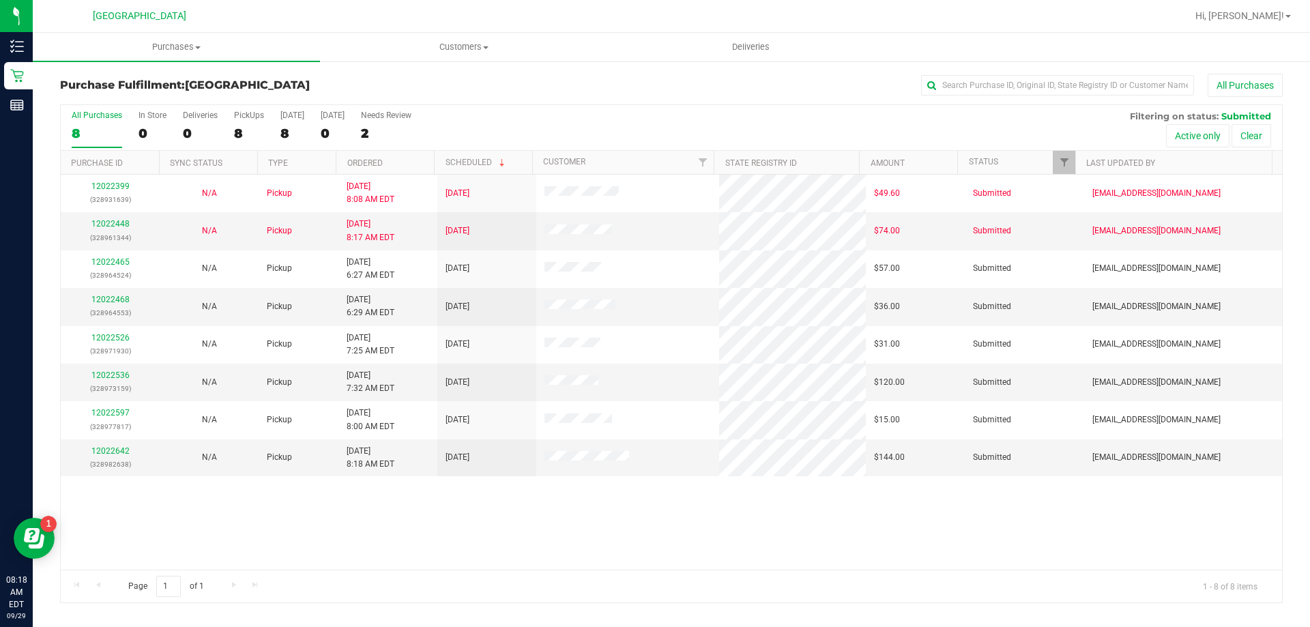
click at [966, 523] on div "12022399 (328931639) N/A Pickup 9/29/2025 8:08 AM EDT 9/29/2025 $49.60 Submitte…" at bounding box center [672, 372] width 1222 height 395
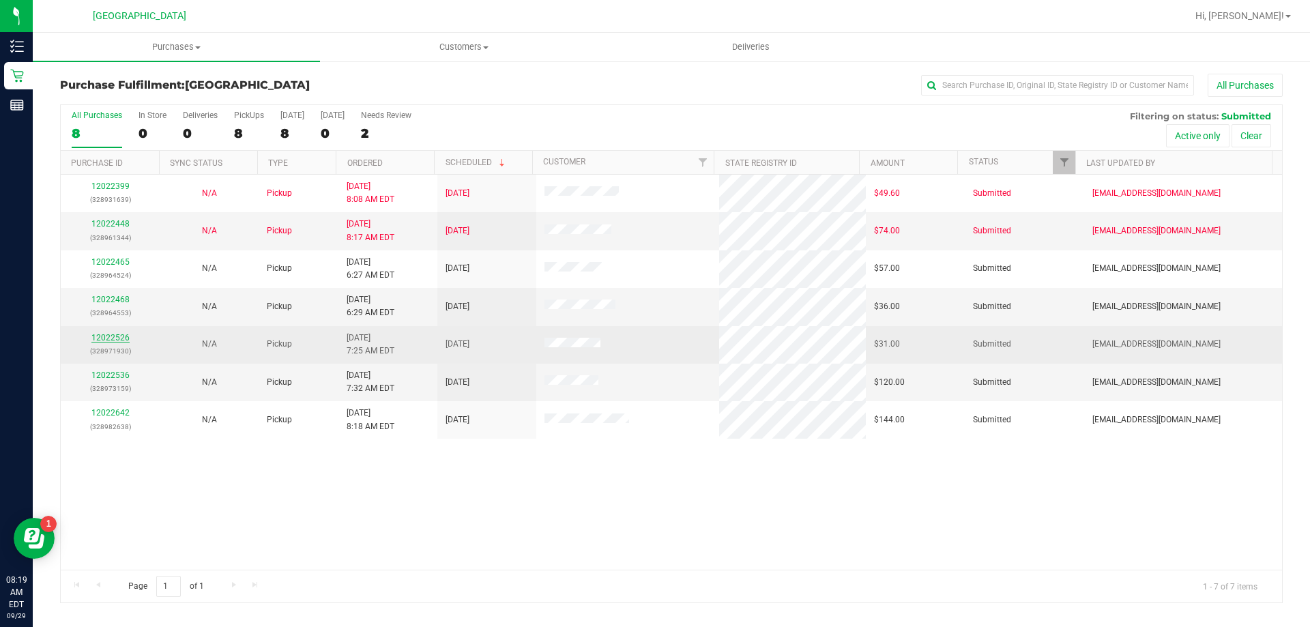
click at [121, 337] on link "12022526" at bounding box center [110, 338] width 38 height 10
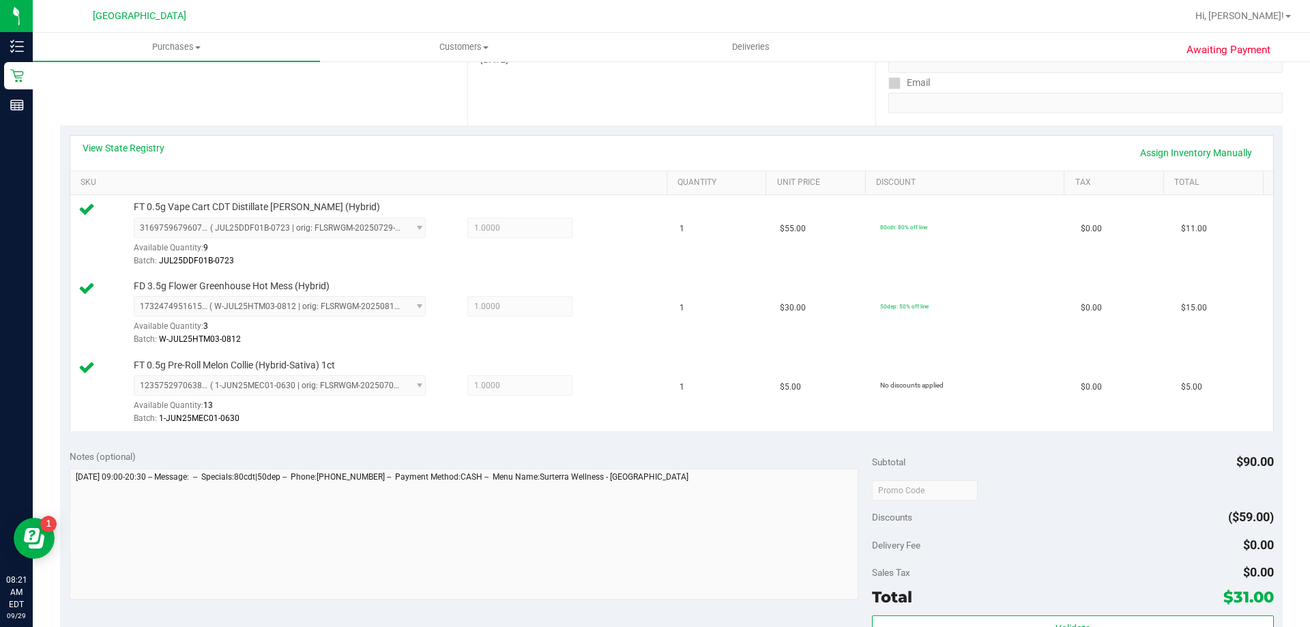
scroll to position [478, 0]
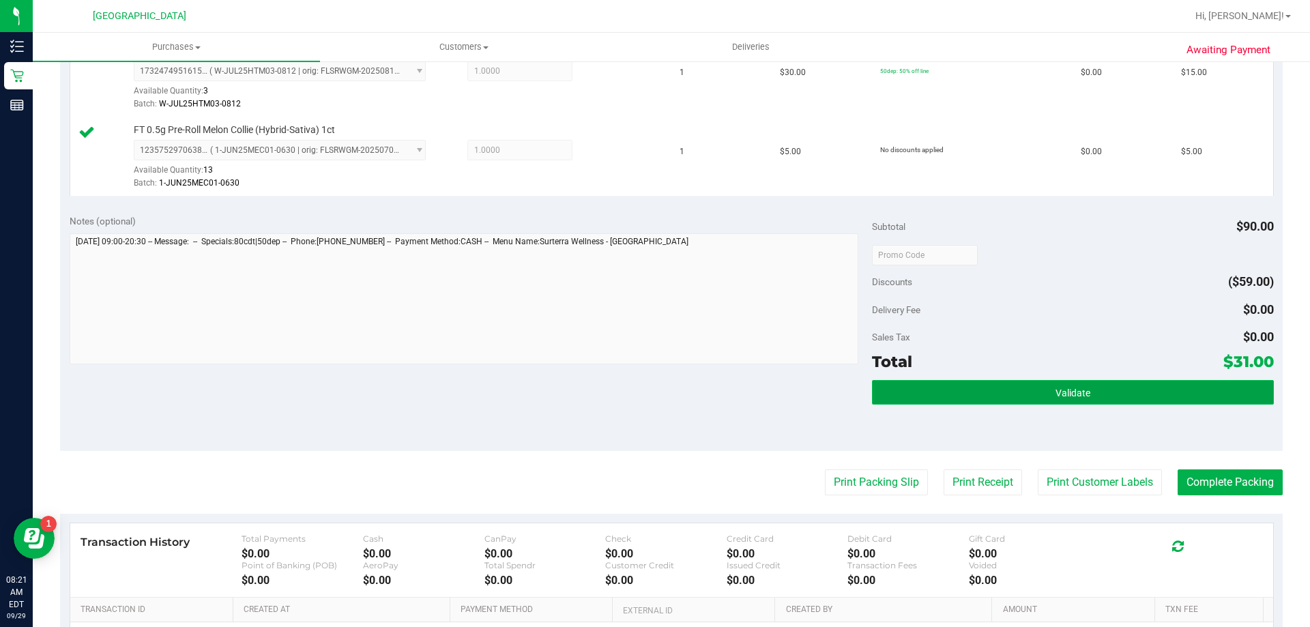
click at [922, 403] on button "Validate" at bounding box center [1072, 392] width 401 height 25
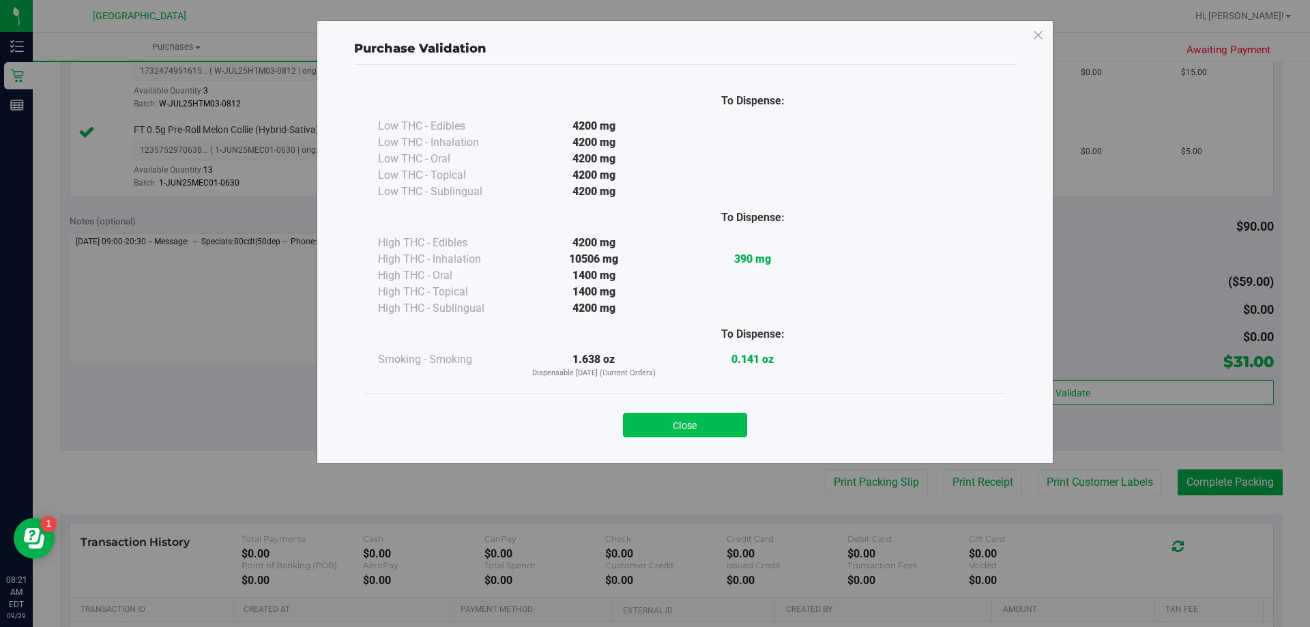
click at [710, 433] on button "Close" at bounding box center [685, 425] width 124 height 25
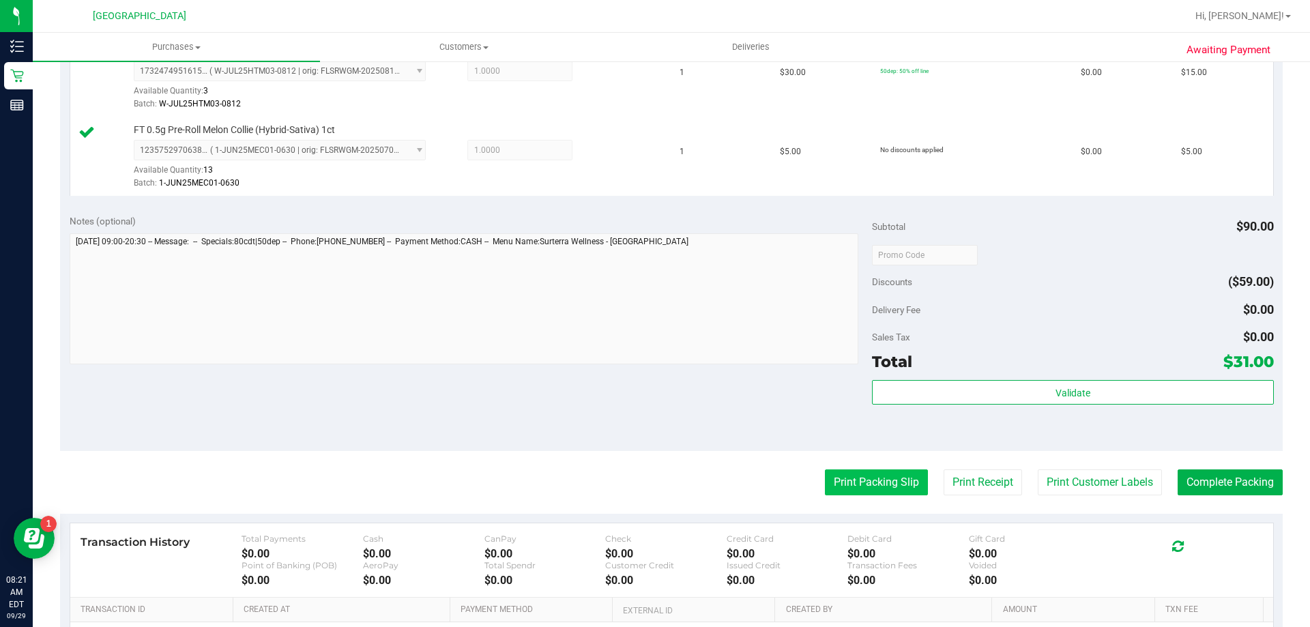
click at [826, 487] on button "Print Packing Slip" at bounding box center [876, 483] width 103 height 26
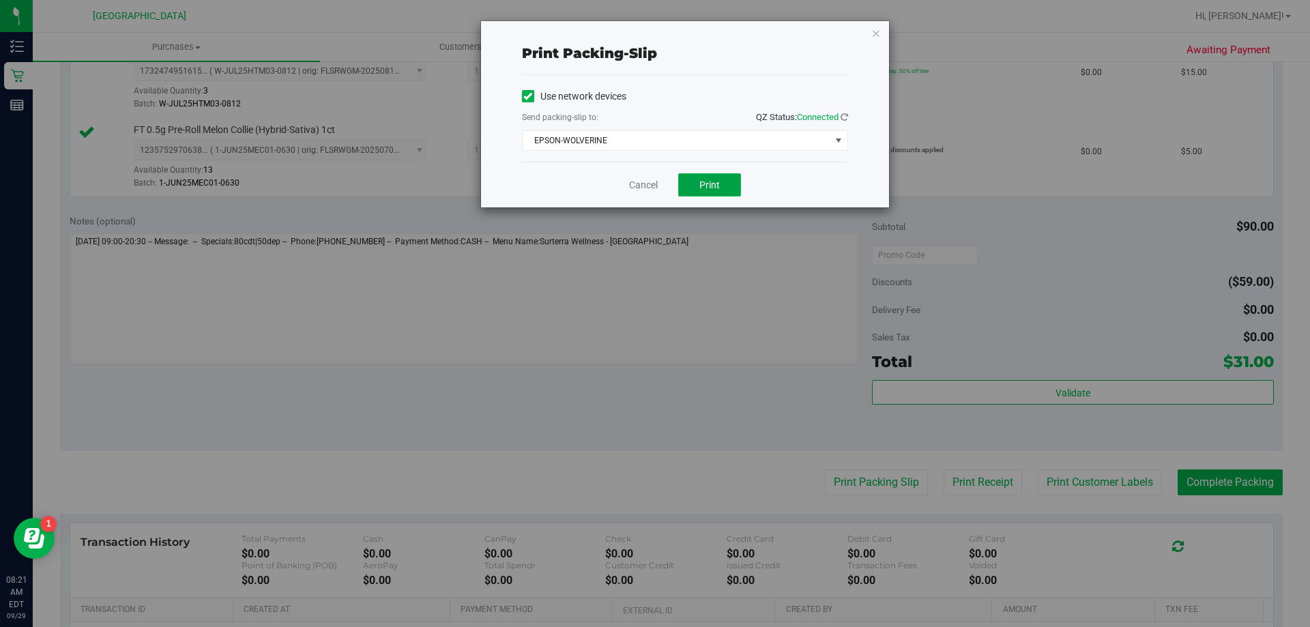
click at [715, 194] on button "Print" at bounding box center [709, 184] width 63 height 23
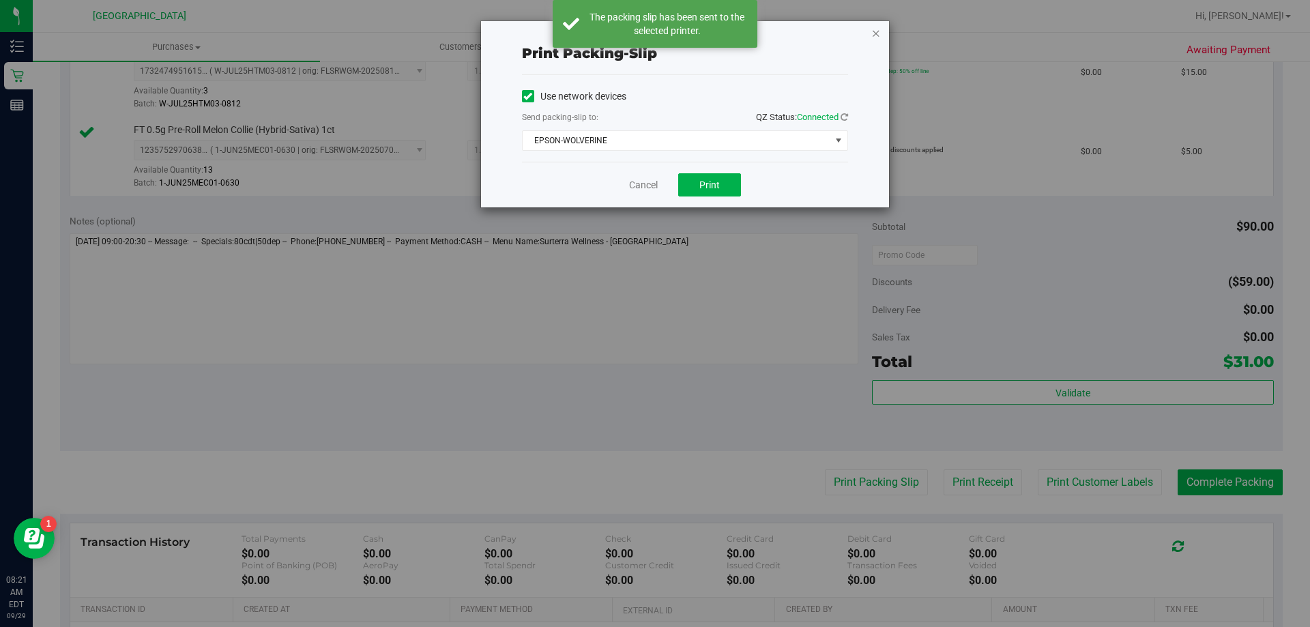
click at [874, 34] on icon "button" at bounding box center [876, 33] width 10 height 16
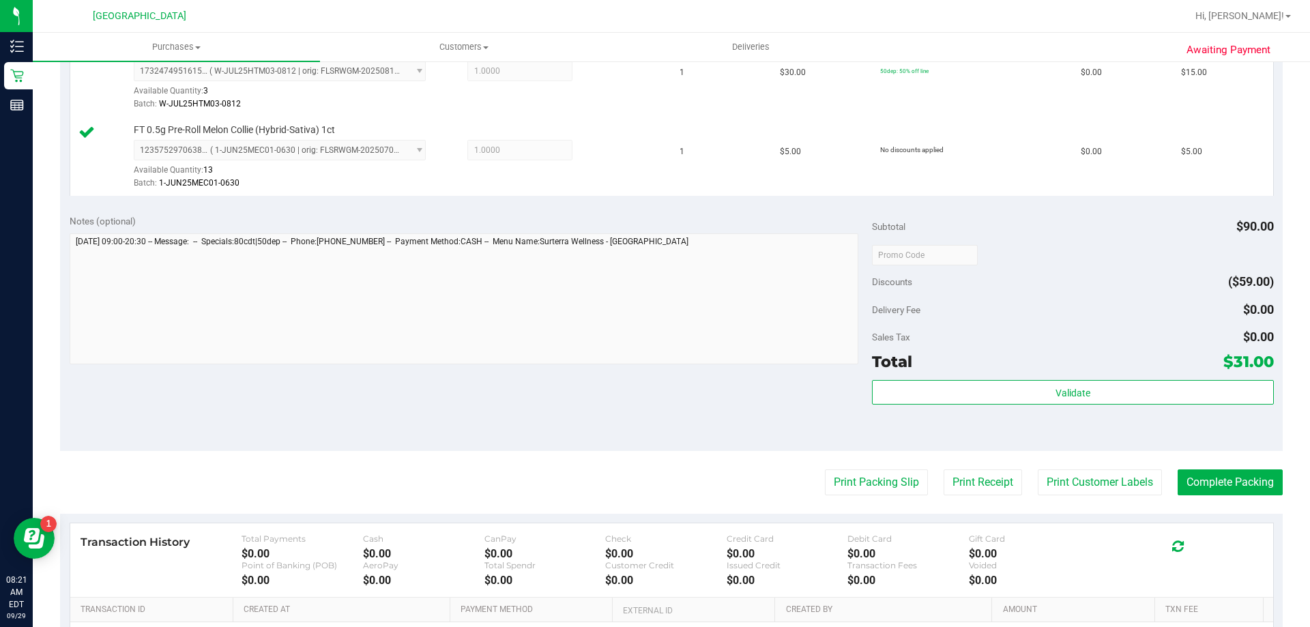
click at [918, 376] on div "Subtotal $90.00 Discounts ($59.00) Delivery Fee $0.00 Sales Tax $0.00 Total $31…" at bounding box center [1072, 327] width 401 height 227
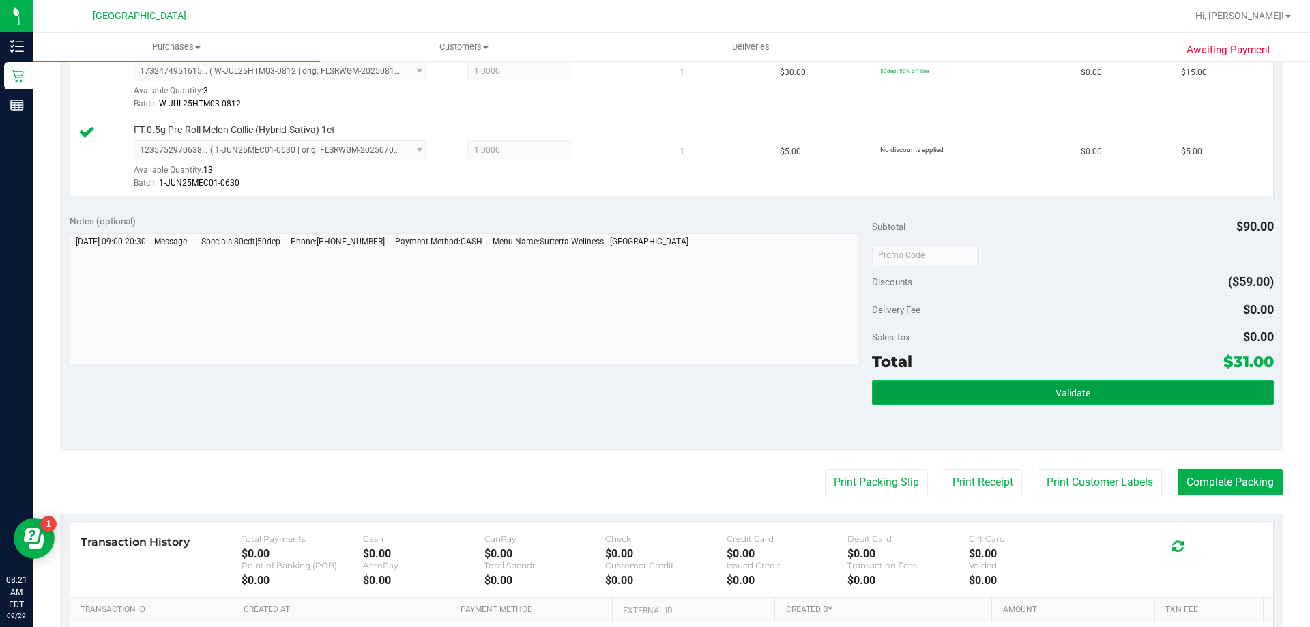
click at [921, 392] on button "Validate" at bounding box center [1072, 392] width 401 height 25
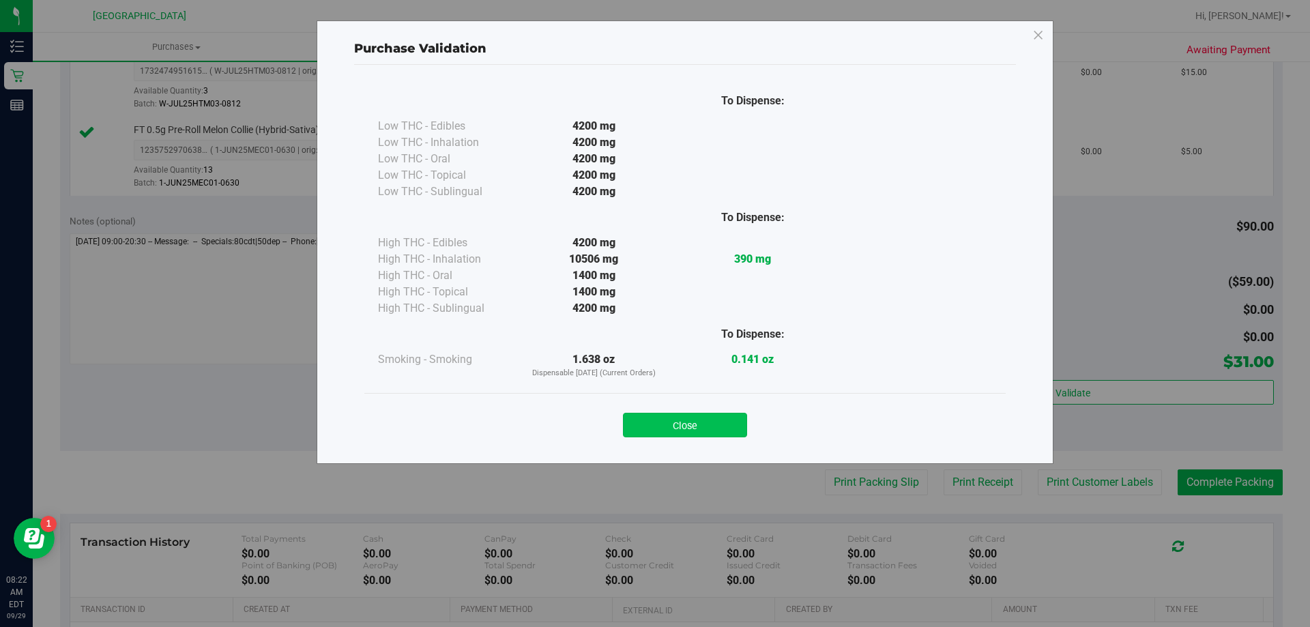
click at [732, 429] on button "Close" at bounding box center [685, 425] width 124 height 25
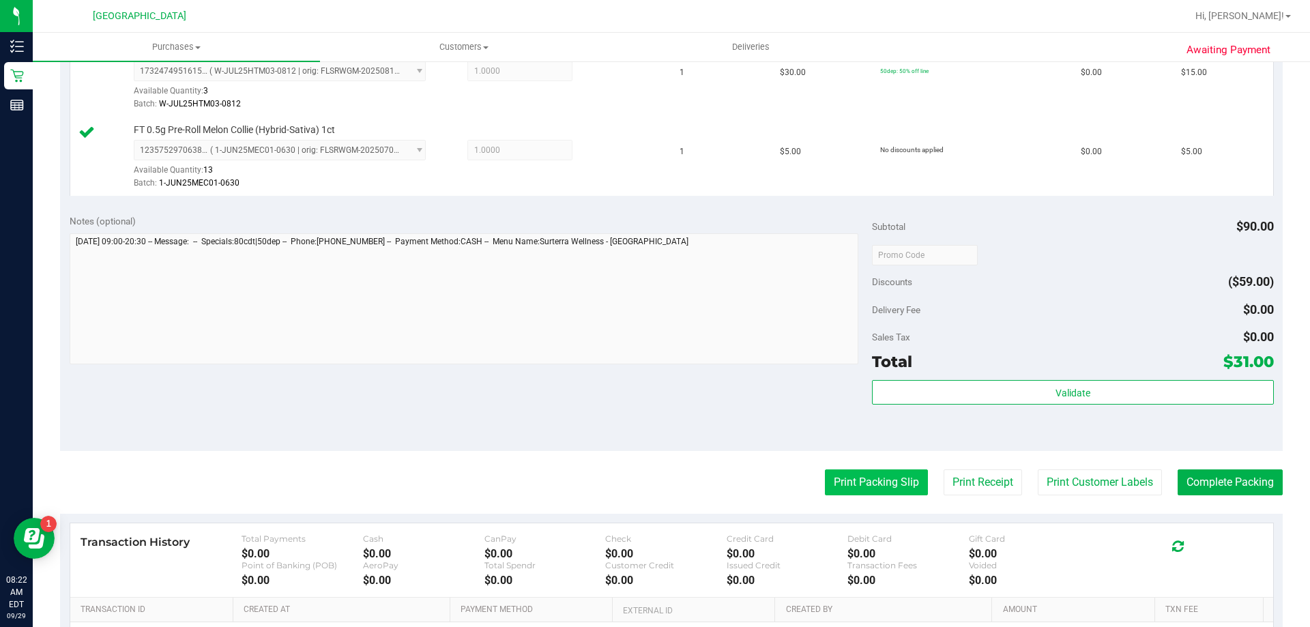
click at [825, 481] on button "Print Packing Slip" at bounding box center [876, 483] width 103 height 26
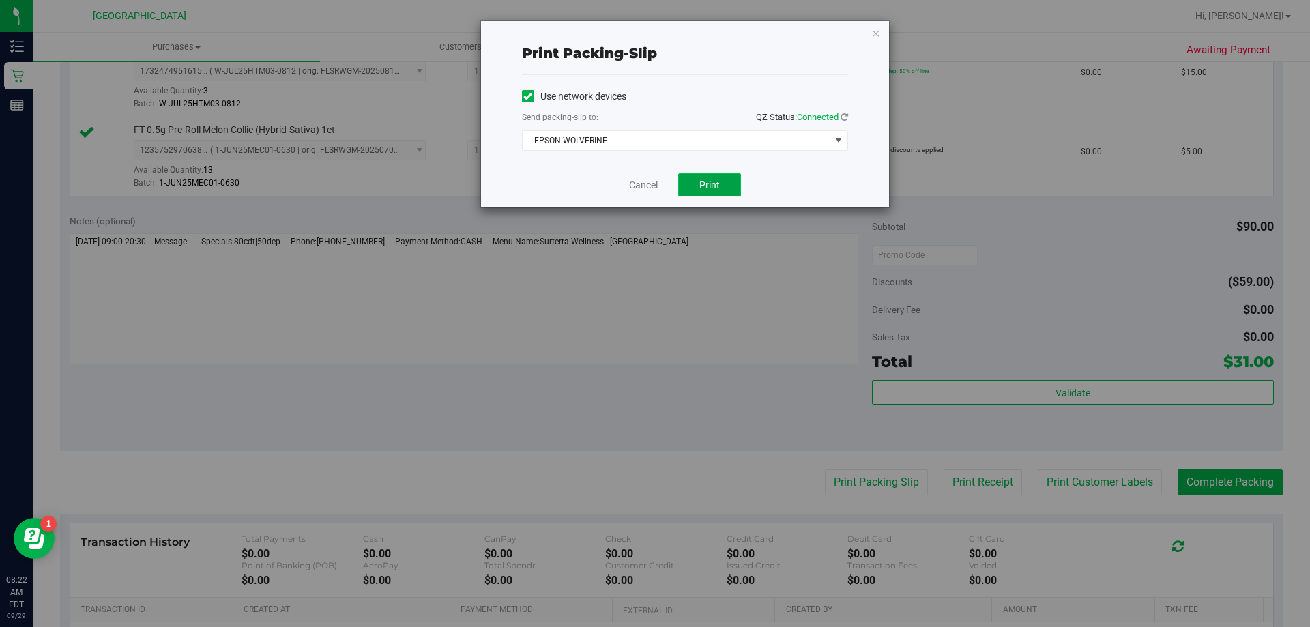
click at [719, 189] on span "Print" at bounding box center [709, 184] width 20 height 11
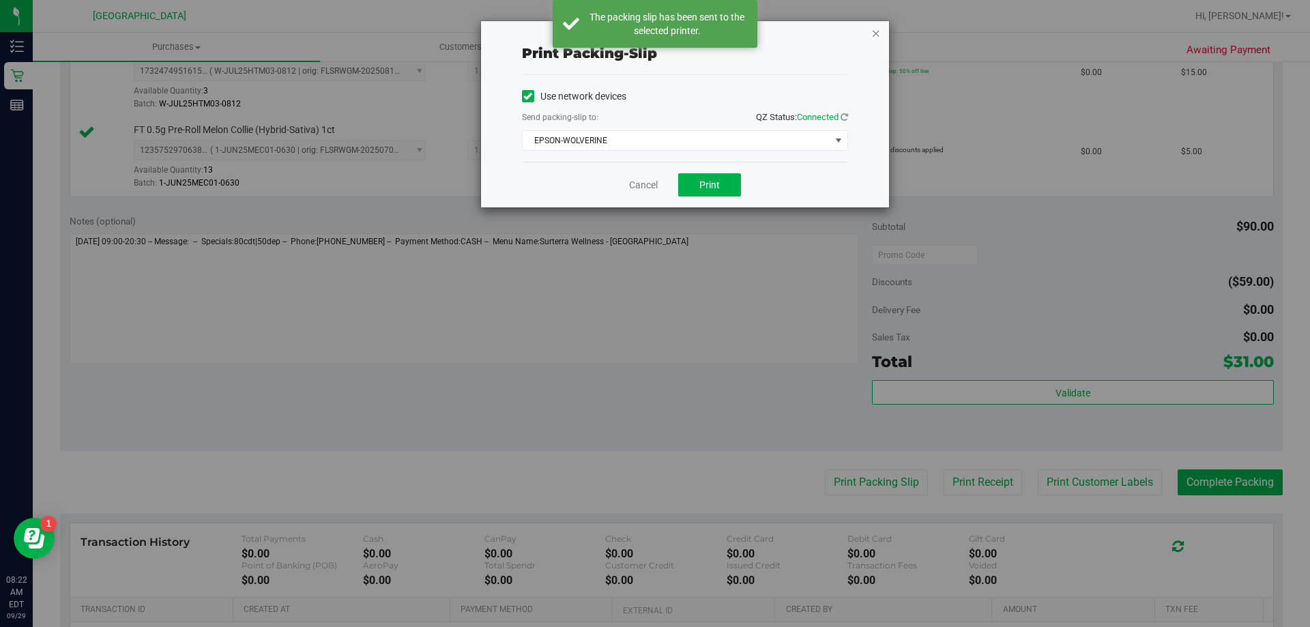
click at [878, 33] on icon "button" at bounding box center [876, 33] width 10 height 16
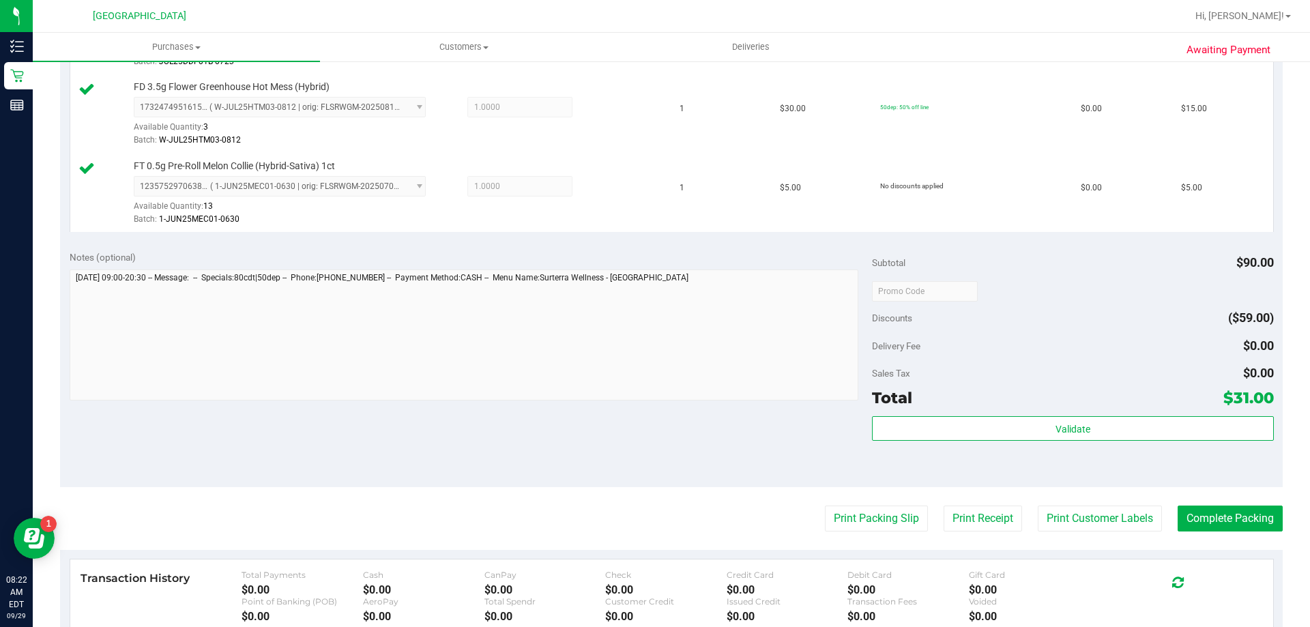
scroll to position [647, 0]
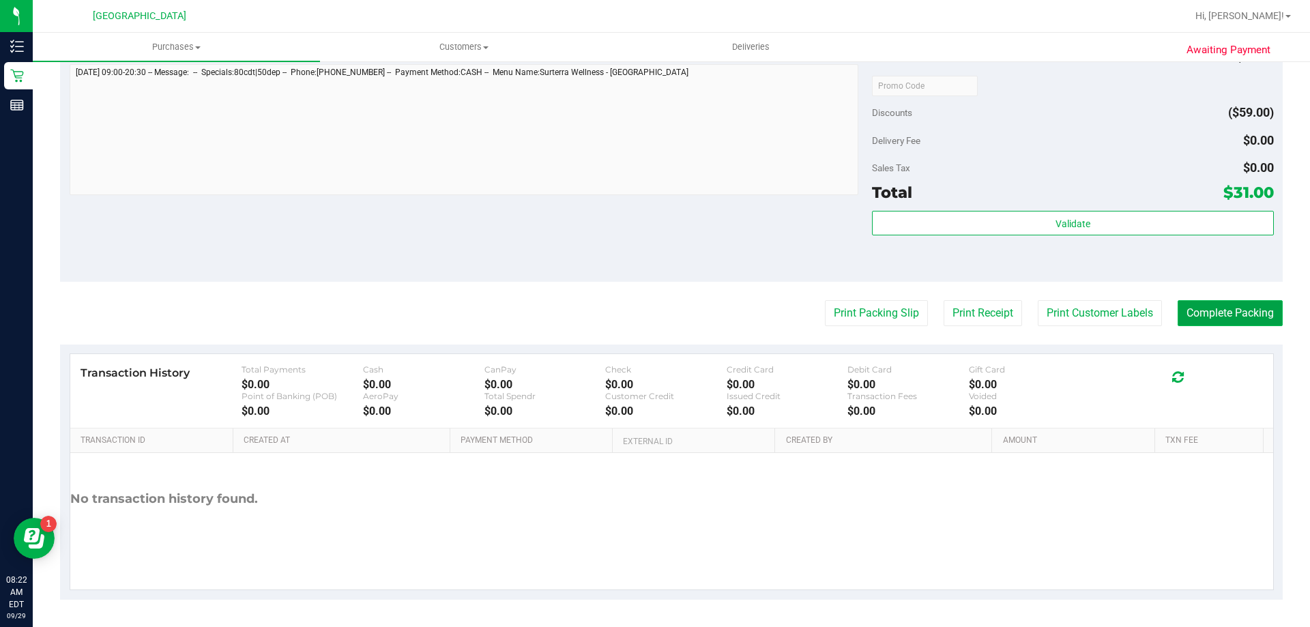
click at [1187, 305] on button "Complete Packing" at bounding box center [1230, 313] width 105 height 26
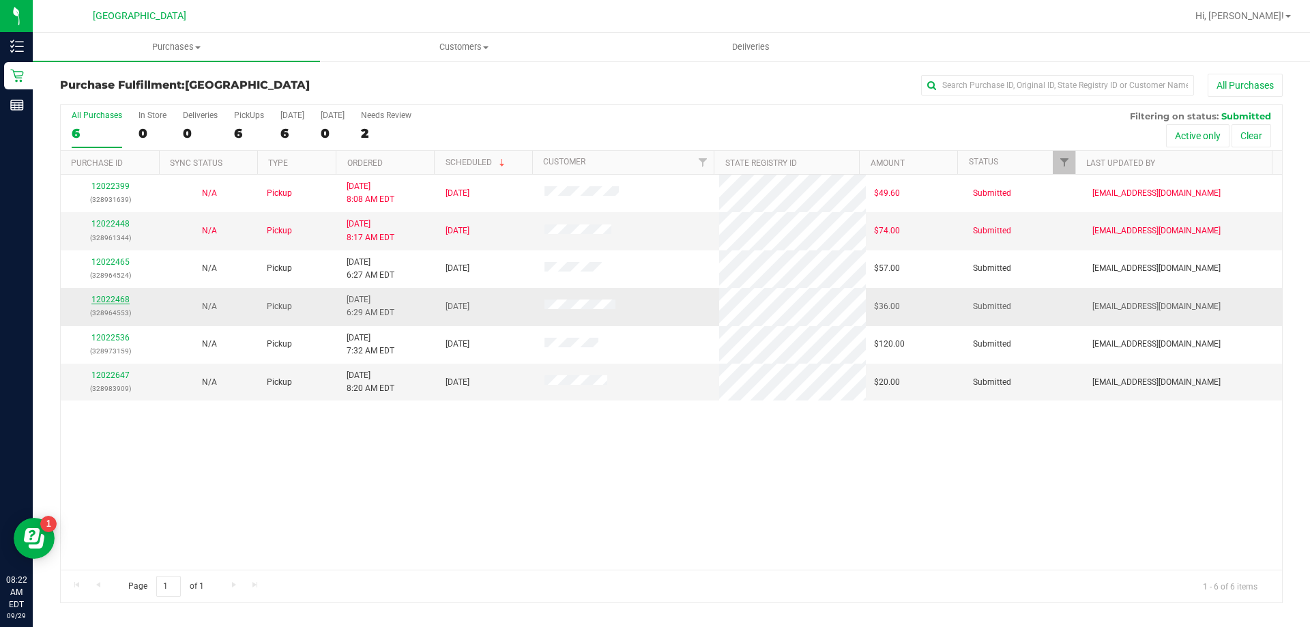
click at [126, 299] on link "12022468" at bounding box center [110, 300] width 38 height 10
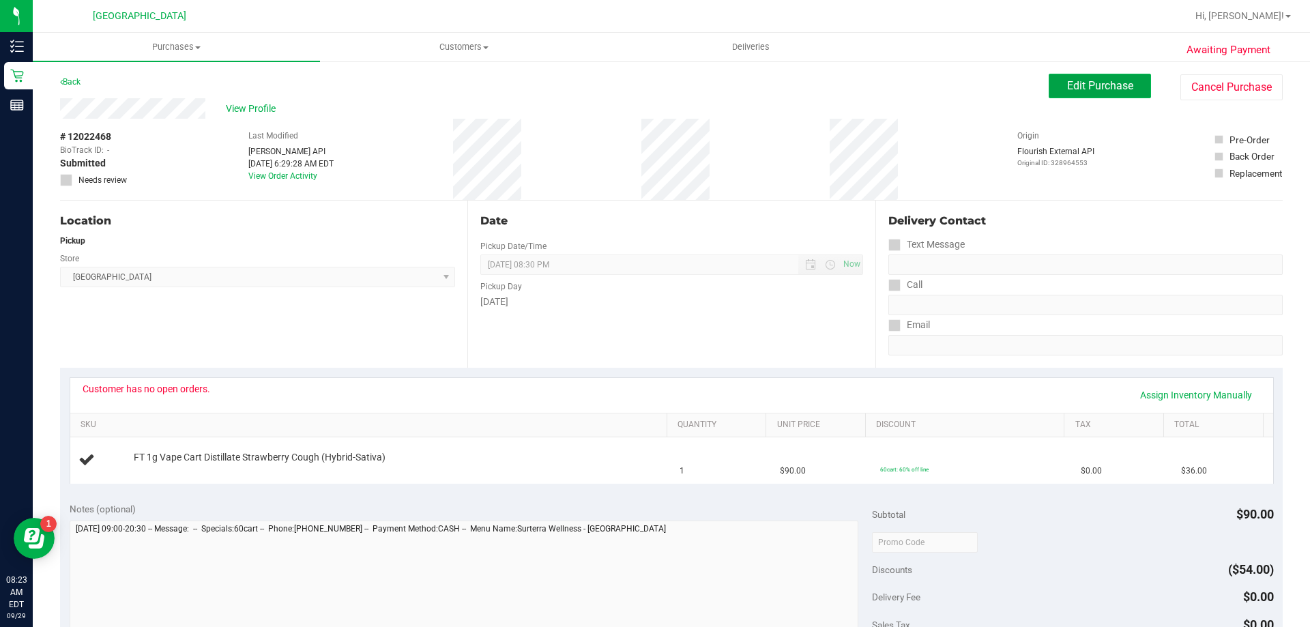
click at [1078, 93] on button "Edit Purchase" at bounding box center [1100, 86] width 102 height 25
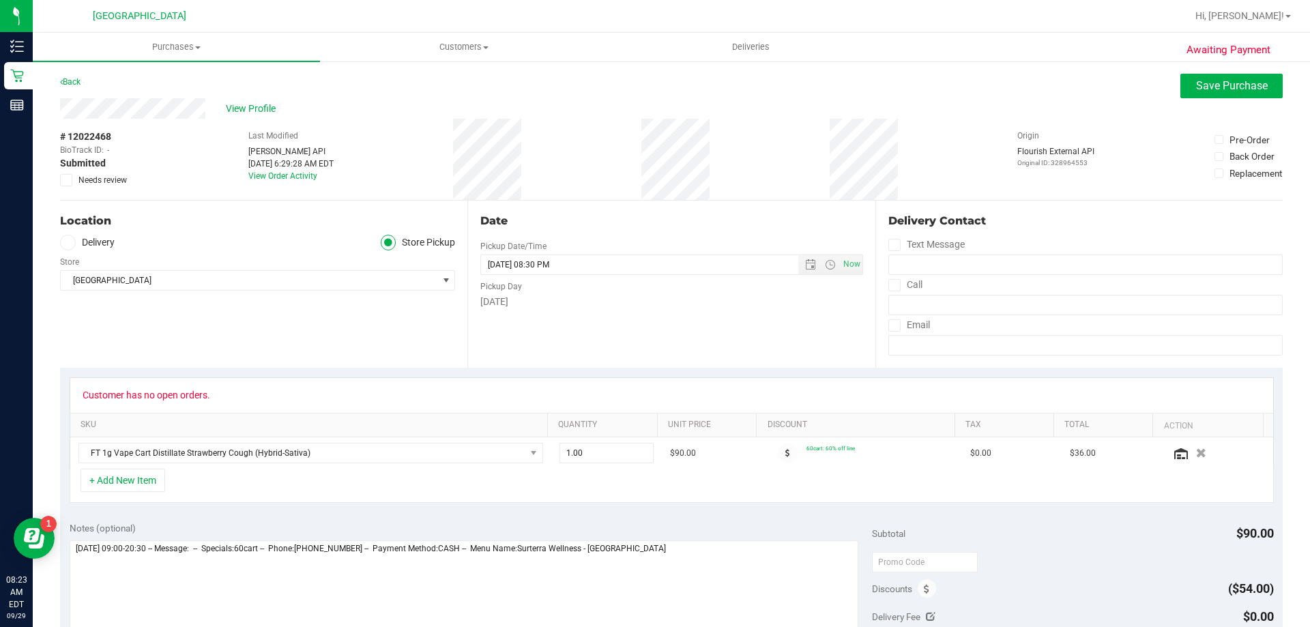
click at [68, 180] on icon at bounding box center [66, 180] width 9 height 0
click at [0, 0] on input "Needs review" at bounding box center [0, 0] width 0 height 0
click at [727, 566] on textarea at bounding box center [465, 605] width 790 height 131
type textarea "Monday 09/29/2025 09:00-20:30 -- Message: -- Specials:60cart -- Phone:305778180…"
drag, startPoint x: 1199, startPoint y: 92, endPoint x: 1183, endPoint y: 182, distance: 91.6
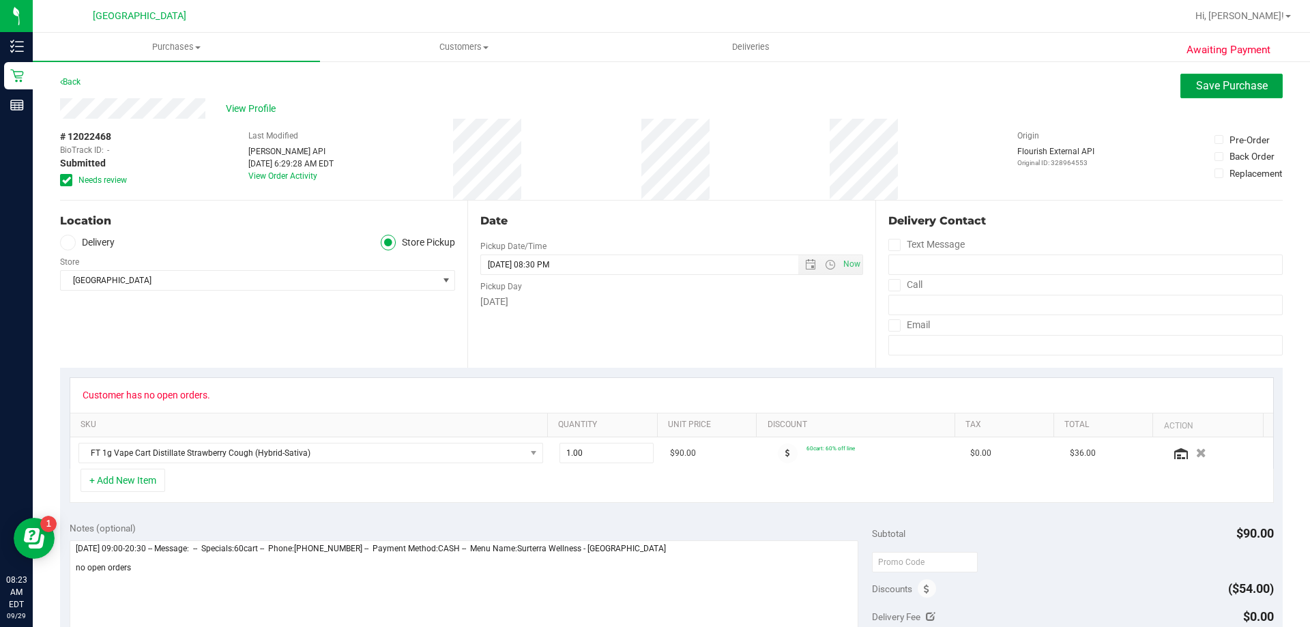
click at [1198, 96] on button "Save Purchase" at bounding box center [1232, 86] width 102 height 25
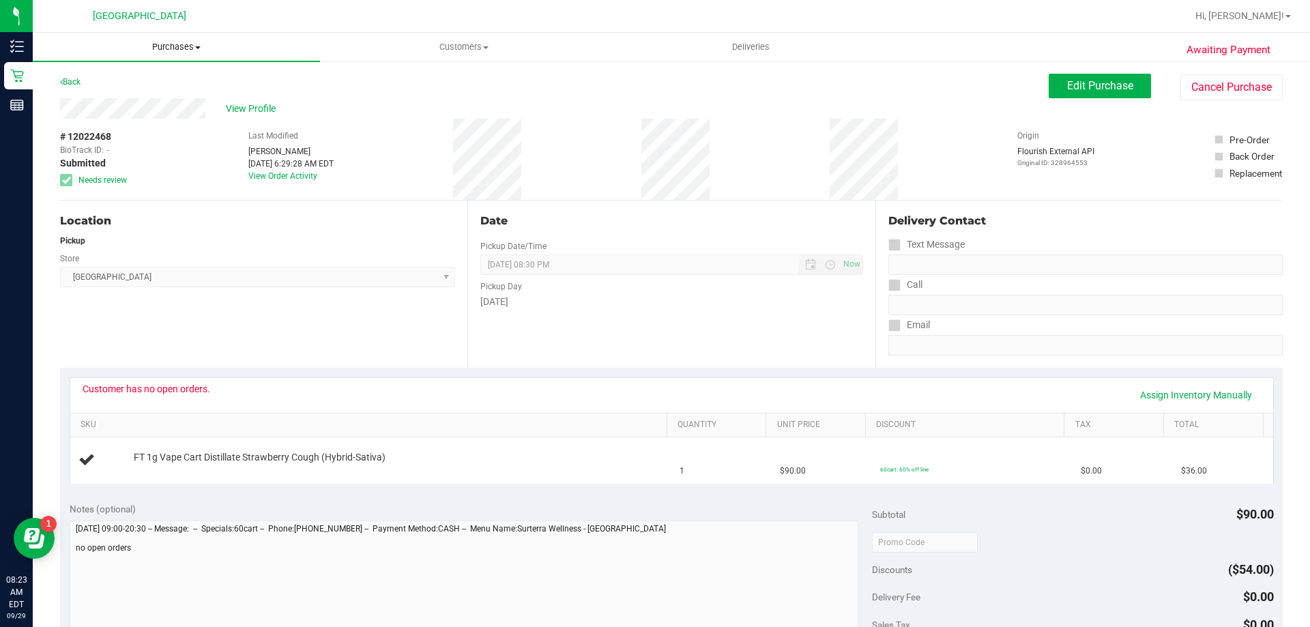
click at [166, 48] on span "Purchases" at bounding box center [176, 47] width 287 height 12
click at [101, 94] on span "Fulfillment" at bounding box center [75, 99] width 85 height 12
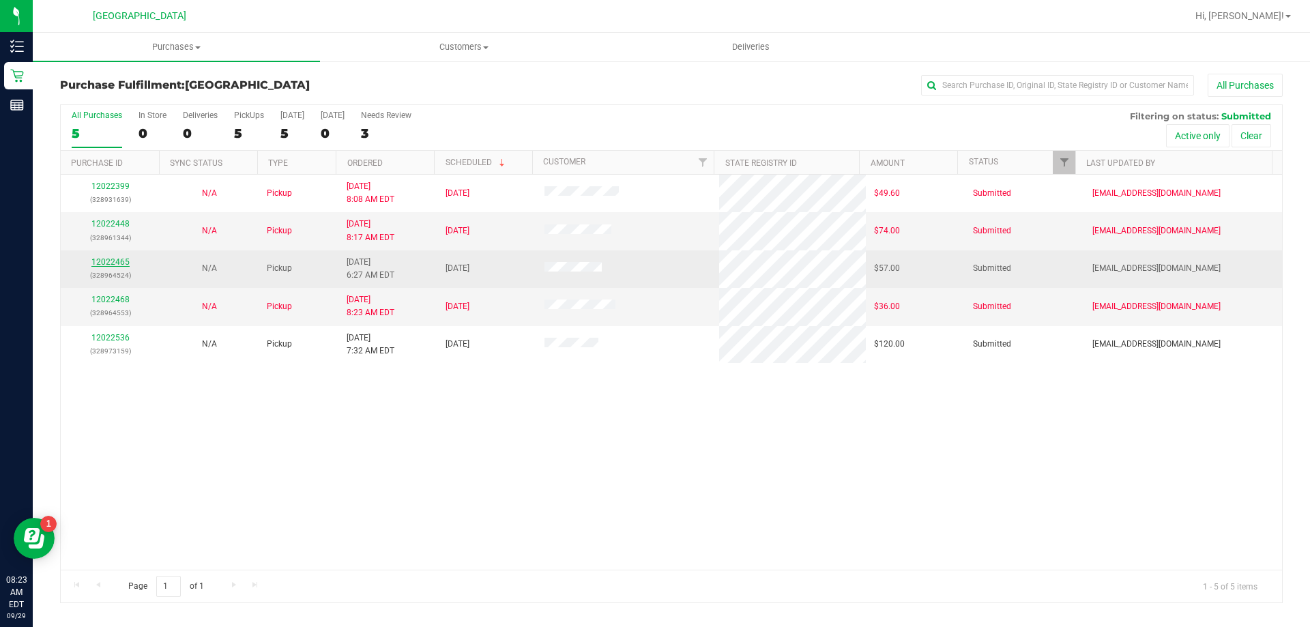
click at [112, 259] on link "12022465" at bounding box center [110, 262] width 38 height 10
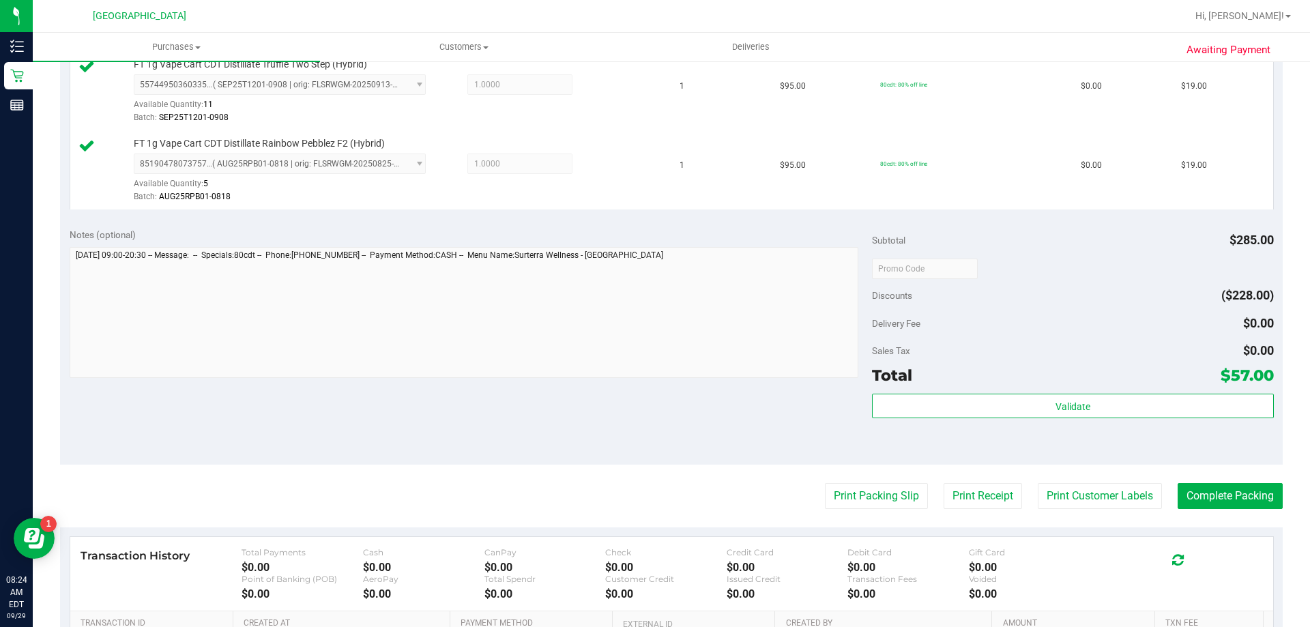
scroll to position [478, 0]
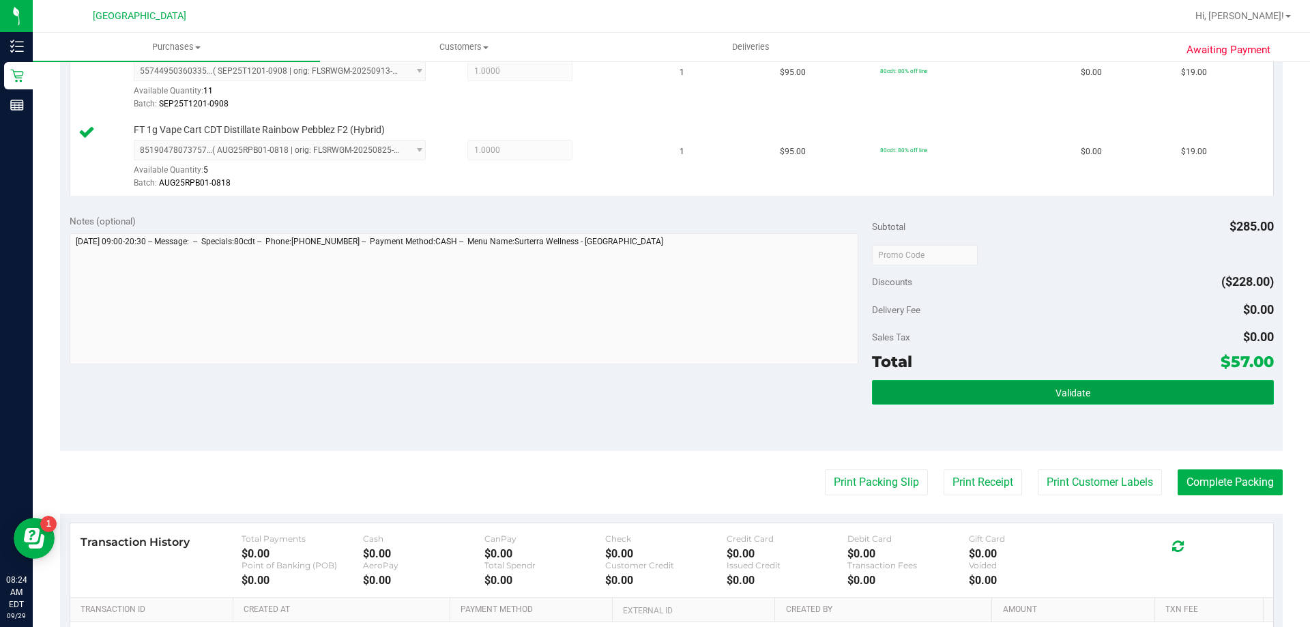
click at [1076, 397] on span "Validate" at bounding box center [1073, 393] width 35 height 11
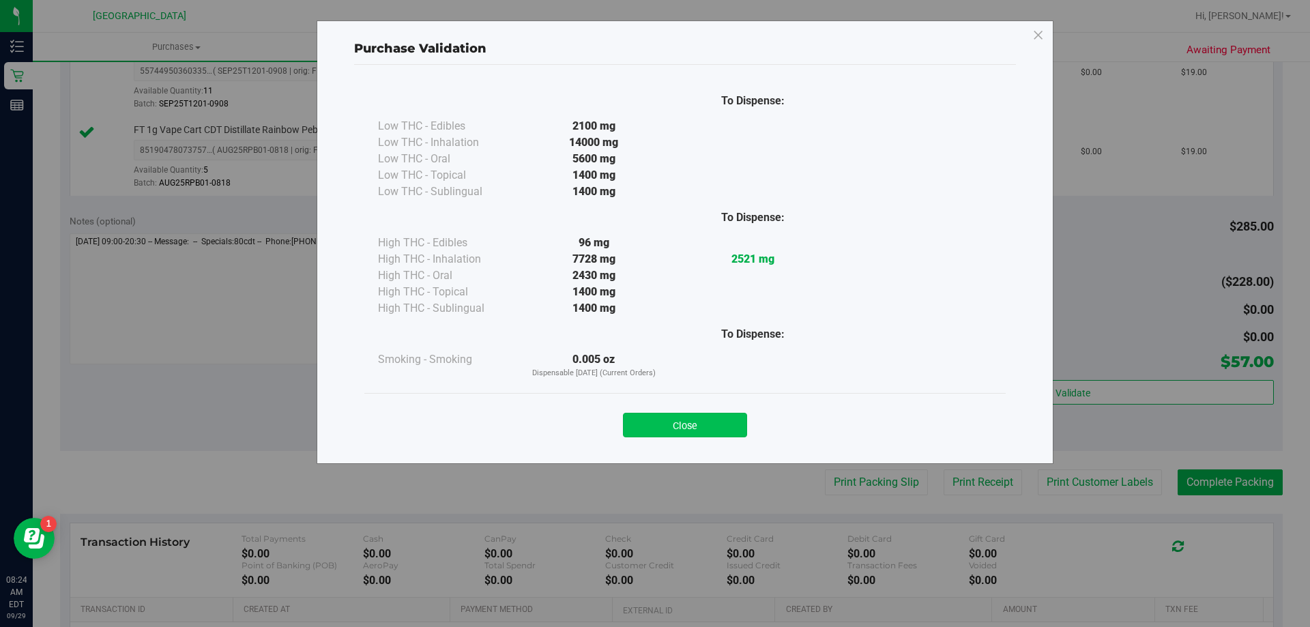
click at [733, 429] on button "Close" at bounding box center [685, 425] width 124 height 25
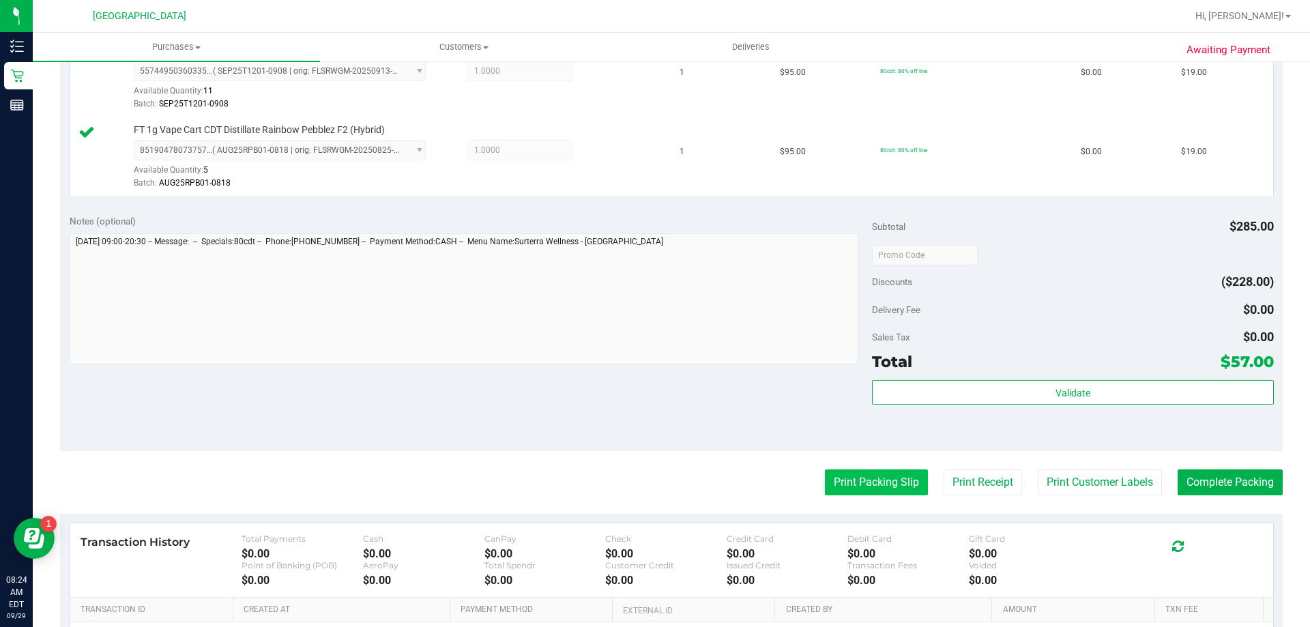
click at [856, 476] on button "Print Packing Slip" at bounding box center [876, 483] width 103 height 26
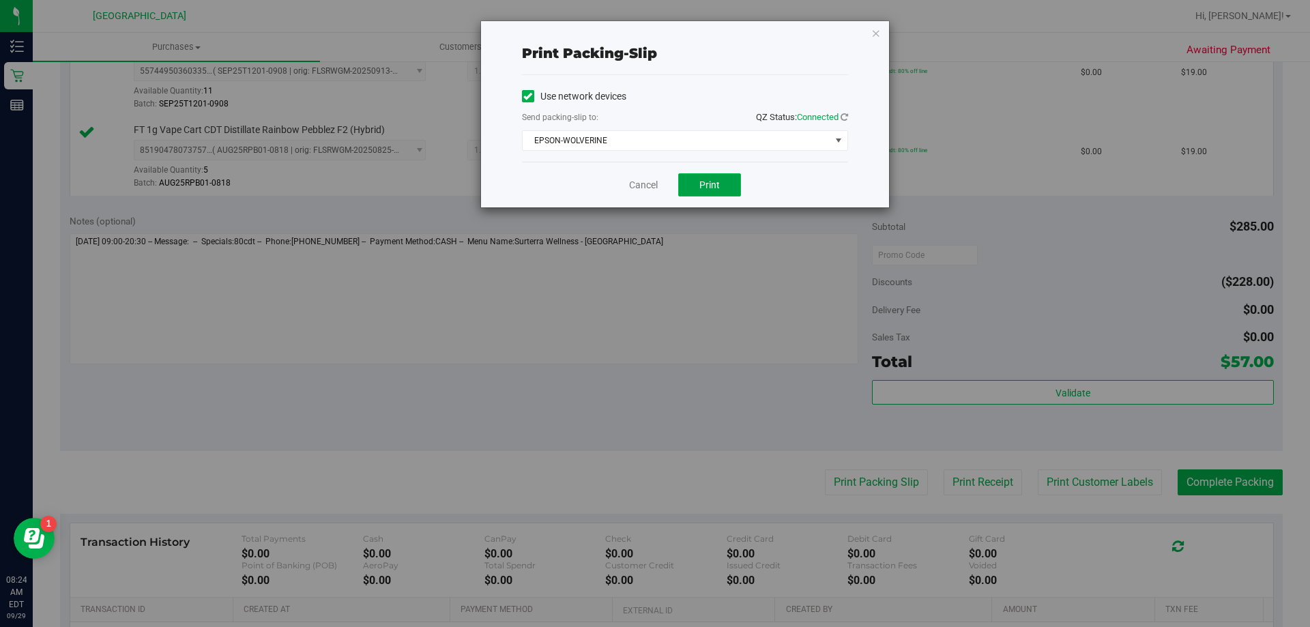
click at [714, 185] on span "Print" at bounding box center [709, 184] width 20 height 11
click at [874, 33] on icon "button" at bounding box center [876, 33] width 10 height 16
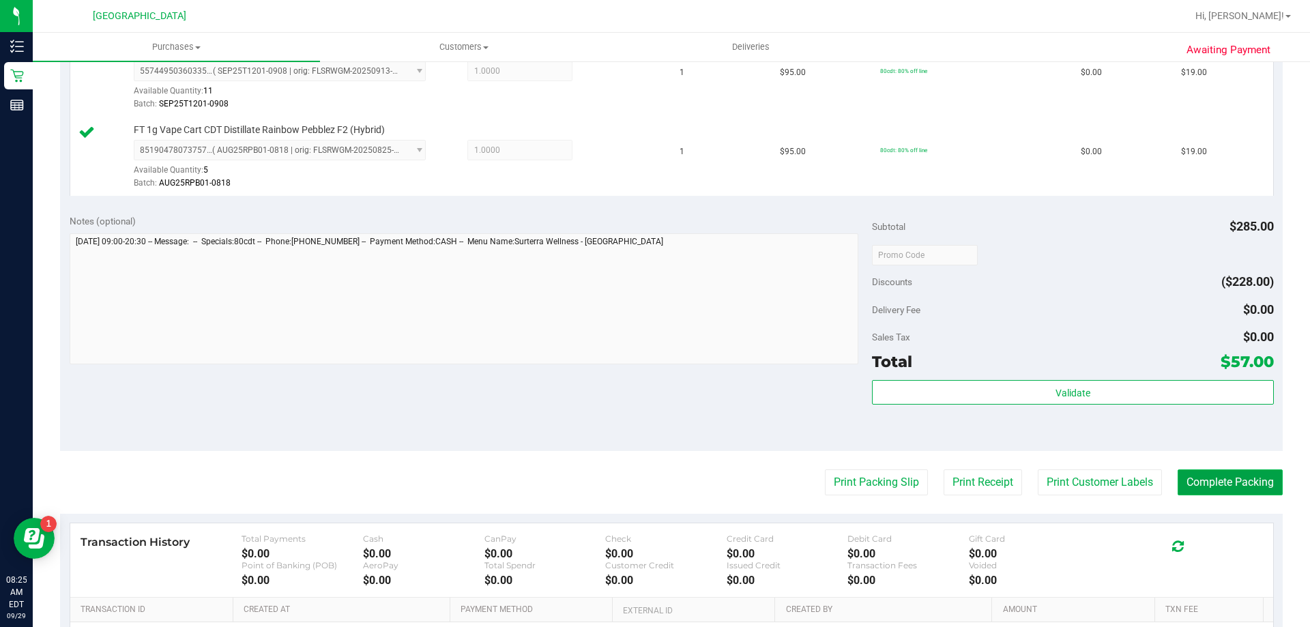
click at [1211, 478] on button "Complete Packing" at bounding box center [1230, 483] width 105 height 26
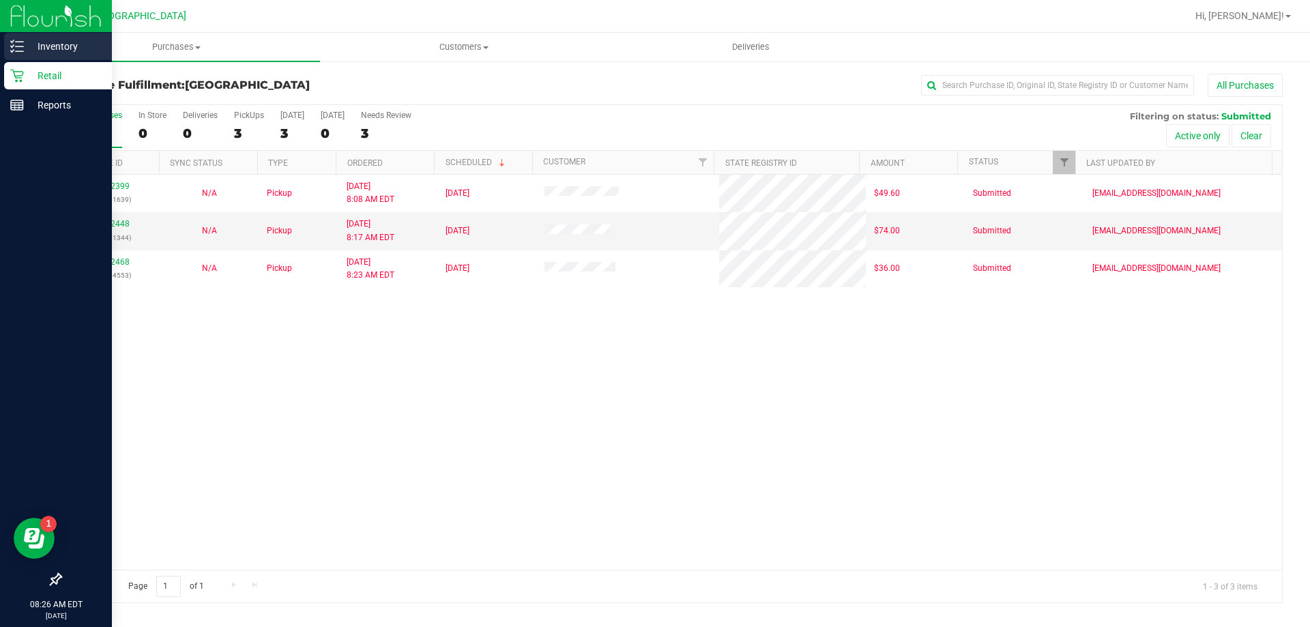
click at [38, 44] on p "Inventory" at bounding box center [65, 46] width 82 height 16
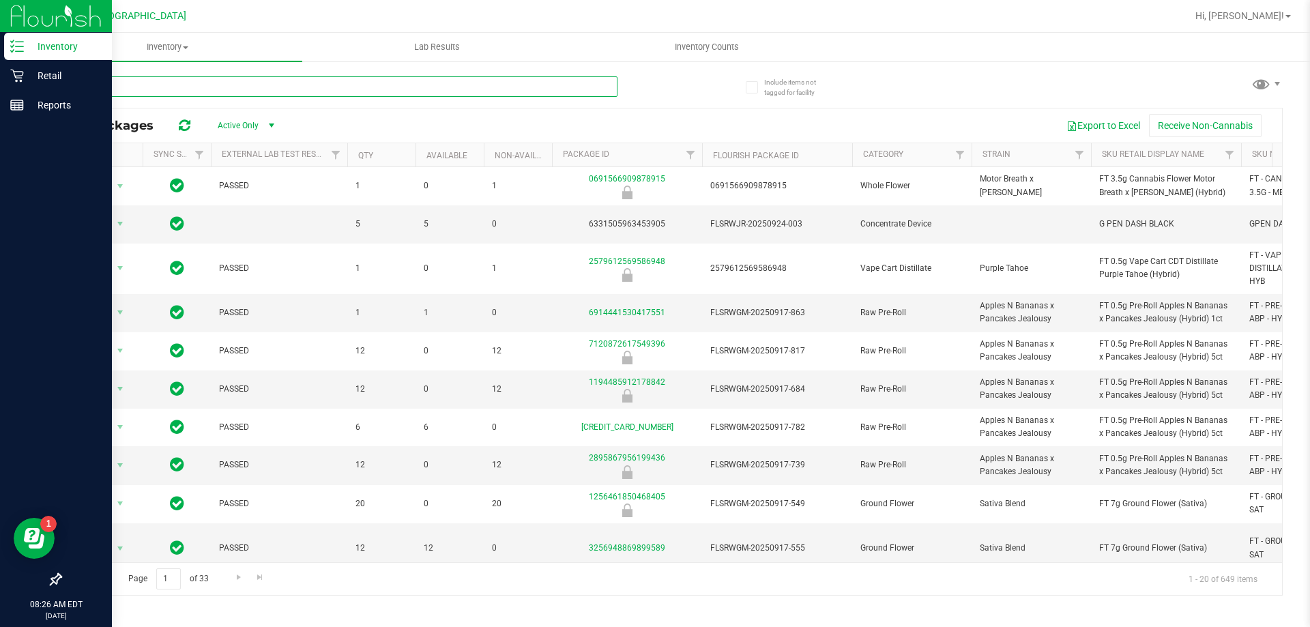
click at [206, 84] on input "text" at bounding box center [339, 86] width 558 height 20
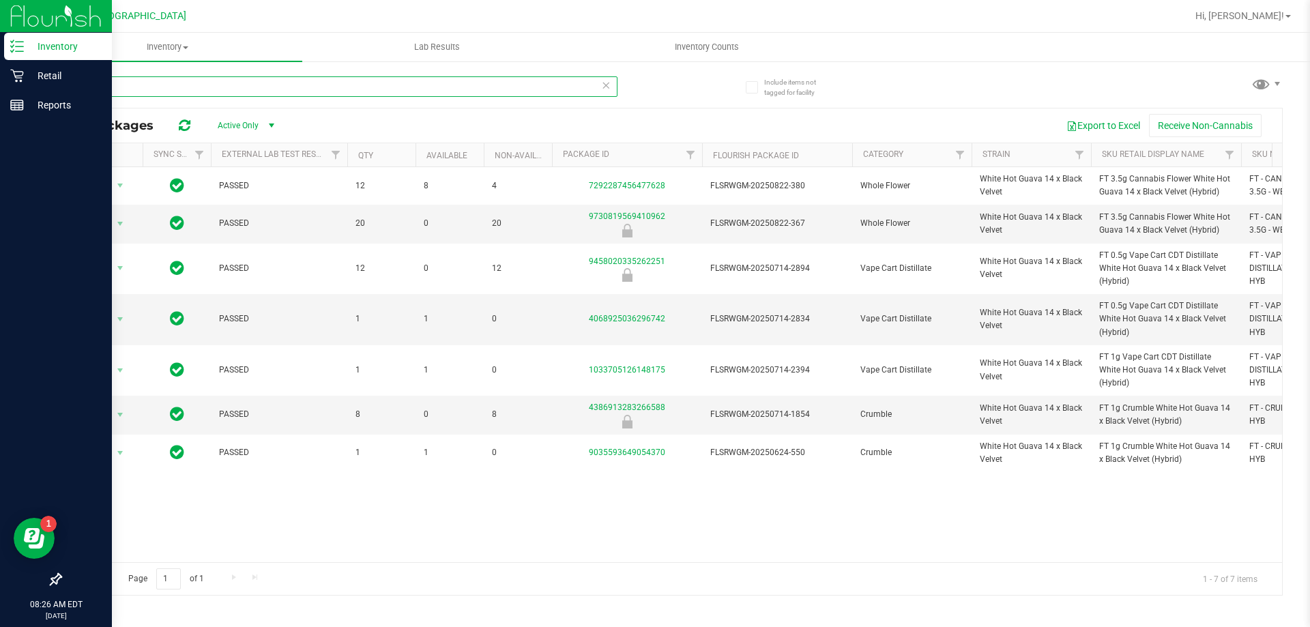
type input "wbv"
click at [1032, 550] on div "Action Action Global inventory Package audit log Print package label Print prod…" at bounding box center [672, 364] width 1222 height 395
click at [1033, 547] on div "Action Action Global inventory Package audit log Print package label Print prod…" at bounding box center [672, 364] width 1222 height 395
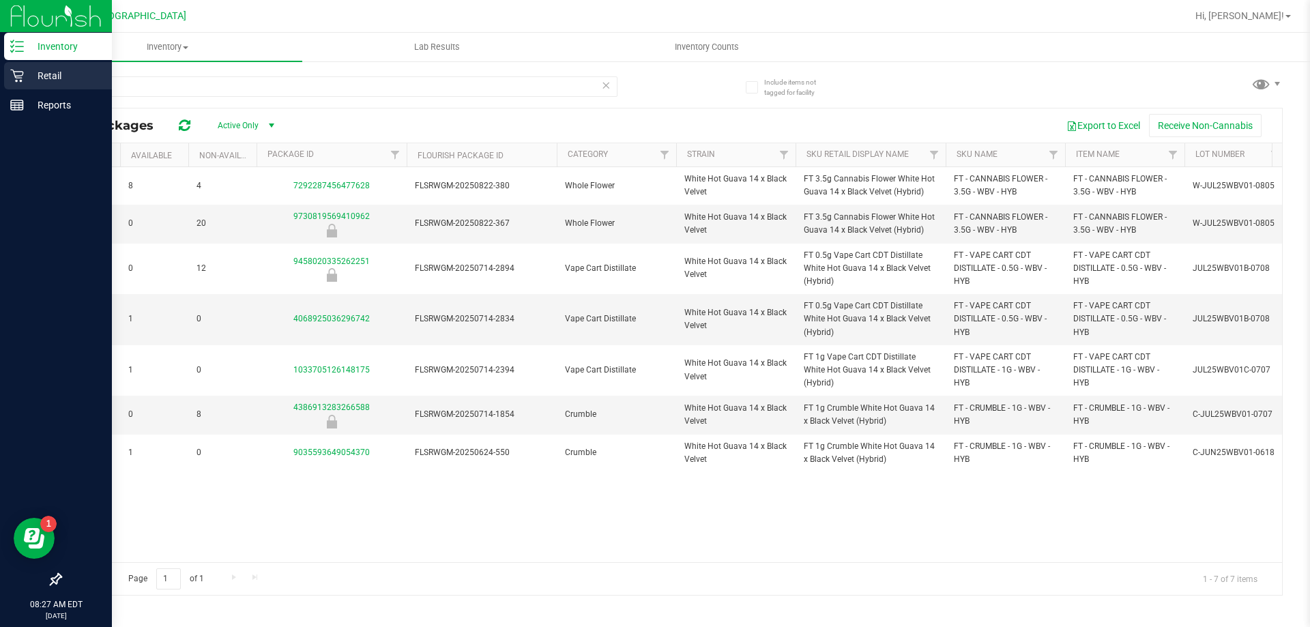
click at [24, 72] on p "Retail" at bounding box center [65, 76] width 82 height 16
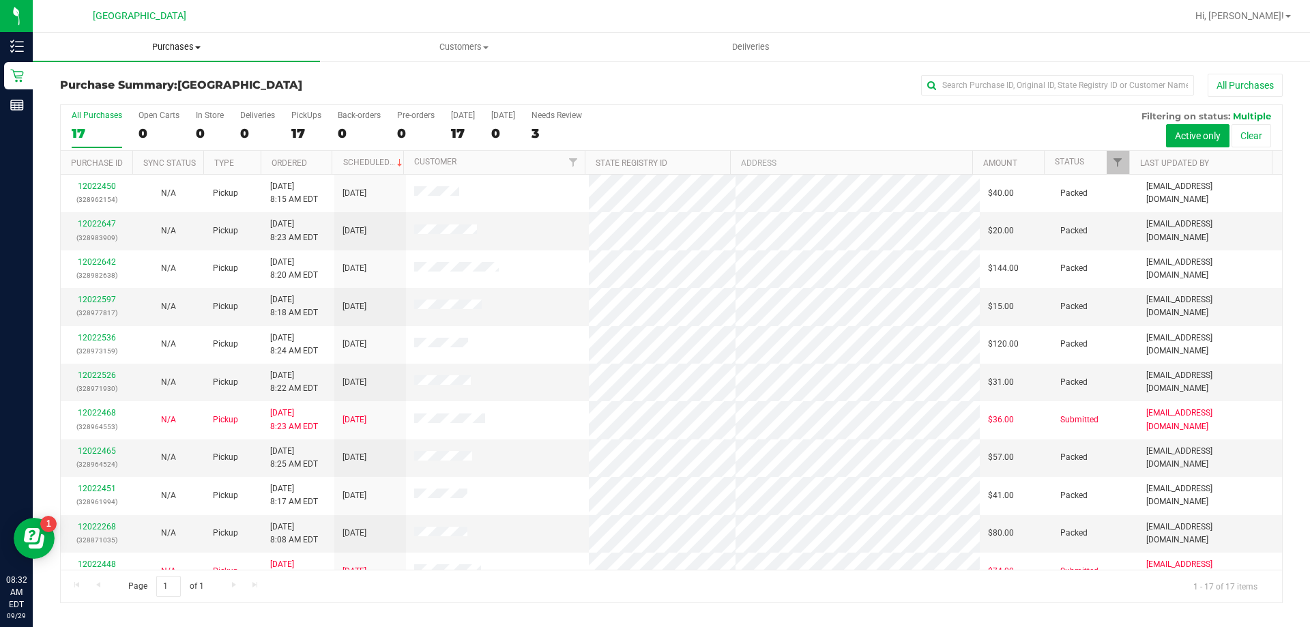
click at [179, 51] on span "Purchases" at bounding box center [176, 47] width 287 height 12
click at [124, 105] on li "Fulfillment" at bounding box center [176, 99] width 287 height 16
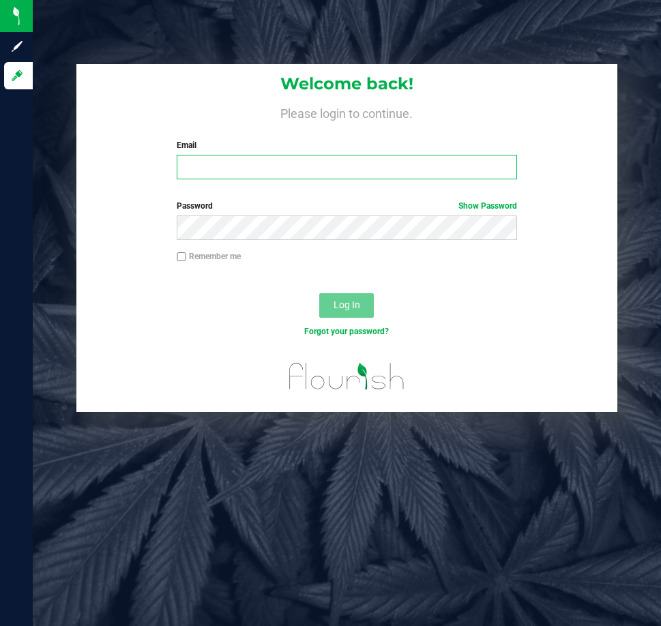
click at [378, 171] on input "Email" at bounding box center [347, 167] width 340 height 25
type input "jblake@liveparallel.com"
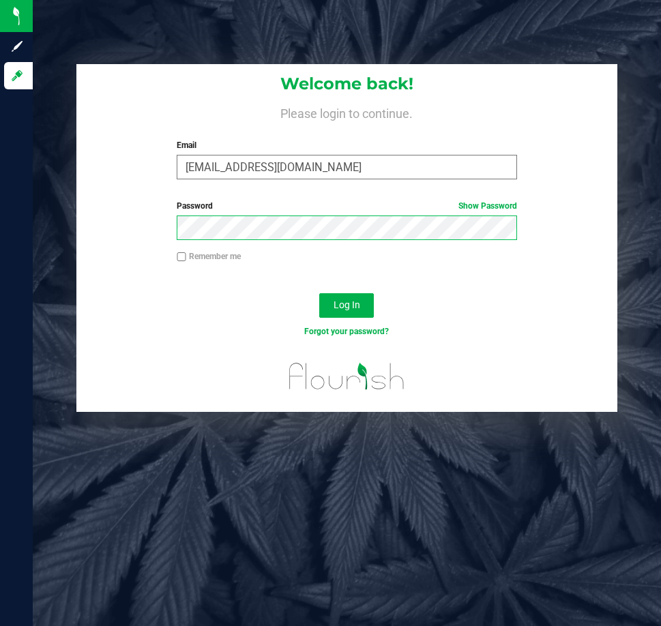
click at [319, 293] on button "Log In" at bounding box center [346, 305] width 55 height 25
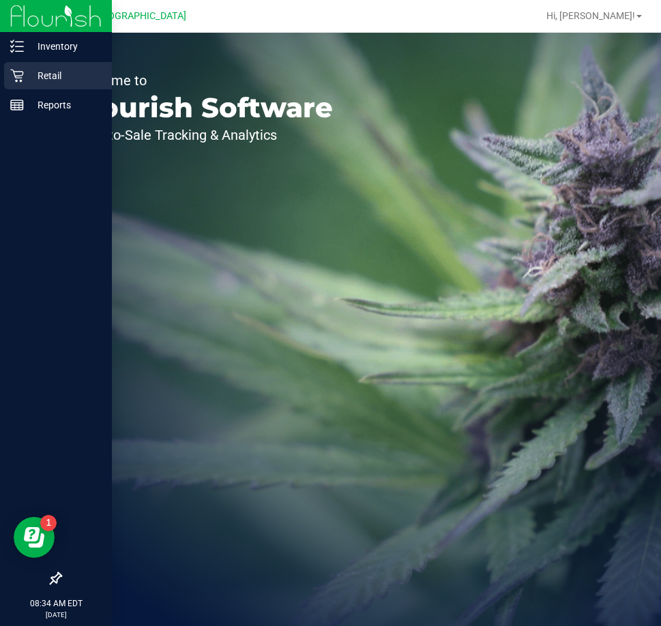
click at [52, 75] on p "Retail" at bounding box center [65, 76] width 82 height 16
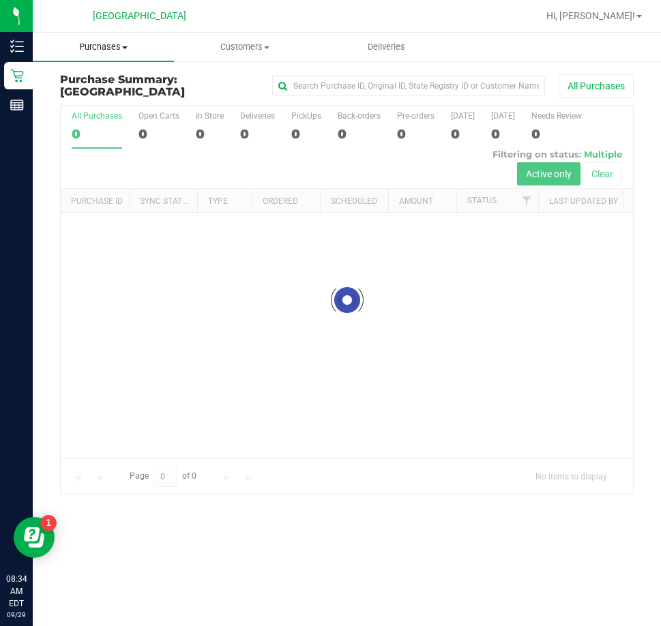
click at [116, 49] on span "Purchases" at bounding box center [103, 47] width 141 height 12
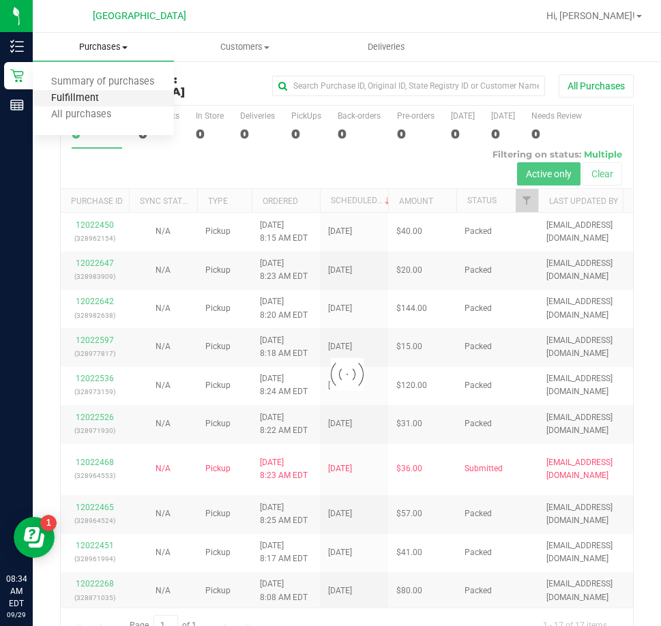
click at [99, 96] on span "Fulfillment" at bounding box center [75, 99] width 85 height 12
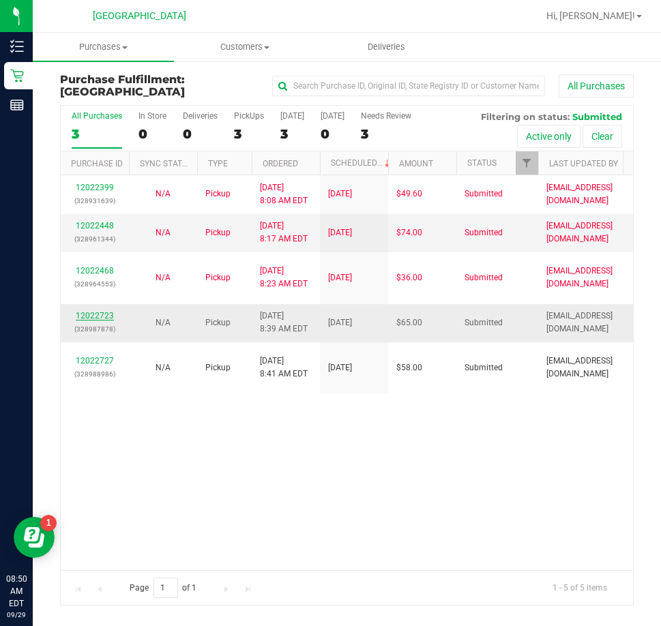
click at [107, 312] on link "12022723" at bounding box center [95, 316] width 38 height 10
click at [118, 50] on span "Purchases" at bounding box center [103, 47] width 141 height 12
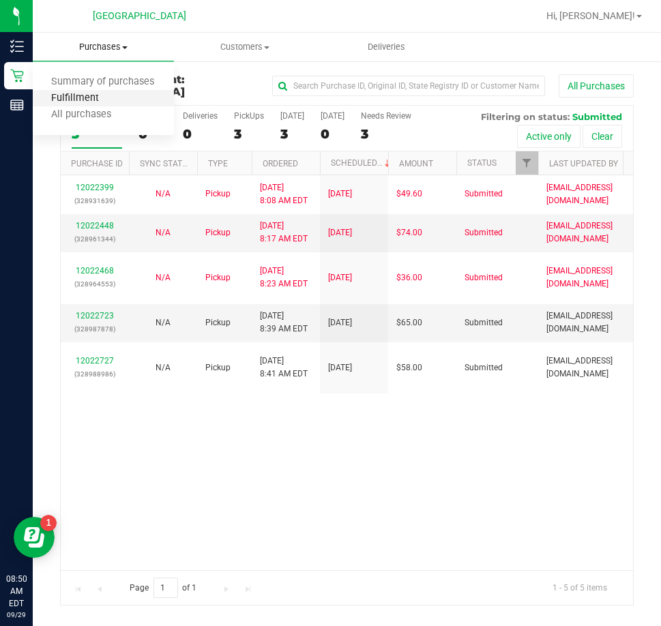
click at [76, 100] on span "Fulfillment" at bounding box center [75, 99] width 85 height 12
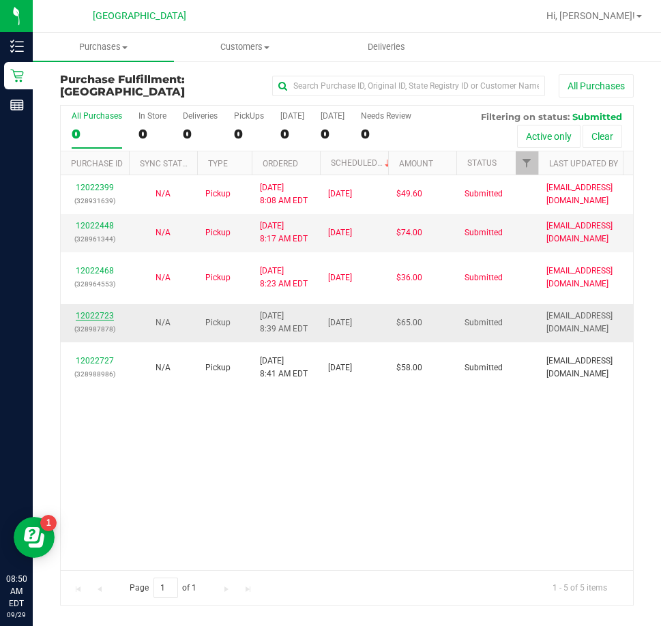
click at [79, 316] on link "12022723" at bounding box center [95, 316] width 38 height 10
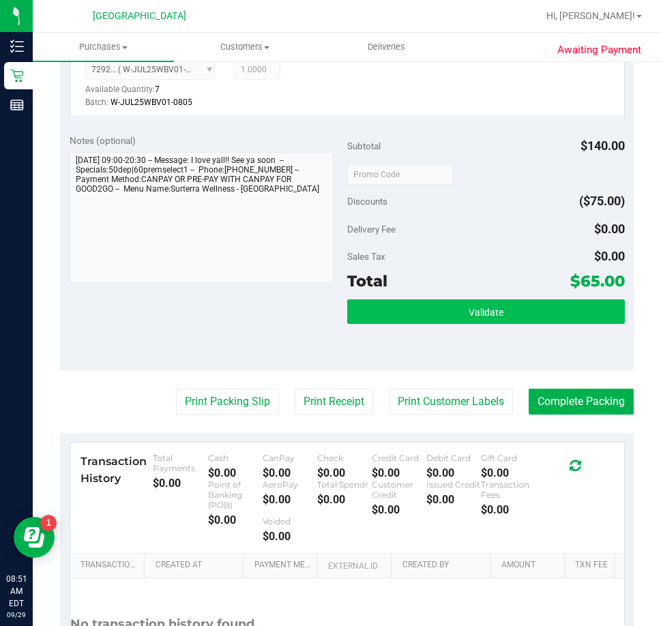
scroll to position [751, 0]
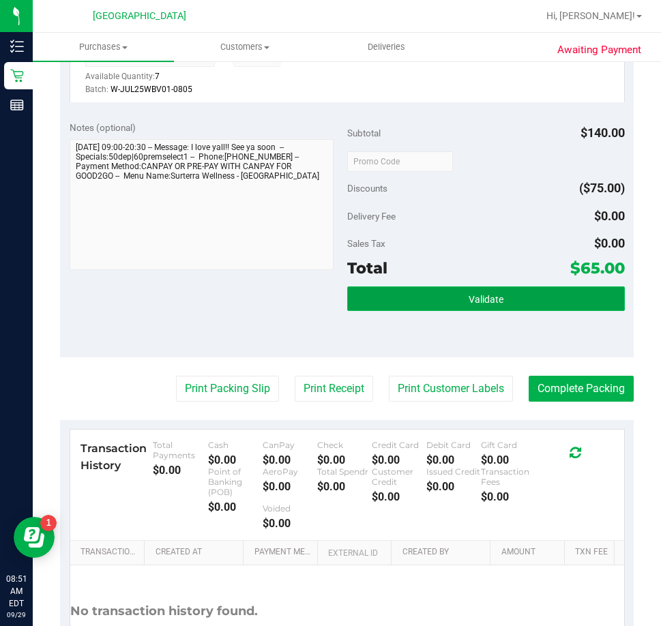
click at [487, 304] on span "Validate" at bounding box center [486, 299] width 35 height 11
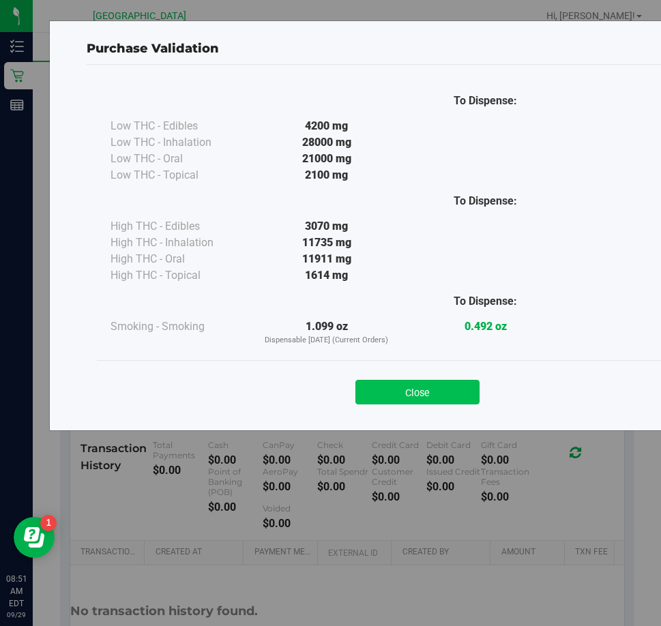
click at [450, 387] on button "Close" at bounding box center [418, 392] width 124 height 25
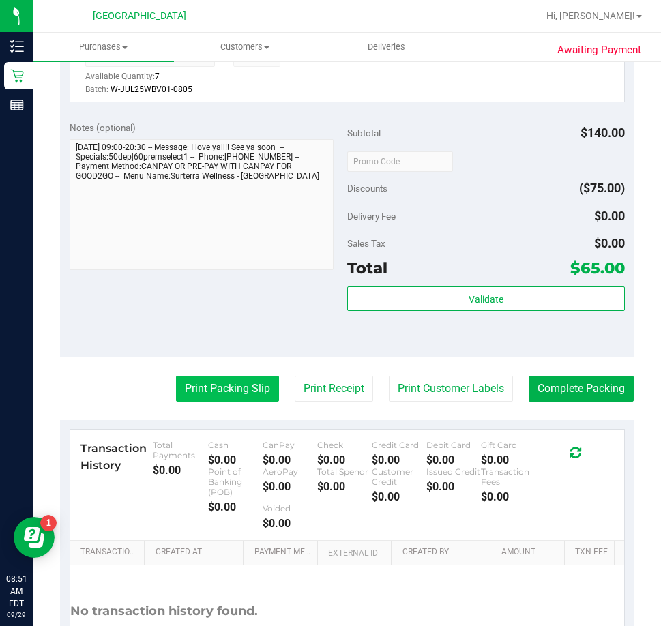
click at [236, 394] on button "Print Packing Slip" at bounding box center [227, 389] width 103 height 26
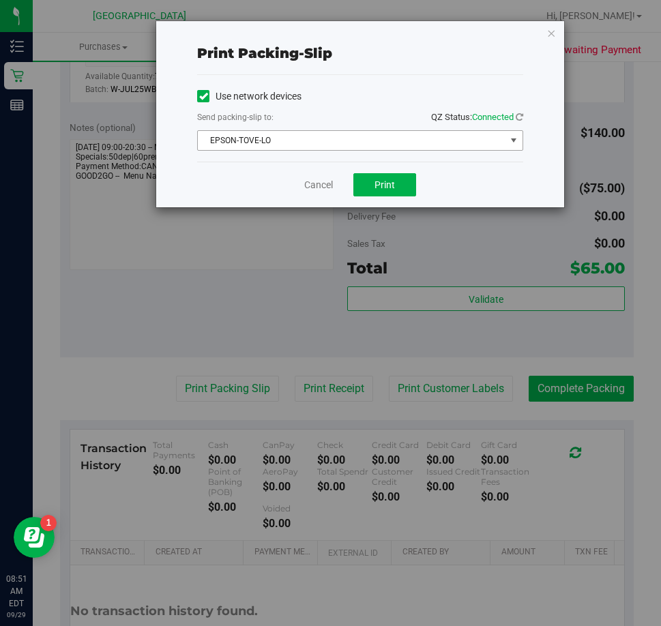
click at [427, 148] on span "EPSON-TOVE-LO" at bounding box center [352, 140] width 308 height 19
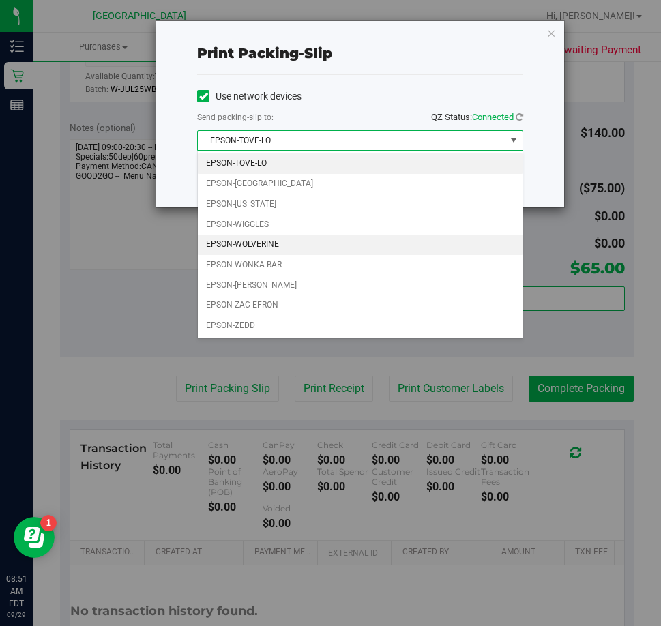
click at [315, 249] on li "EPSON-WOLVERINE" at bounding box center [360, 245] width 325 height 20
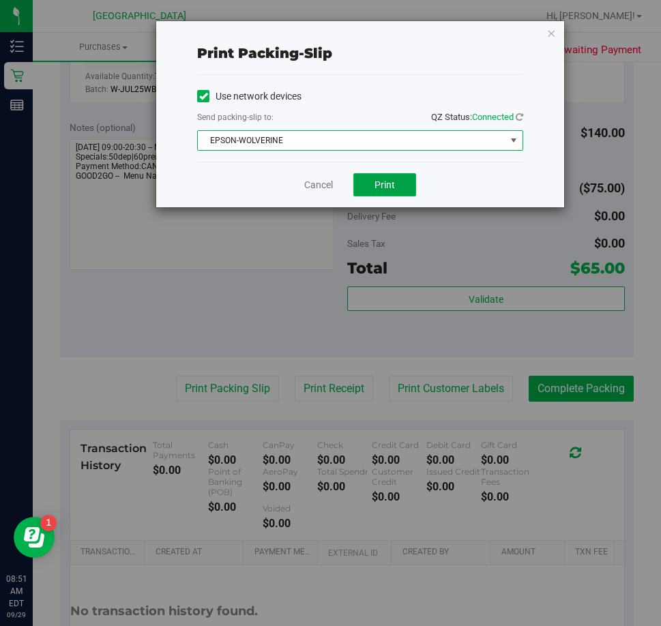
click at [382, 188] on span "Print" at bounding box center [385, 184] width 20 height 11
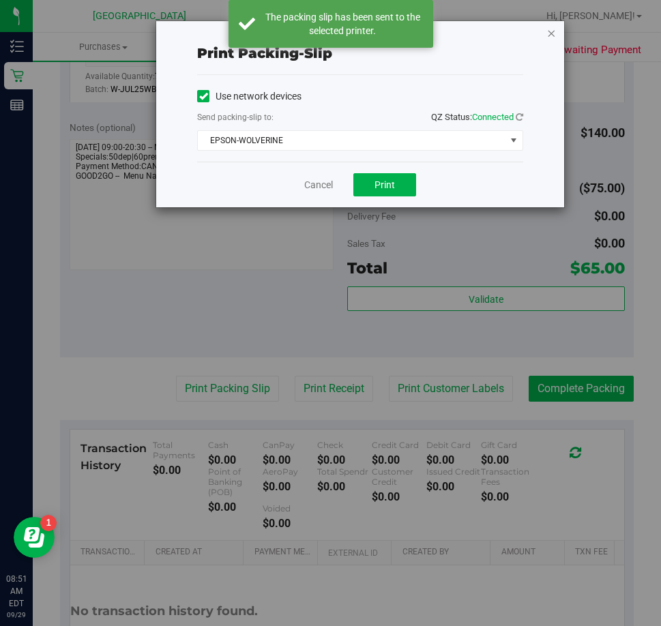
click at [553, 37] on icon "button" at bounding box center [552, 33] width 10 height 16
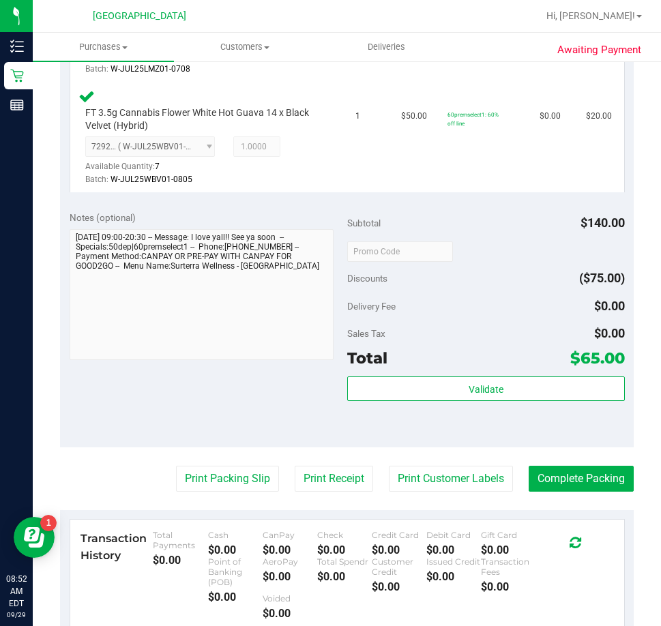
scroll to position [682, 0]
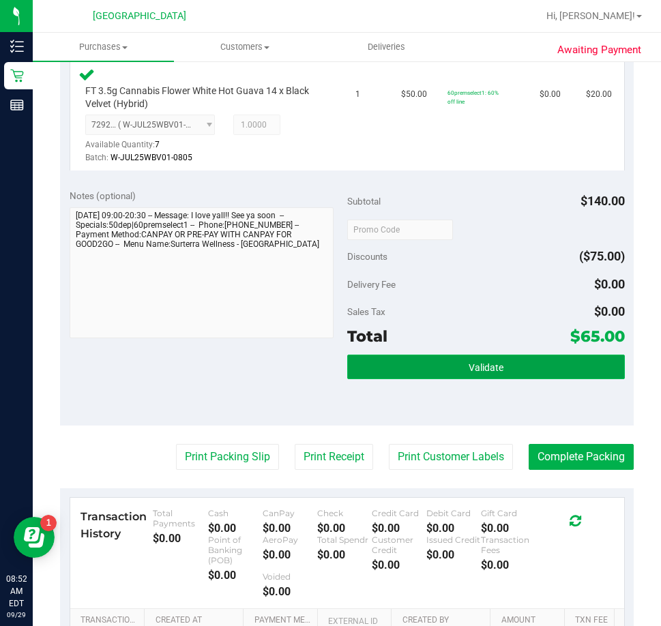
click at [469, 364] on span "Validate" at bounding box center [486, 367] width 35 height 11
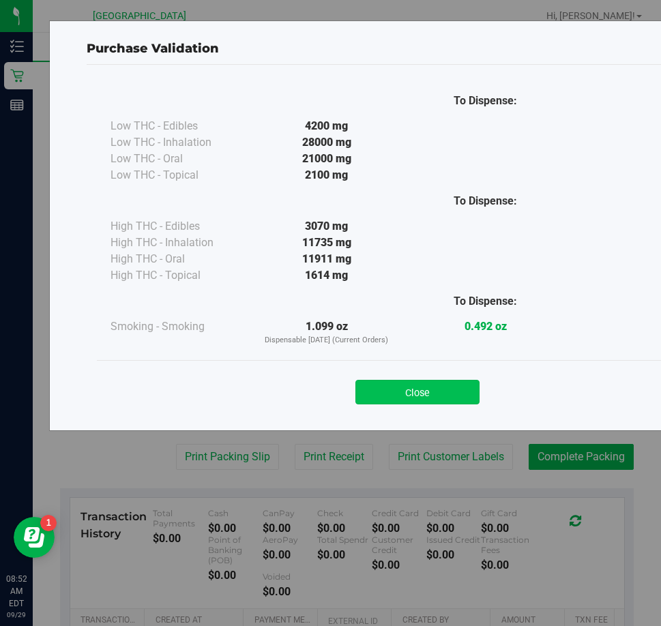
click at [435, 388] on button "Close" at bounding box center [418, 392] width 124 height 25
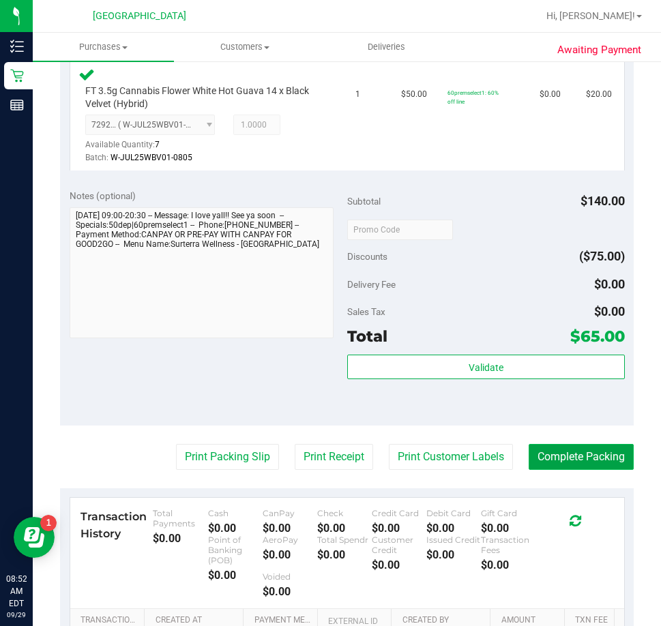
click at [550, 458] on button "Complete Packing" at bounding box center [581, 457] width 105 height 26
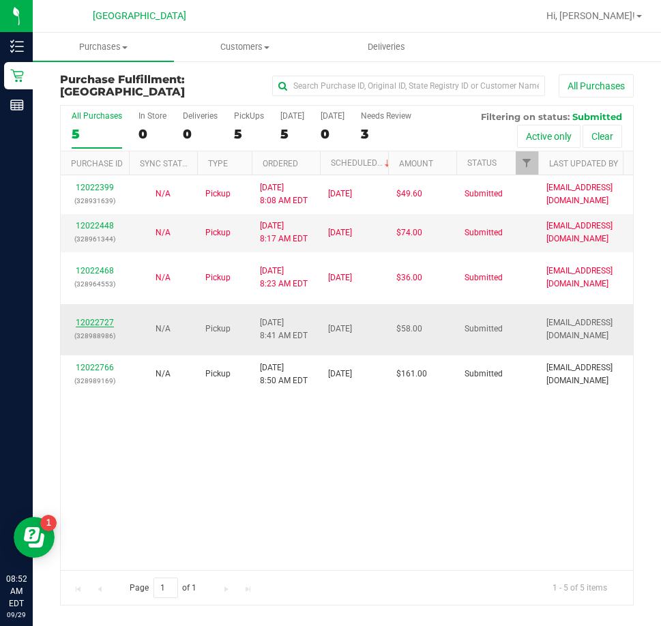
click at [96, 319] on link "12022727" at bounding box center [95, 323] width 38 height 10
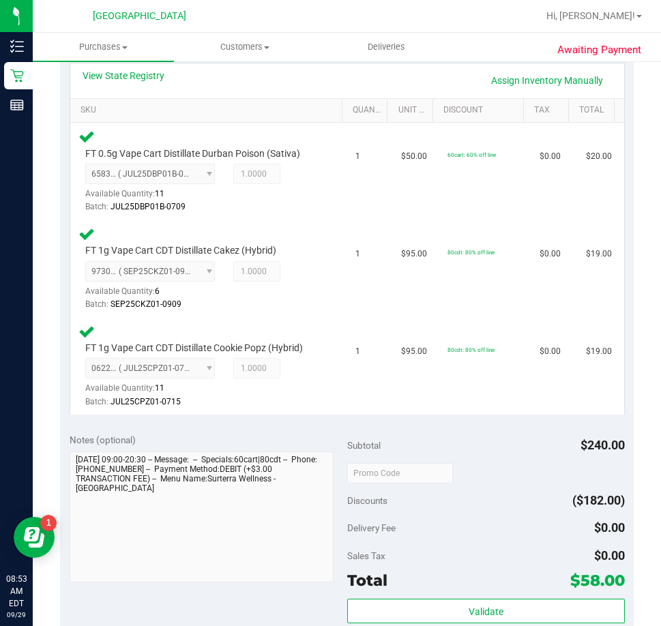
scroll to position [409, 0]
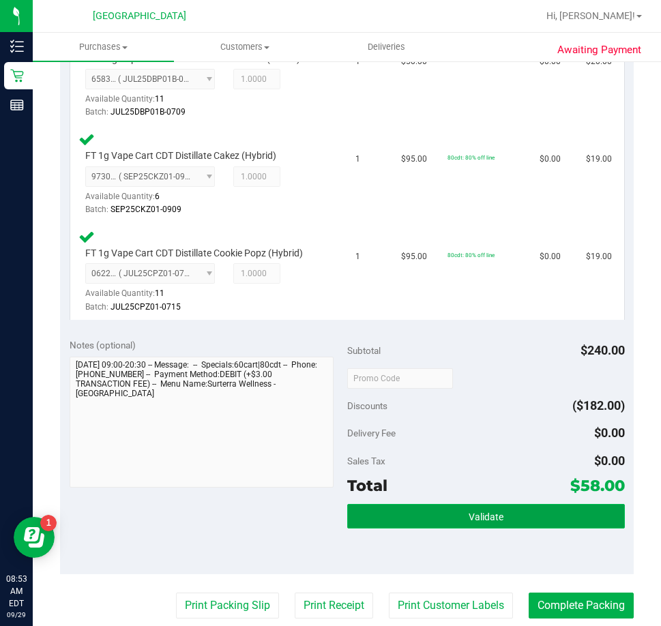
click at [509, 525] on button "Validate" at bounding box center [486, 516] width 278 height 25
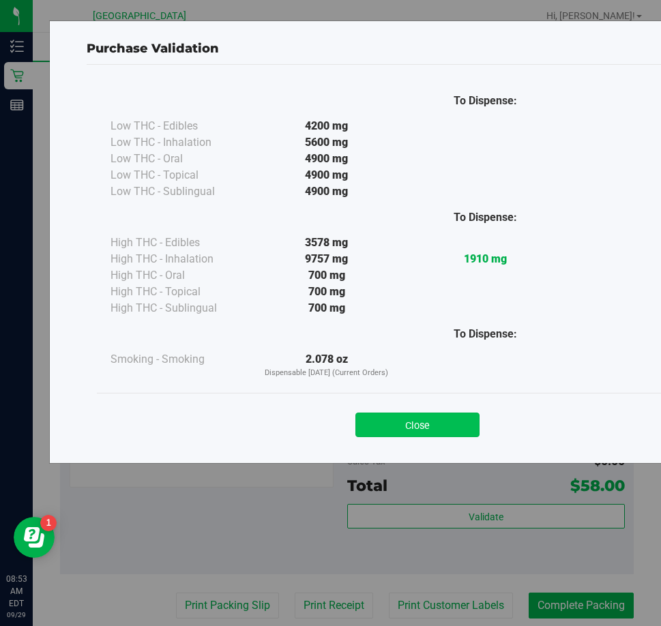
click at [460, 431] on button "Close" at bounding box center [418, 425] width 124 height 25
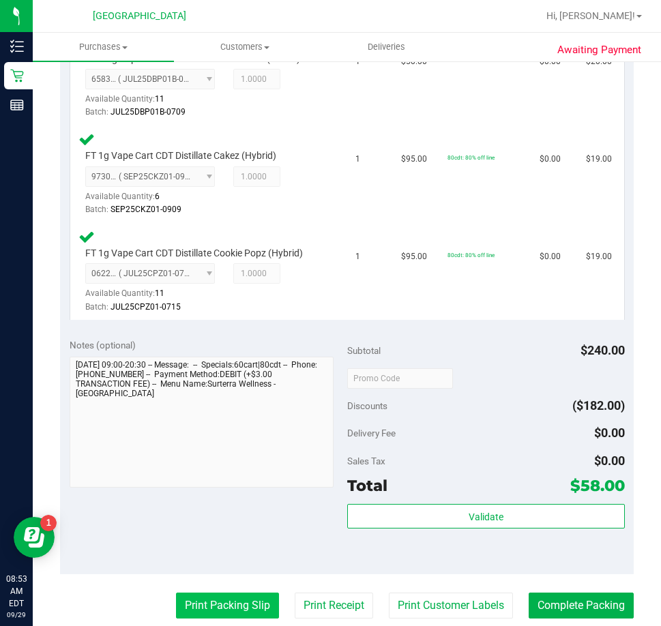
click at [243, 599] on button "Print Packing Slip" at bounding box center [227, 606] width 103 height 26
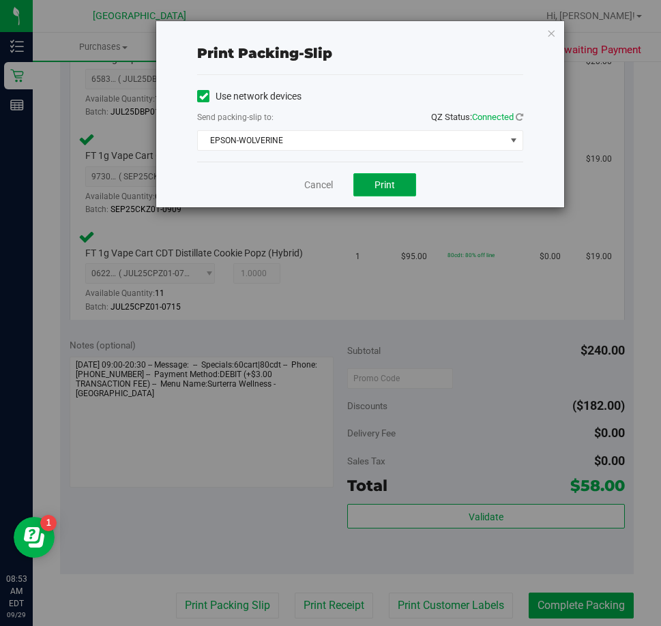
click at [371, 183] on button "Print" at bounding box center [384, 184] width 63 height 23
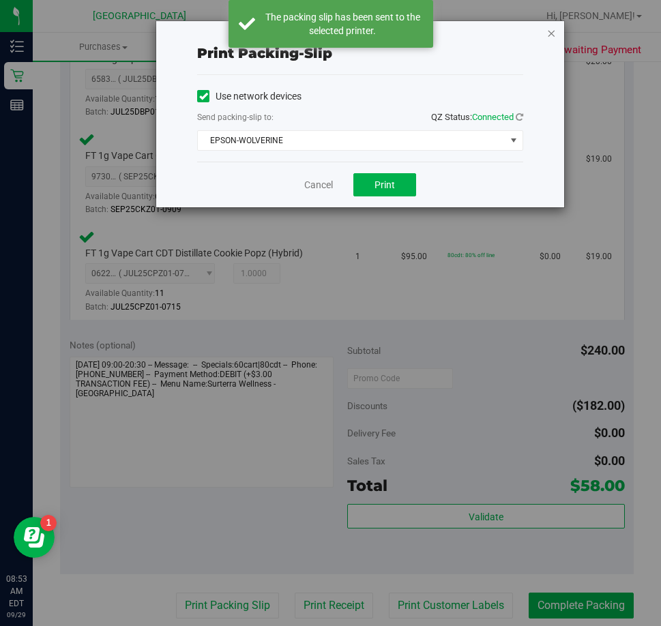
click at [551, 35] on icon "button" at bounding box center [552, 33] width 10 height 16
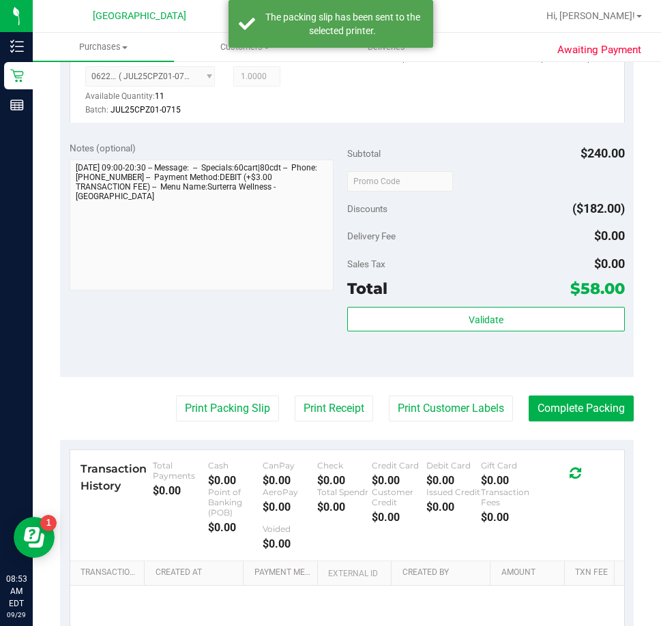
scroll to position [614, 0]
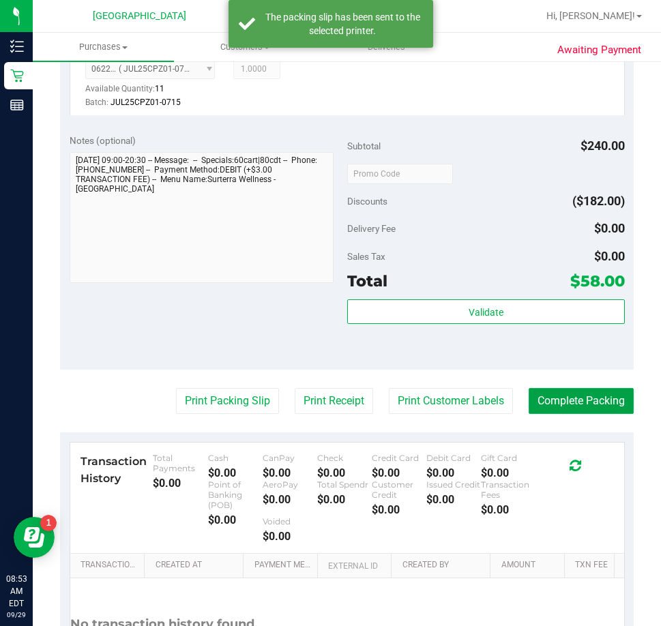
click at [609, 398] on button "Complete Packing" at bounding box center [581, 401] width 105 height 26
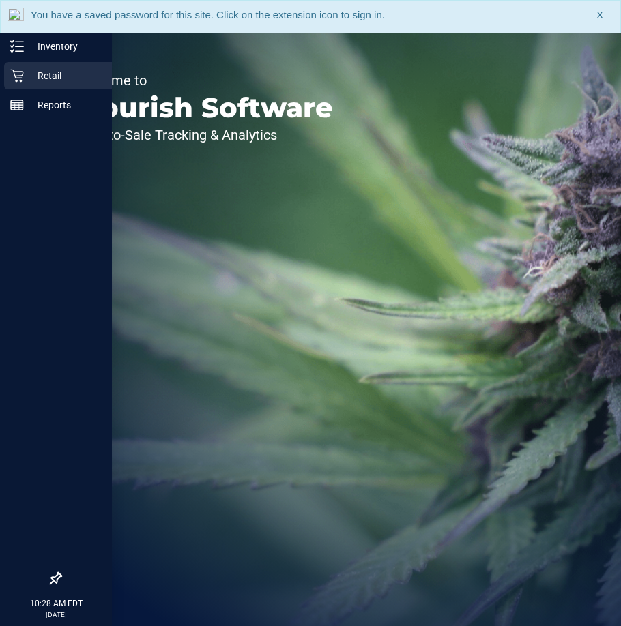
click at [21, 82] on icon at bounding box center [16, 76] width 13 height 13
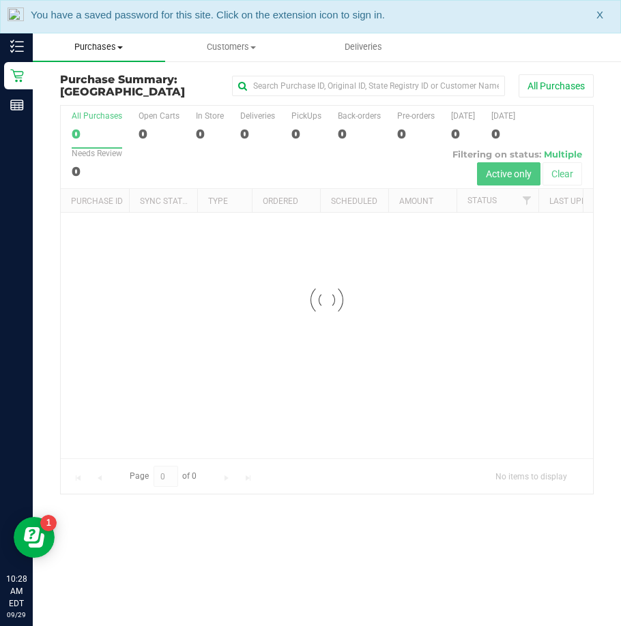
click at [115, 50] on span "Purchases" at bounding box center [99, 47] width 132 height 12
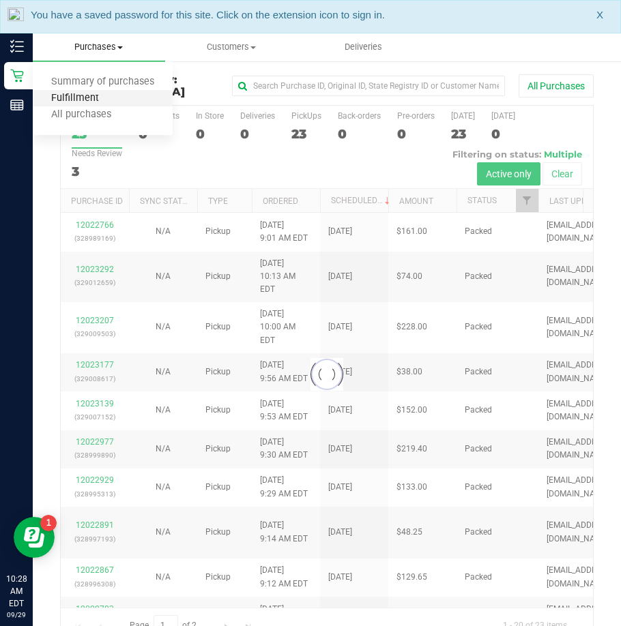
click at [72, 96] on span "Fulfillment" at bounding box center [75, 99] width 85 height 12
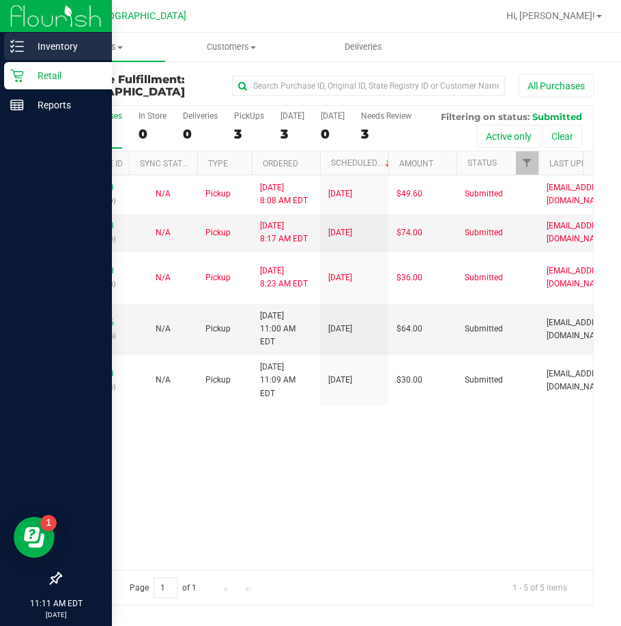
click at [1, 45] on link "Inventory" at bounding box center [56, 47] width 112 height 29
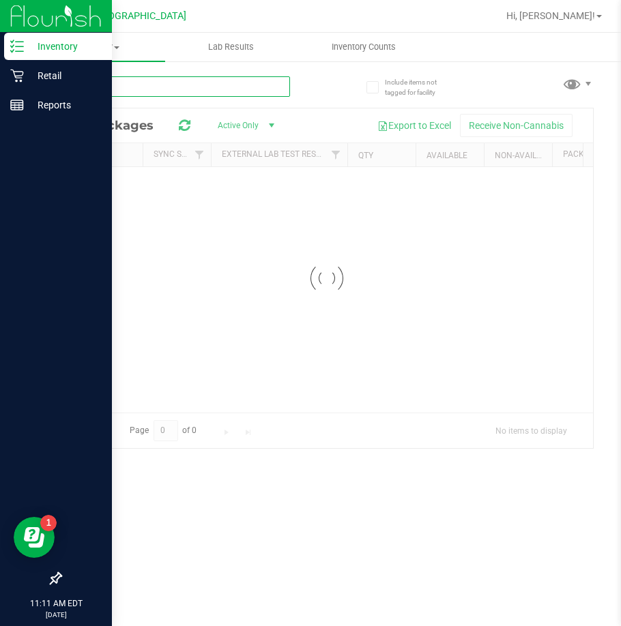
click at [196, 88] on input "text" at bounding box center [175, 86] width 230 height 20
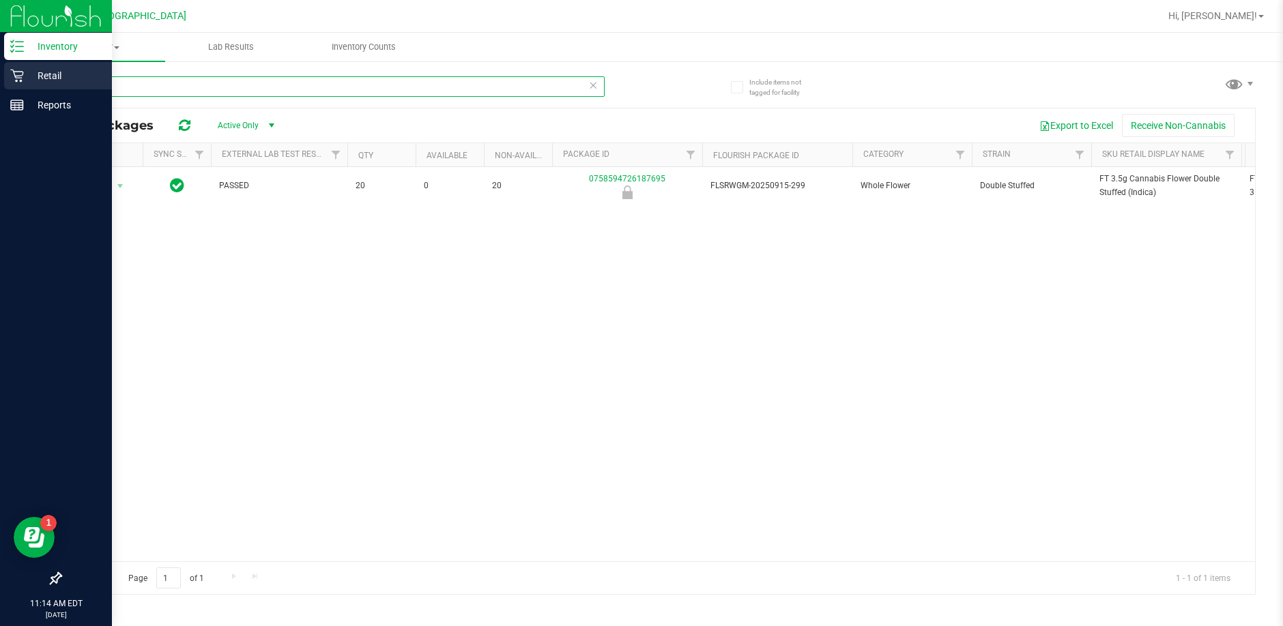
type input "dls"
click at [24, 71] on p "Retail" at bounding box center [65, 76] width 82 height 16
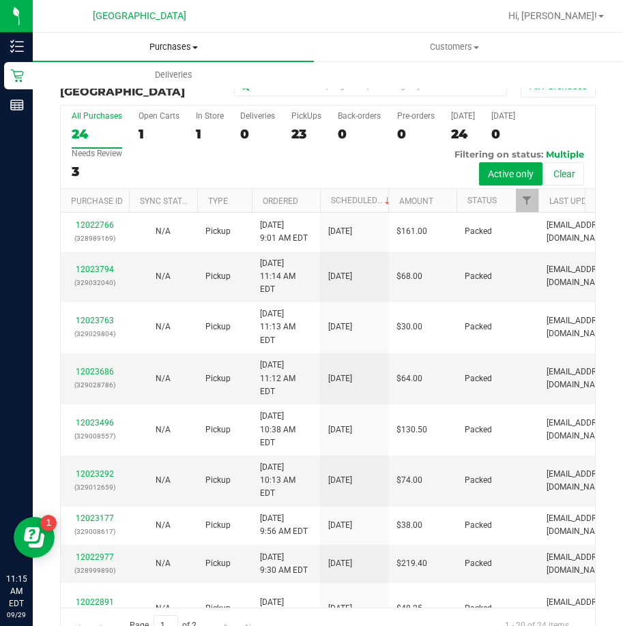
click at [171, 44] on span "Purchases" at bounding box center [173, 47] width 281 height 12
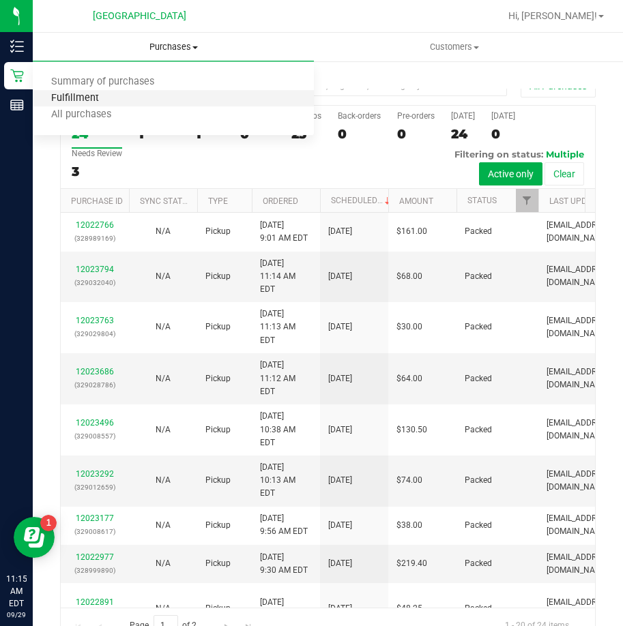
click at [96, 96] on span "Fulfillment" at bounding box center [75, 99] width 85 height 12
